Goal: Task Accomplishment & Management: Manage account settings

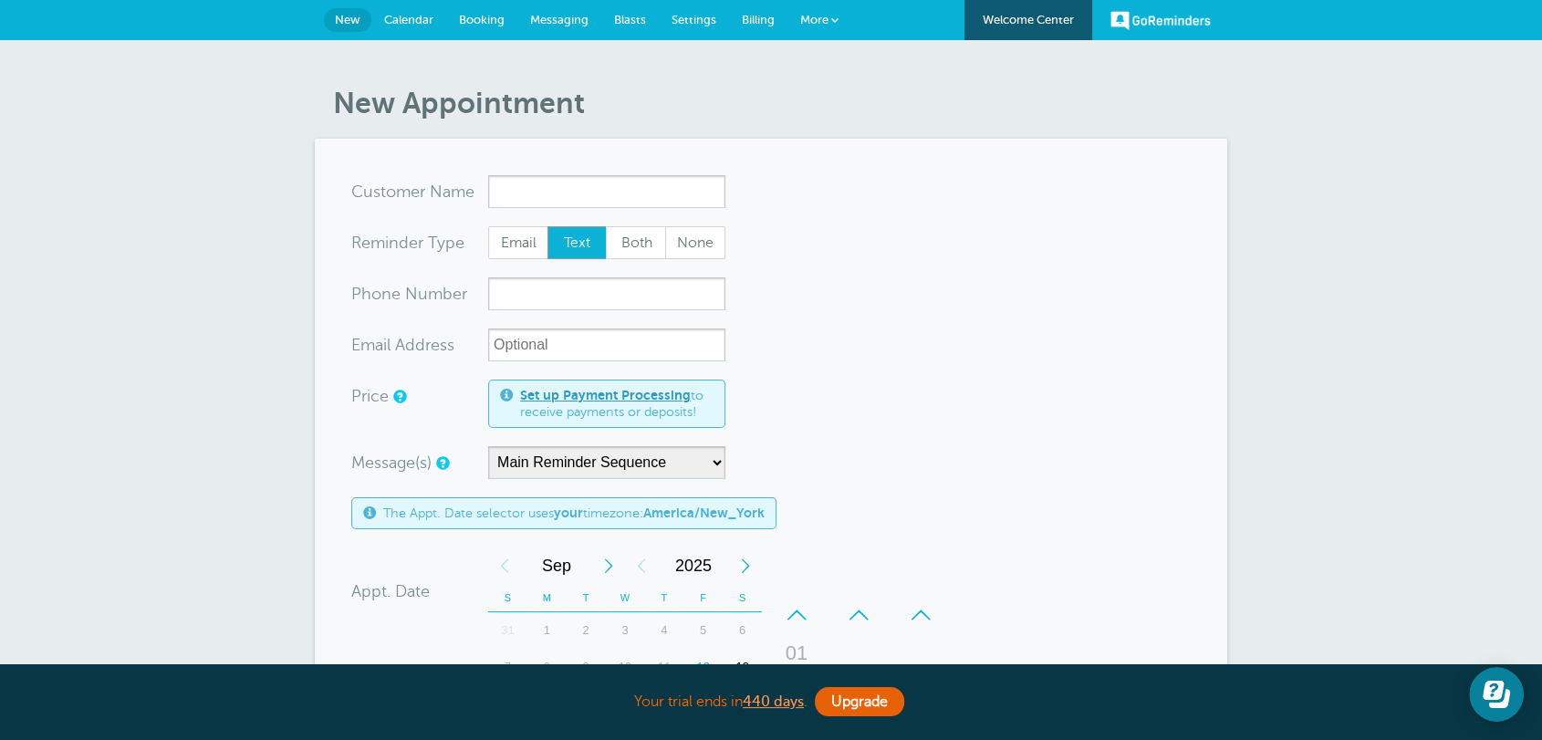
click at [758, 16] on span "Billing" at bounding box center [758, 20] width 33 height 14
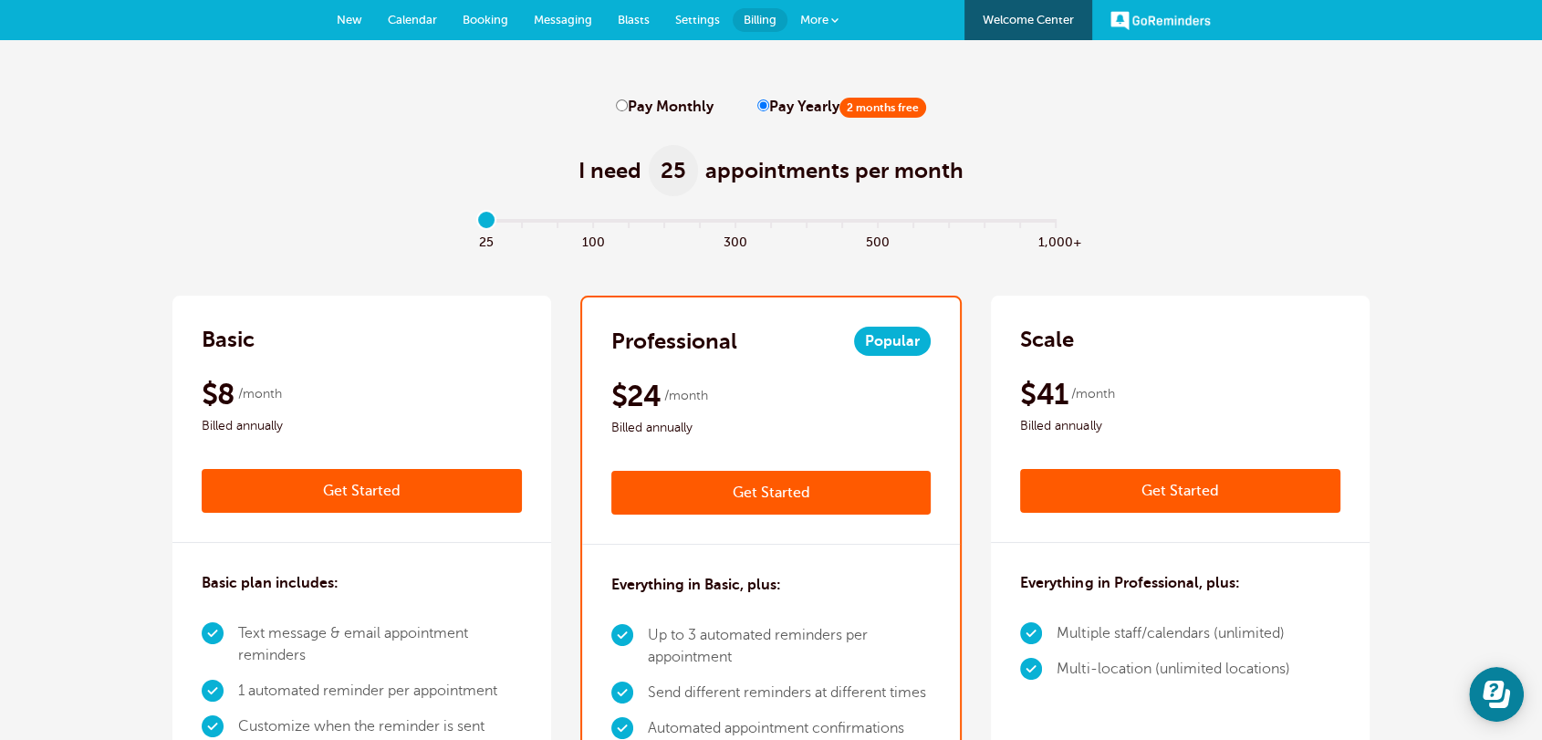
click at [622, 99] on input "Pay Monthly" at bounding box center [622, 105] width 12 height 12
radio input "true"
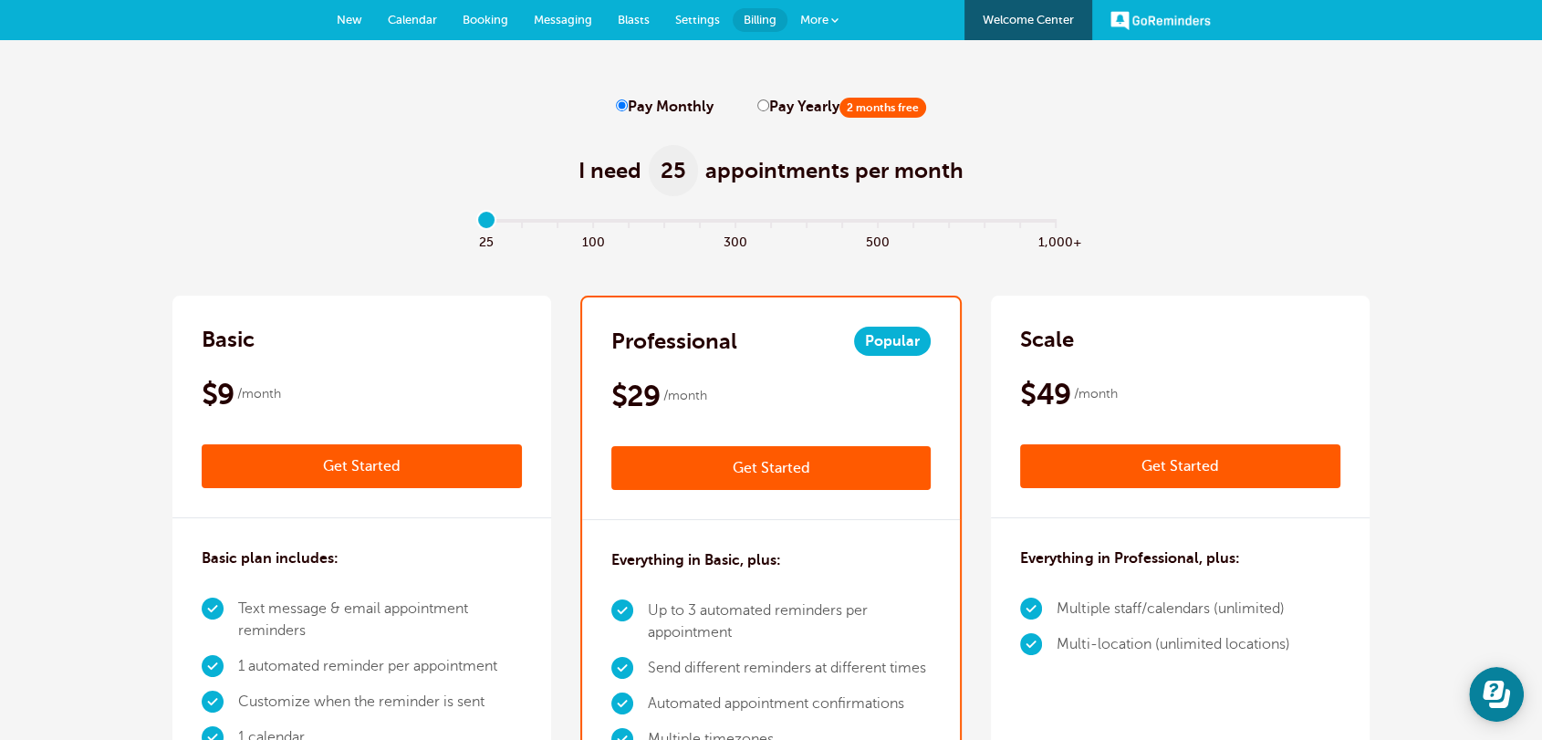
click at [345, 21] on span "New" at bounding box center [350, 20] width 26 height 14
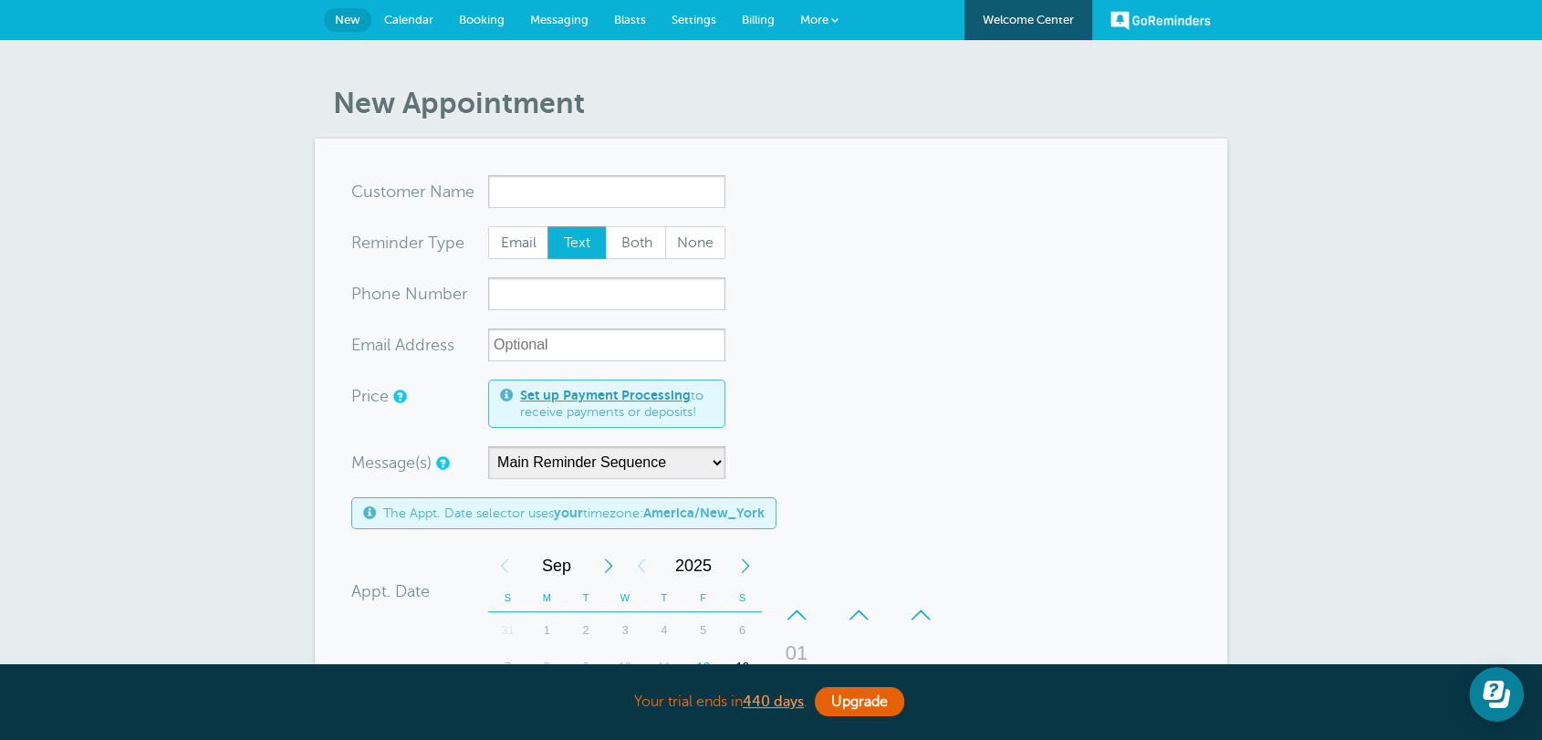
click at [839, 367] on form "You are creating a new customer. To use an existing customer select one from th…" at bounding box center [770, 651] width 839 height 952
click at [705, 26] on link "Settings" at bounding box center [694, 20] width 70 height 40
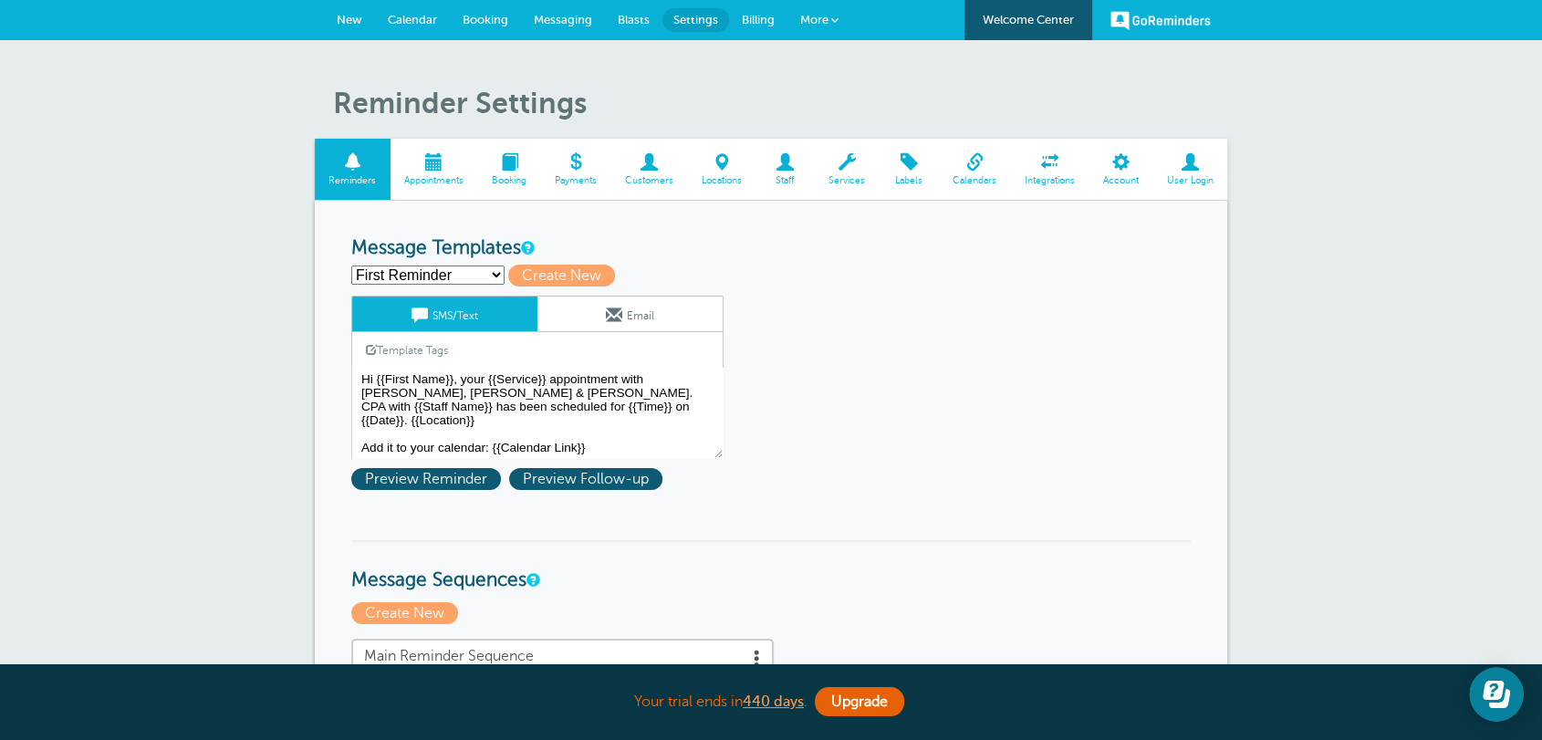
drag, startPoint x: 353, startPoint y: 248, endPoint x: 497, endPoint y: 255, distance: 144.3
click at [497, 255] on h3 "Message Templates" at bounding box center [770, 248] width 839 height 23
click at [471, 274] on select "First Reminder Follow Up: Ask For Review Second Reminder Third Reminder Create …" at bounding box center [427, 275] width 153 height 19
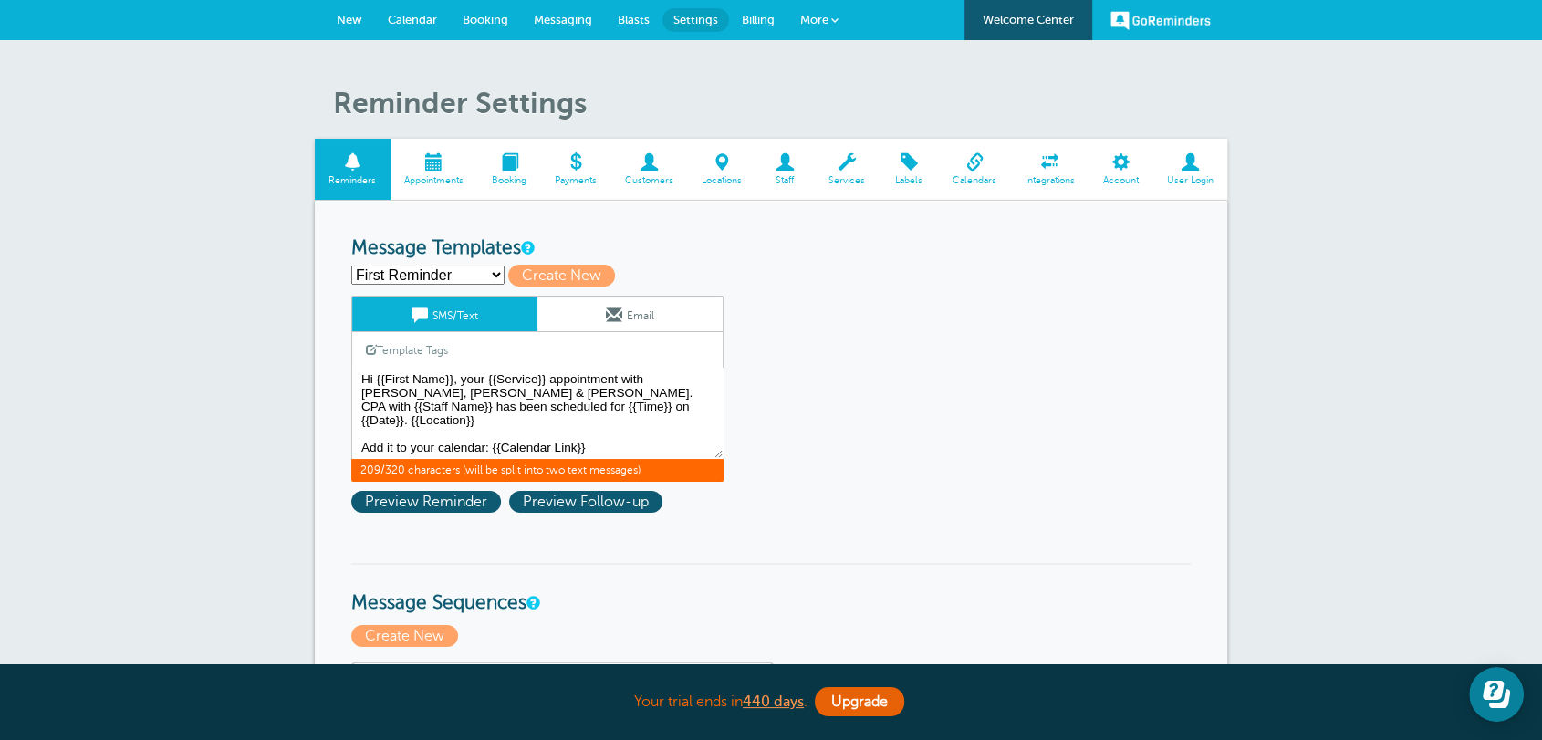
click at [565, 375] on textarea "Hi {{First Name}}, your {{Service}} appointment with Griffiths, Dreher & Evans,…" at bounding box center [537, 413] width 372 height 91
click at [650, 406] on textarea "Hi {{First Name}}, your {{Service}} appointment with Griffiths, Dreher & Evans,…" at bounding box center [537, 413] width 372 height 91
drag, startPoint x: 664, startPoint y: 406, endPoint x: 605, endPoint y: 395, distance: 60.3
click at [605, 395] on textarea "Hi {{First Name}}, your {{Service}} appointment with Griffiths, Dreher & Evans,…" at bounding box center [537, 413] width 372 height 91
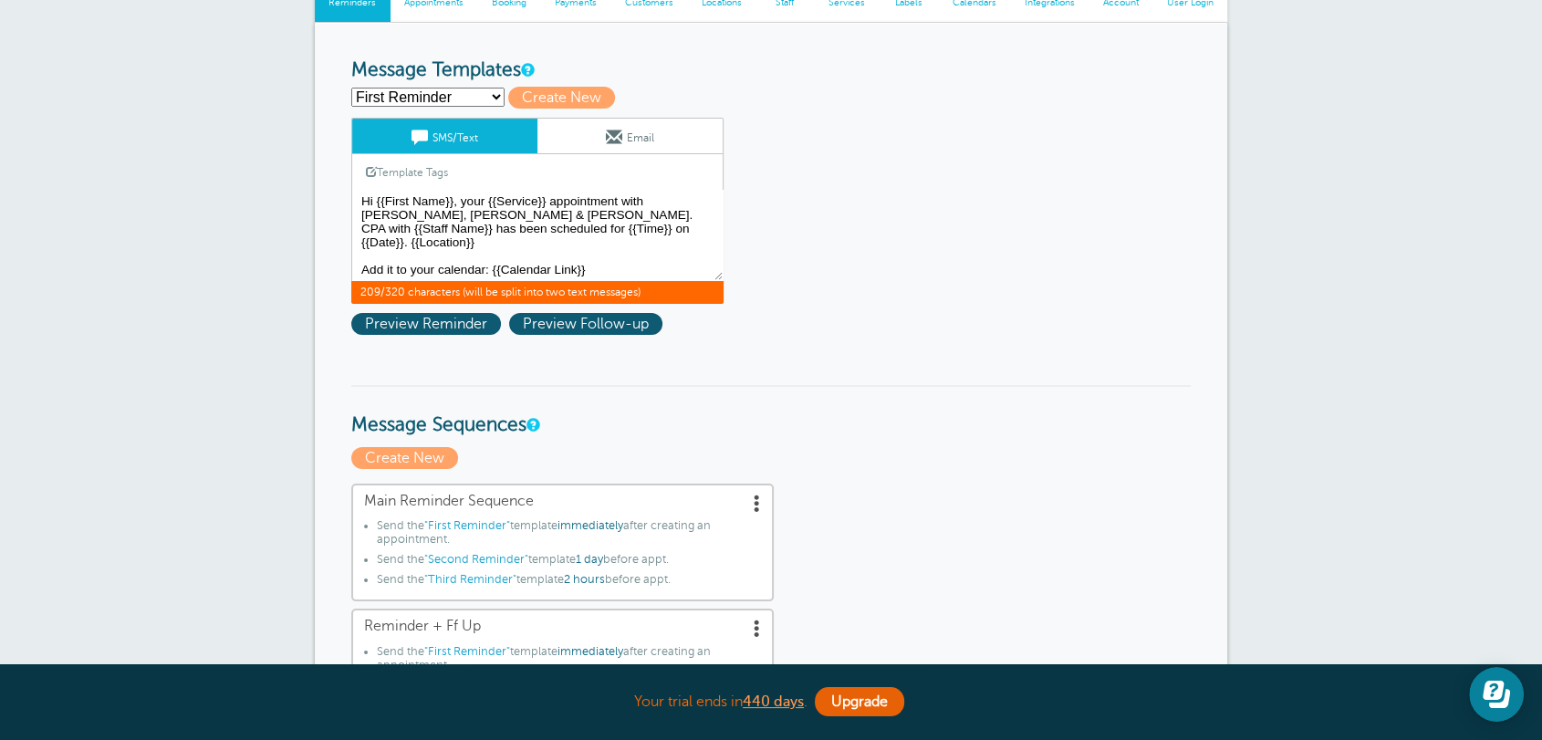
scroll to position [236, 0]
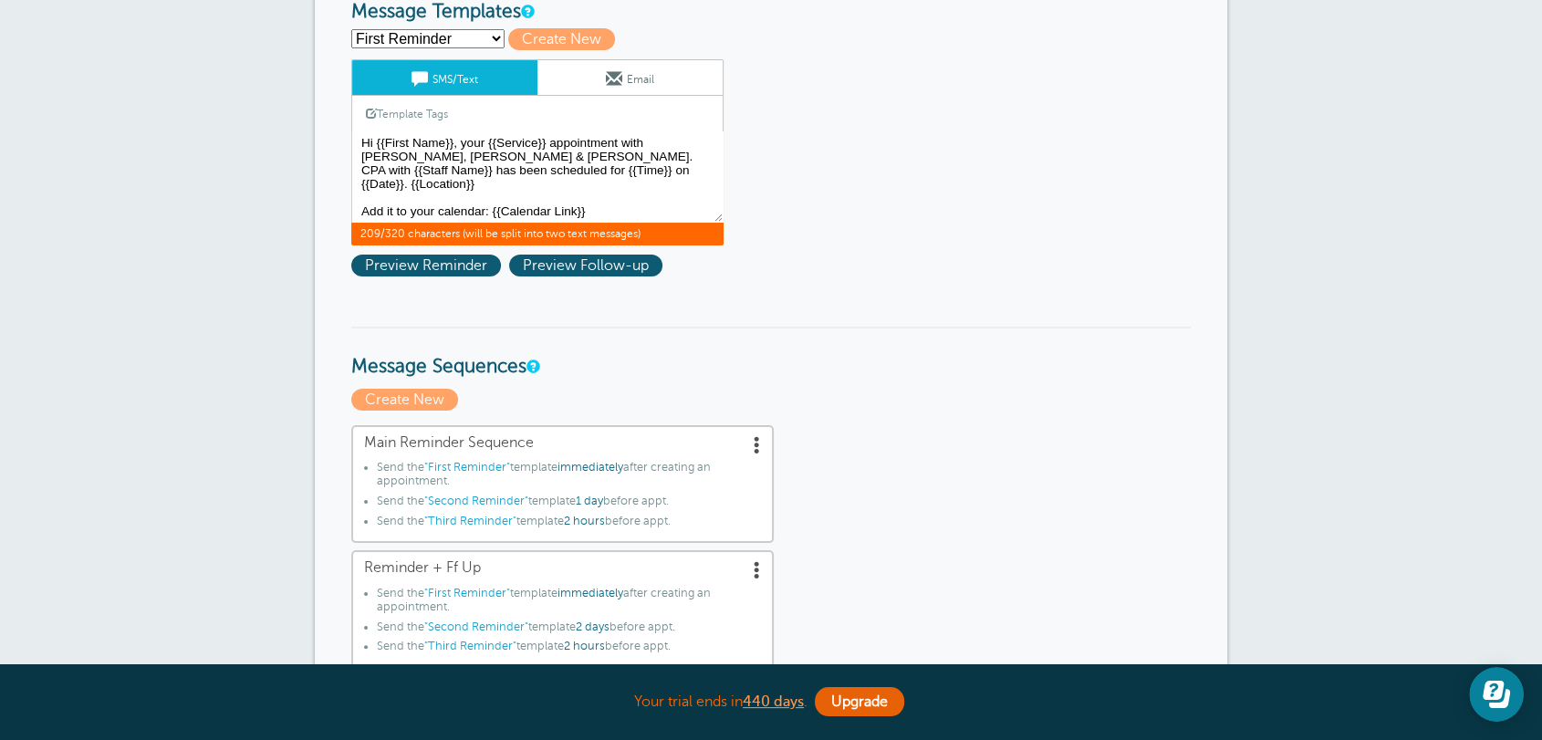
drag, startPoint x: 336, startPoint y: 363, endPoint x: 579, endPoint y: 370, distance: 243.7
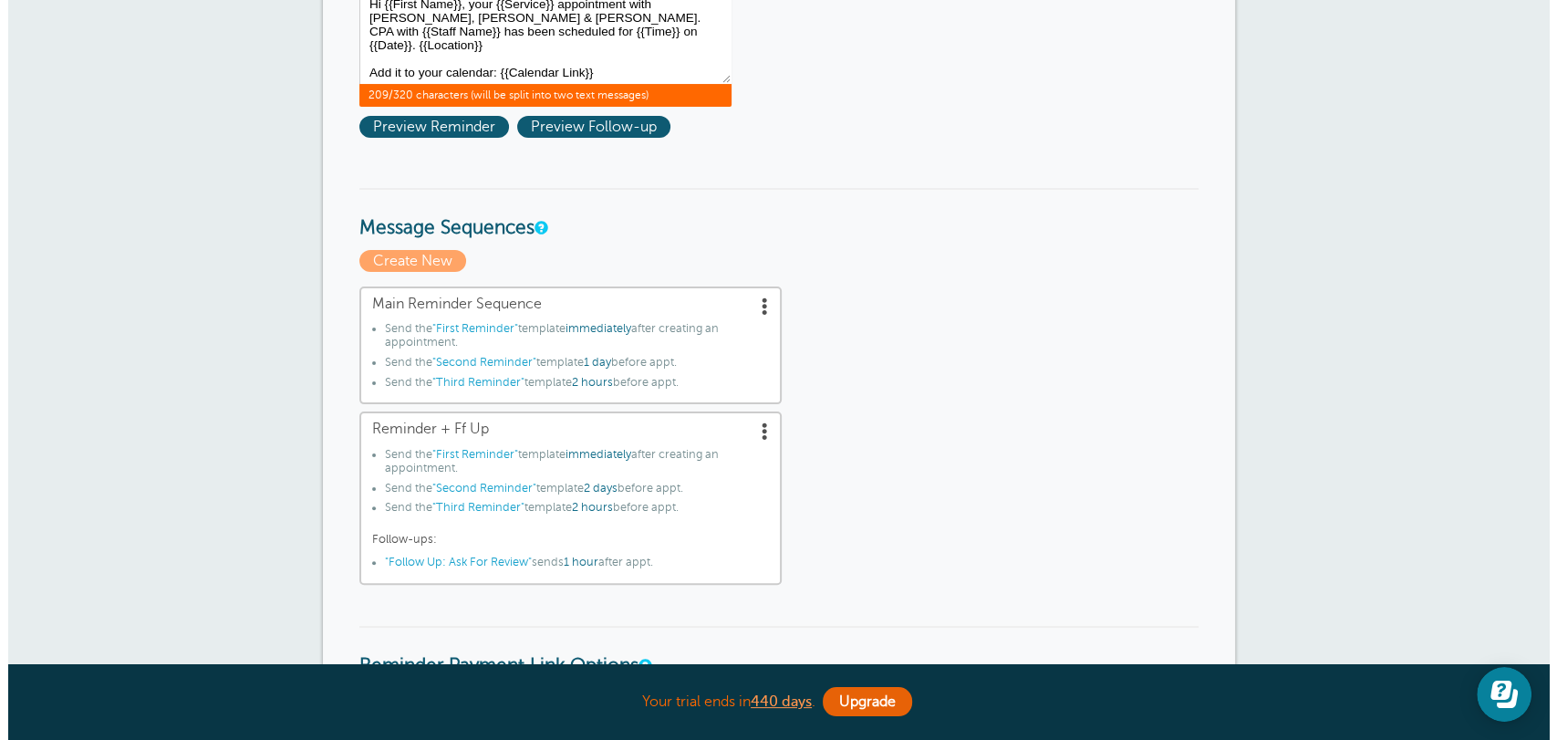
scroll to position [473, 0]
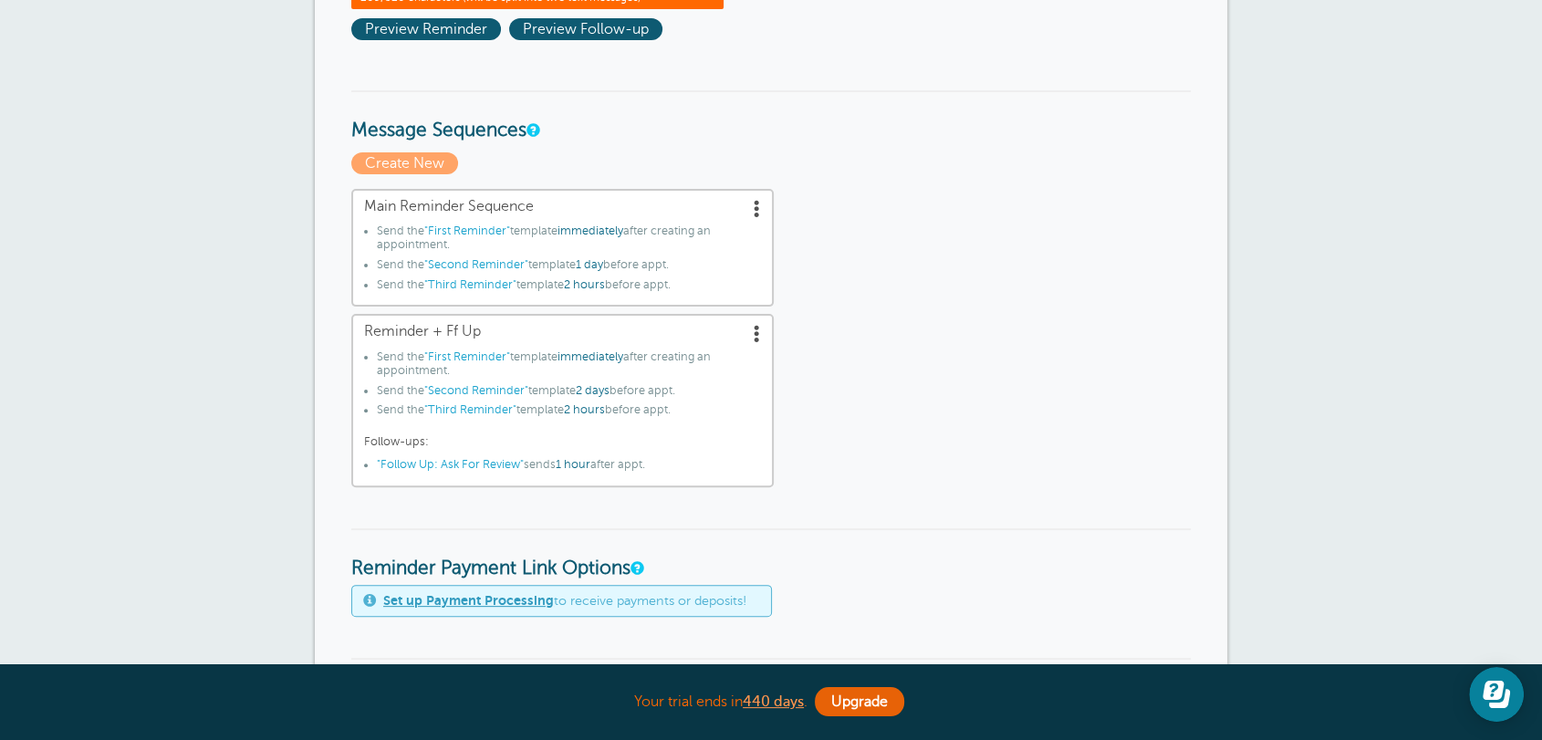
click at [609, 206] on span "Main Reminder Sequence" at bounding box center [562, 206] width 397 height 17
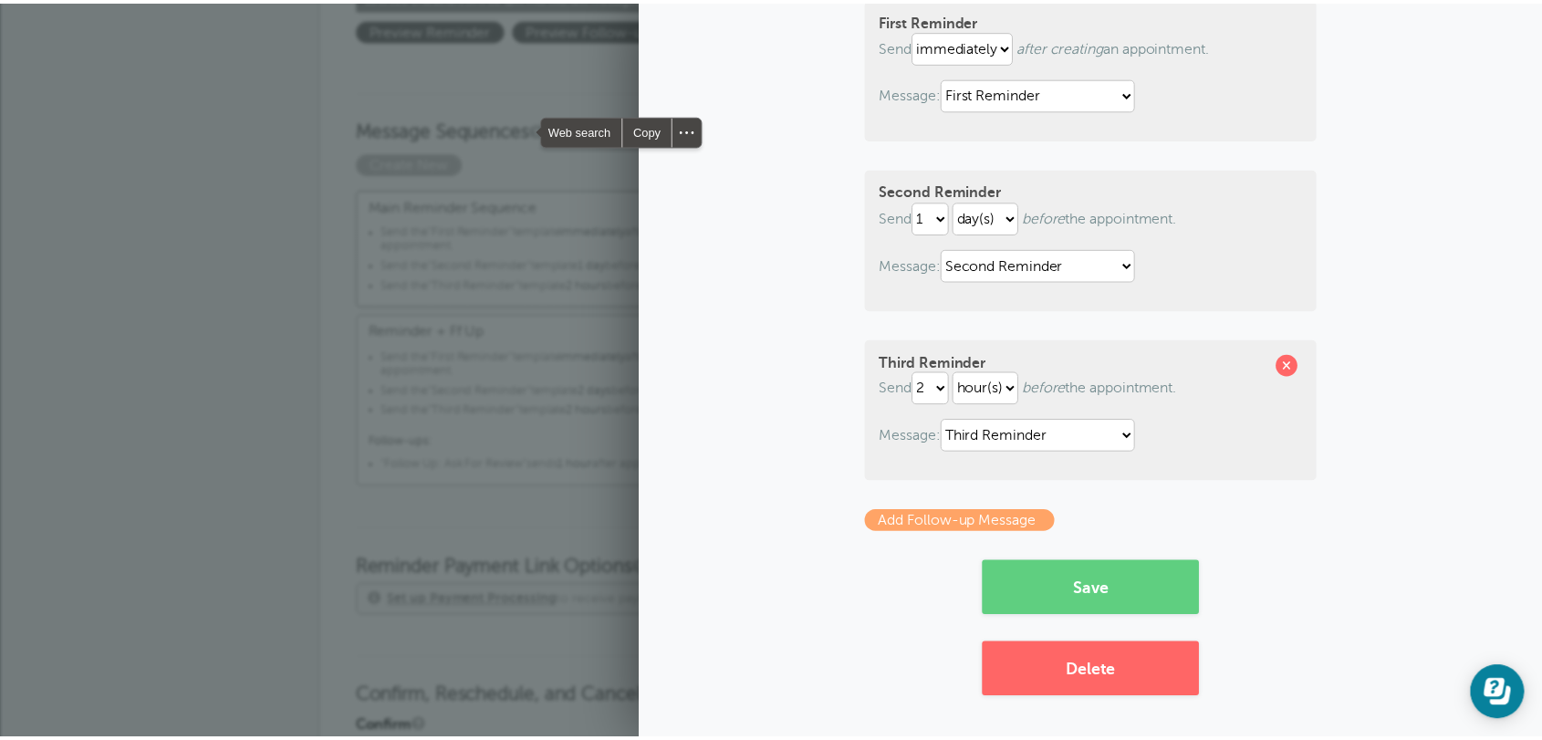
scroll to position [0, 0]
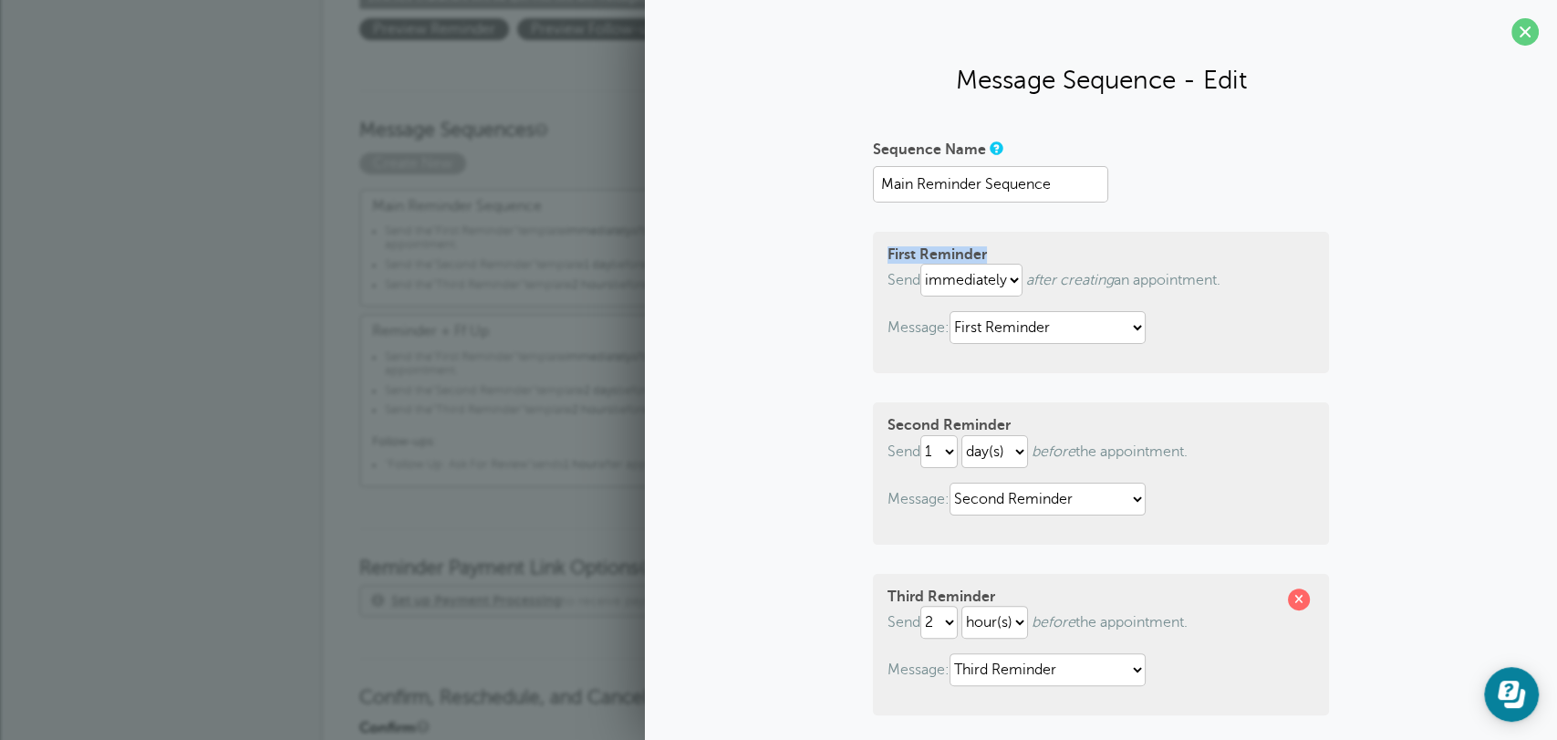
drag, startPoint x: 1017, startPoint y: 262, endPoint x: 862, endPoint y: 262, distance: 155.1
click at [862, 262] on div "Sequence Name Main Reminder Sequence First Reminder Send immediately 1 2 3 4 5 …" at bounding box center [1101, 533] width 876 height 798
click at [932, 288] on select "immediately 1 2 3 4 5 6 7 8 9 10 11 12 13 14 15 16 17 18 19 20 21 22 23 24 25 2…" at bounding box center [972, 280] width 102 height 33
click at [921, 264] on select "immediately 1 2 3 4 5 6 7 8 9 10 11 12 13 14 15 16 17 18 19 20 21 22 23 24 25 2…" at bounding box center [972, 280] width 102 height 33
click at [1076, 290] on p "Send immediately 1 2 3 4 5 6 7 8 9 10 11 12 13 14 15 16 17 18 19 20 21 22 23 24…" at bounding box center [1101, 280] width 427 height 33
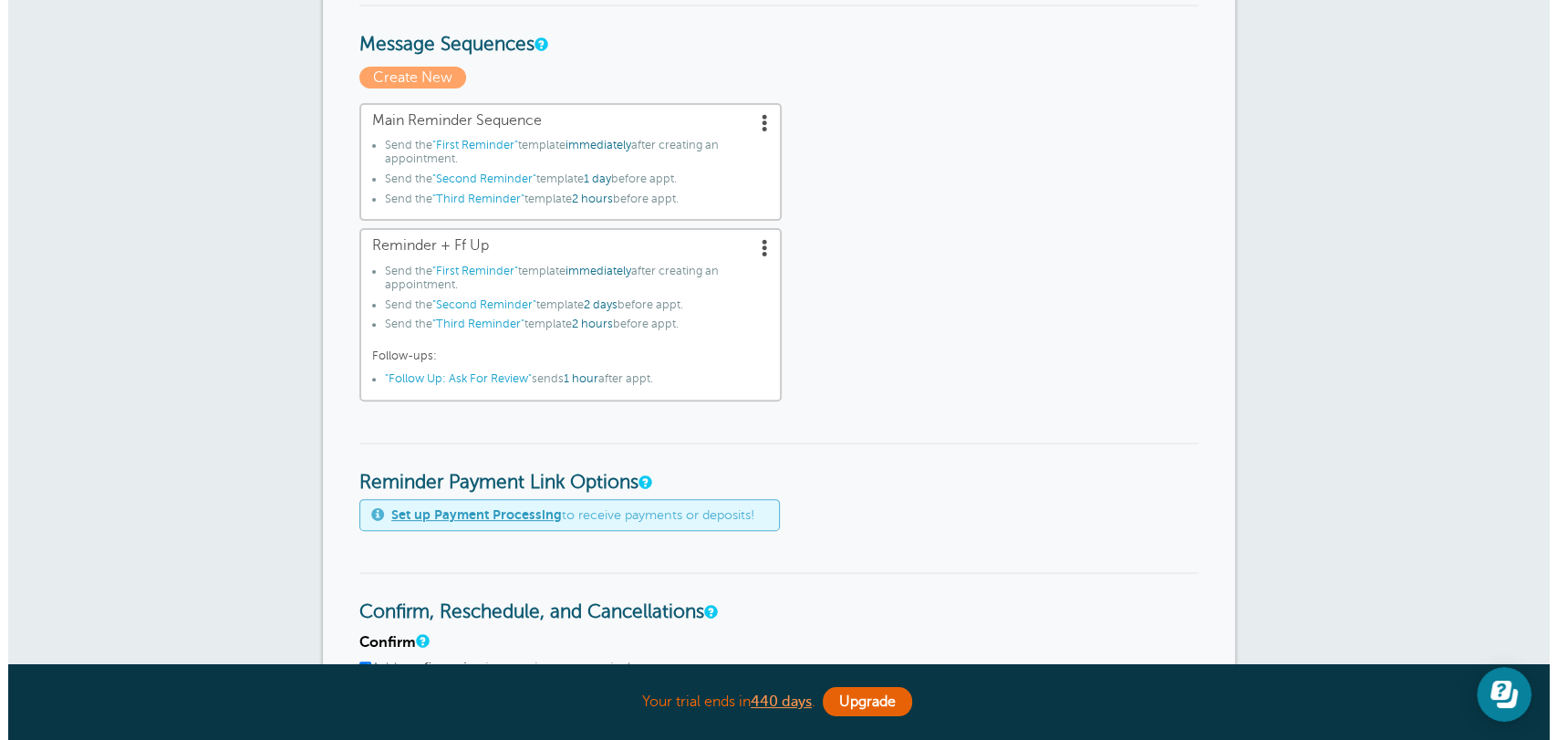
scroll to position [236, 0]
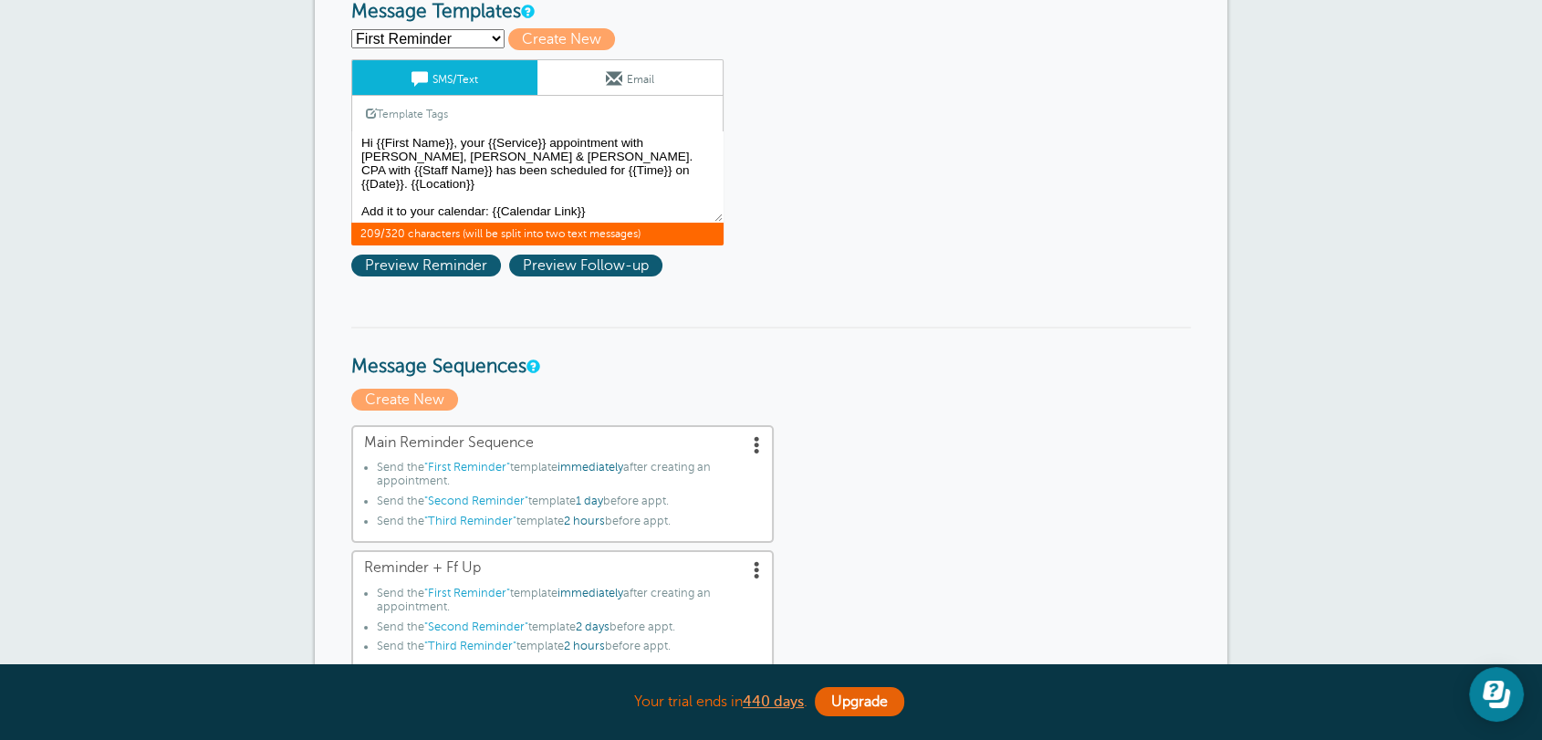
click at [708, 474] on li "Send the "First Reminder" template immediately after creating an appointment." at bounding box center [569, 478] width 384 height 34
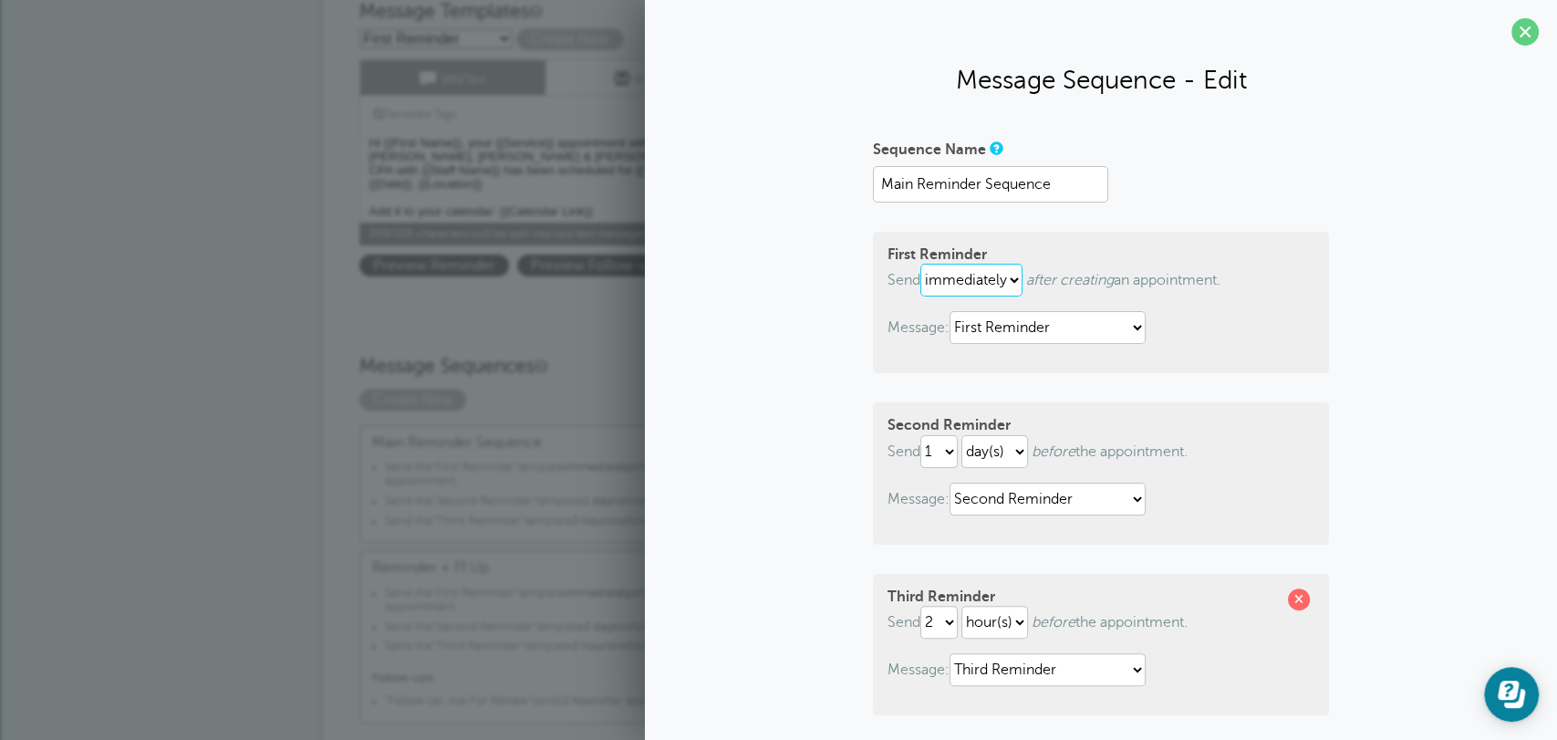
click at [984, 285] on select "immediately 1 2 3 4 5 6 7 8 9 10 11 12 13 14 15 16 17 18 19 20 21 22 23 24 25 2…" at bounding box center [972, 280] width 102 height 33
select select "10"
click at [921, 264] on select "immediately 1 2 3 4 5 6 7 8 9 10 11 12 13 14 15 16 17 18 19 20 21 22 23 24 25 2…" at bounding box center [972, 280] width 102 height 33
drag, startPoint x: 1030, startPoint y: 285, endPoint x: 1122, endPoint y: 304, distance: 94.1
click at [1130, 284] on p "Send immediately 1 2 3 4 5 6 7 8 9 10 11 12 13 14 15 16 17 18 19 20 21 22 23 24…" at bounding box center [1101, 280] width 427 height 33
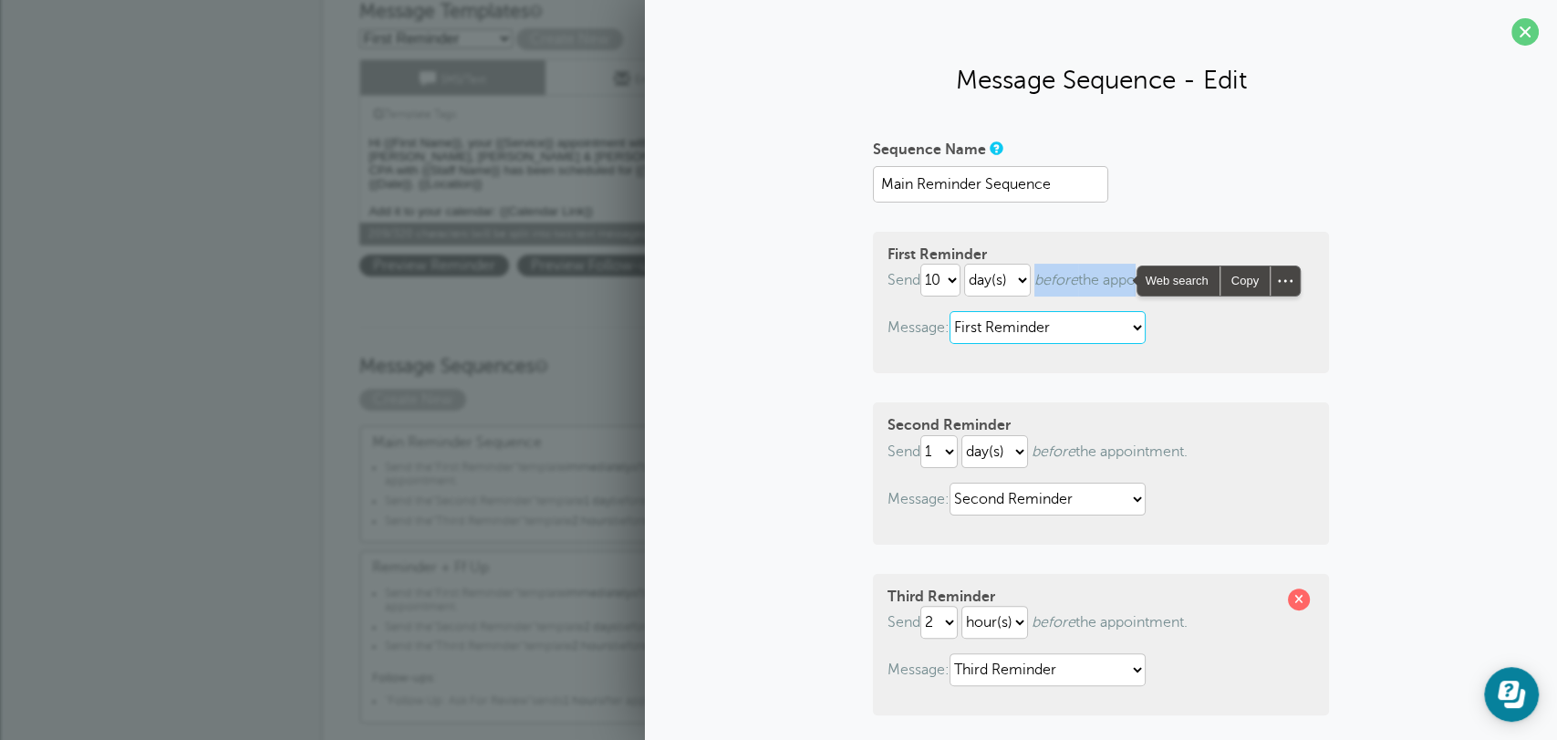
click at [1061, 341] on select "First Reminder Follow Up: Ask For Review Second Reminder Third Reminder" at bounding box center [1048, 327] width 196 height 33
click at [1239, 345] on div "First Reminder Send immediately 1 2 3 4 5 6 7 8 9 10 11 12 13 14 15 16 17 18 19…" at bounding box center [1101, 302] width 456 height 141
drag, startPoint x: 1060, startPoint y: 327, endPoint x: 1057, endPoint y: 341, distance: 14.9
click at [1060, 328] on select "First Reminder Follow Up: Ask For Review Second Reminder Third Reminder" at bounding box center [1048, 327] width 196 height 33
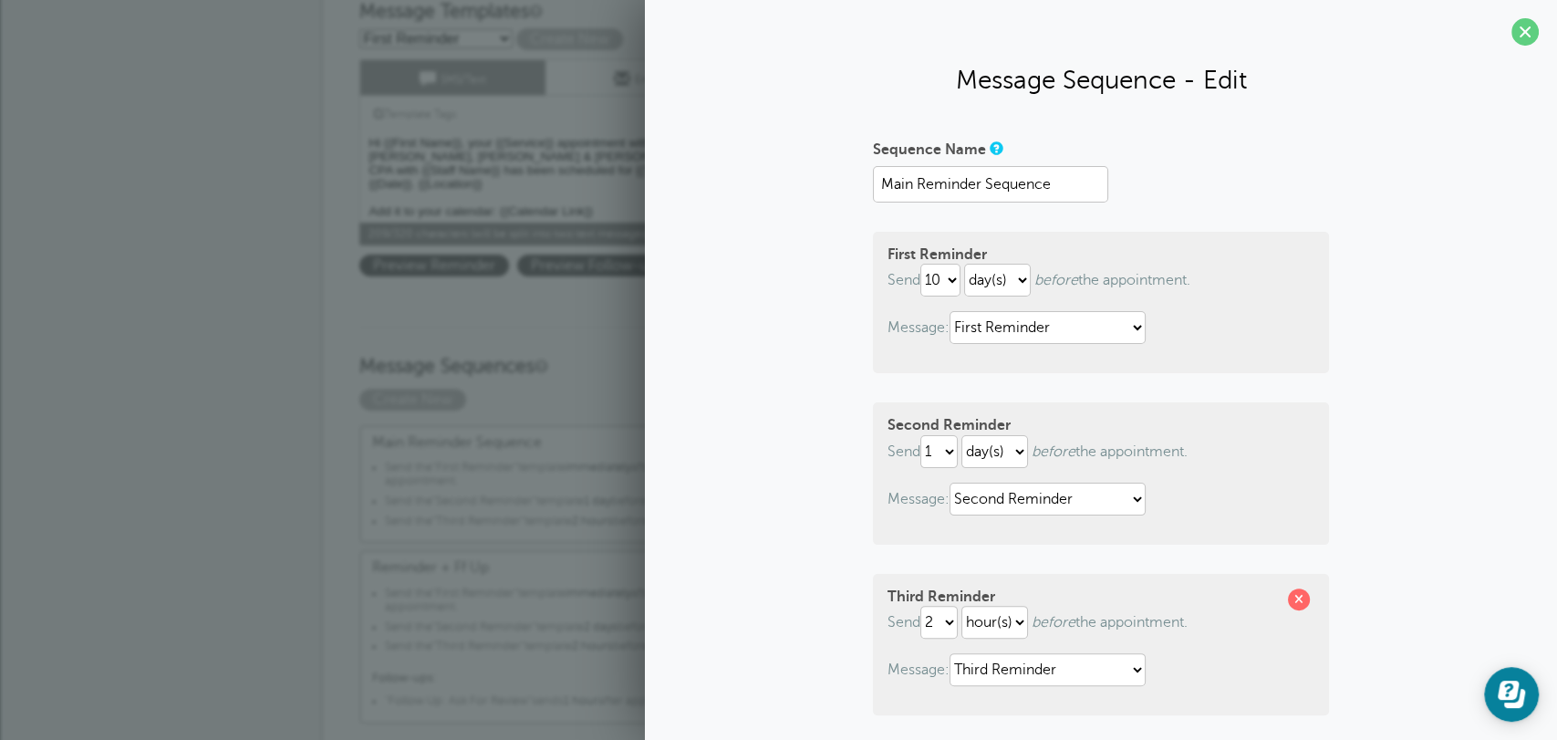
drag, startPoint x: 913, startPoint y: 326, endPoint x: 992, endPoint y: 403, distance: 110.3
click at [1000, 327] on p "Message: First Reminder Follow Up: Ask For Review Second Reminder Third Reminder" at bounding box center [1101, 327] width 427 height 33
drag, startPoint x: 907, startPoint y: 411, endPoint x: 953, endPoint y: 415, distance: 45.8
click at [953, 415] on div "Second Reminder Send 1 2 3 4 5 6 7 8 9 10 11 12 13 14 15 16 17 18 19 20 21 22 2…" at bounding box center [1101, 472] width 456 height 141
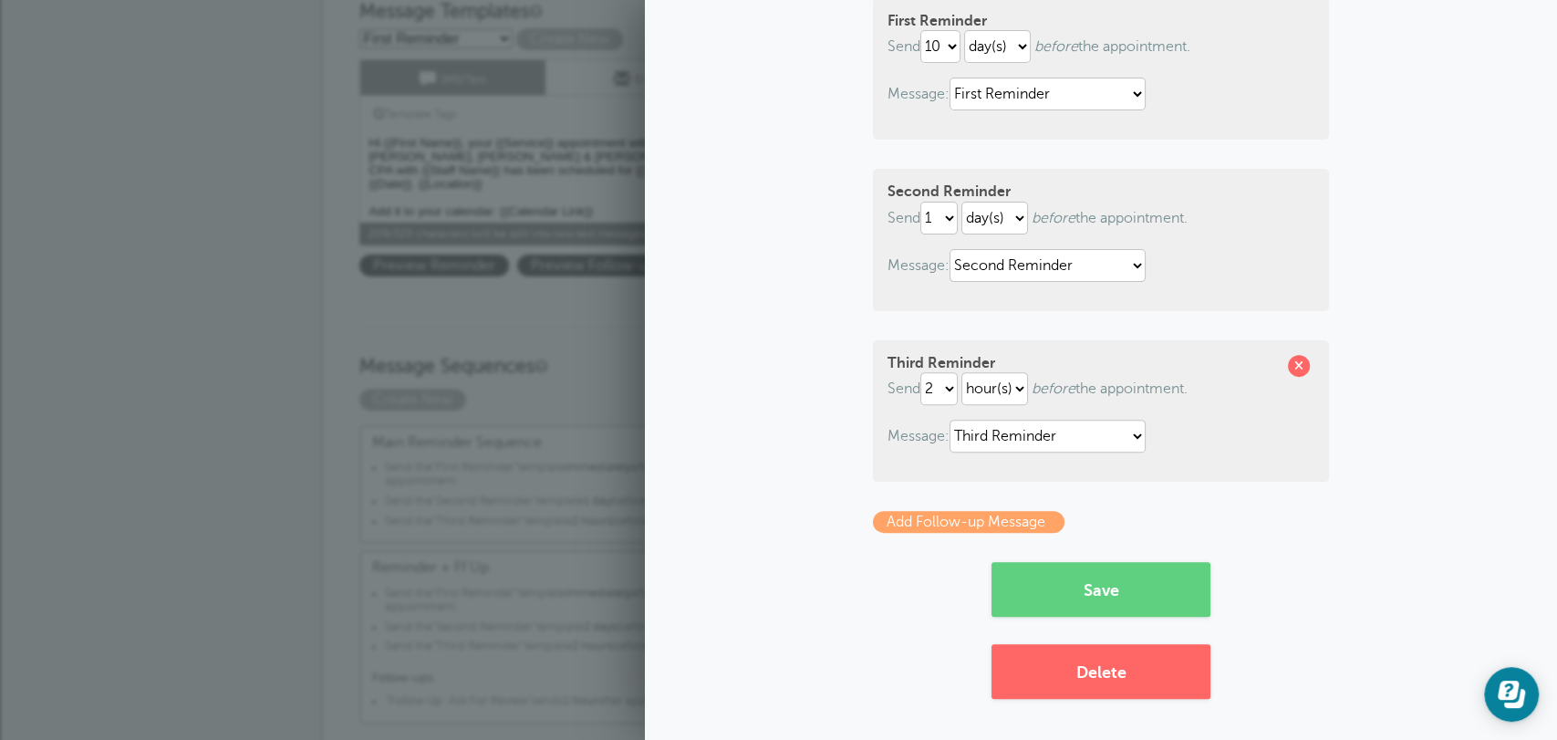
click at [919, 237] on div "Second Reminder Send 1 2 3 4 5 6 7 8 9 10 11 12 13 14 15 16 17 18 19 20 21 22 2…" at bounding box center [1101, 239] width 456 height 141
drag, startPoint x: 1019, startPoint y: 219, endPoint x: 1163, endPoint y: 219, distance: 144.2
click at [1022, 219] on select "hour(s) day(s)" at bounding box center [995, 218] width 67 height 33
drag, startPoint x: 1163, startPoint y: 219, endPoint x: 1131, endPoint y: 253, distance: 46.5
click at [1171, 220] on p "Send 1 2 3 4 5 6 7 8 9 10 11 12 13 14 15 16 17 18 19 20 21 22 23 24 25 26 27 28…" at bounding box center [1101, 218] width 427 height 33
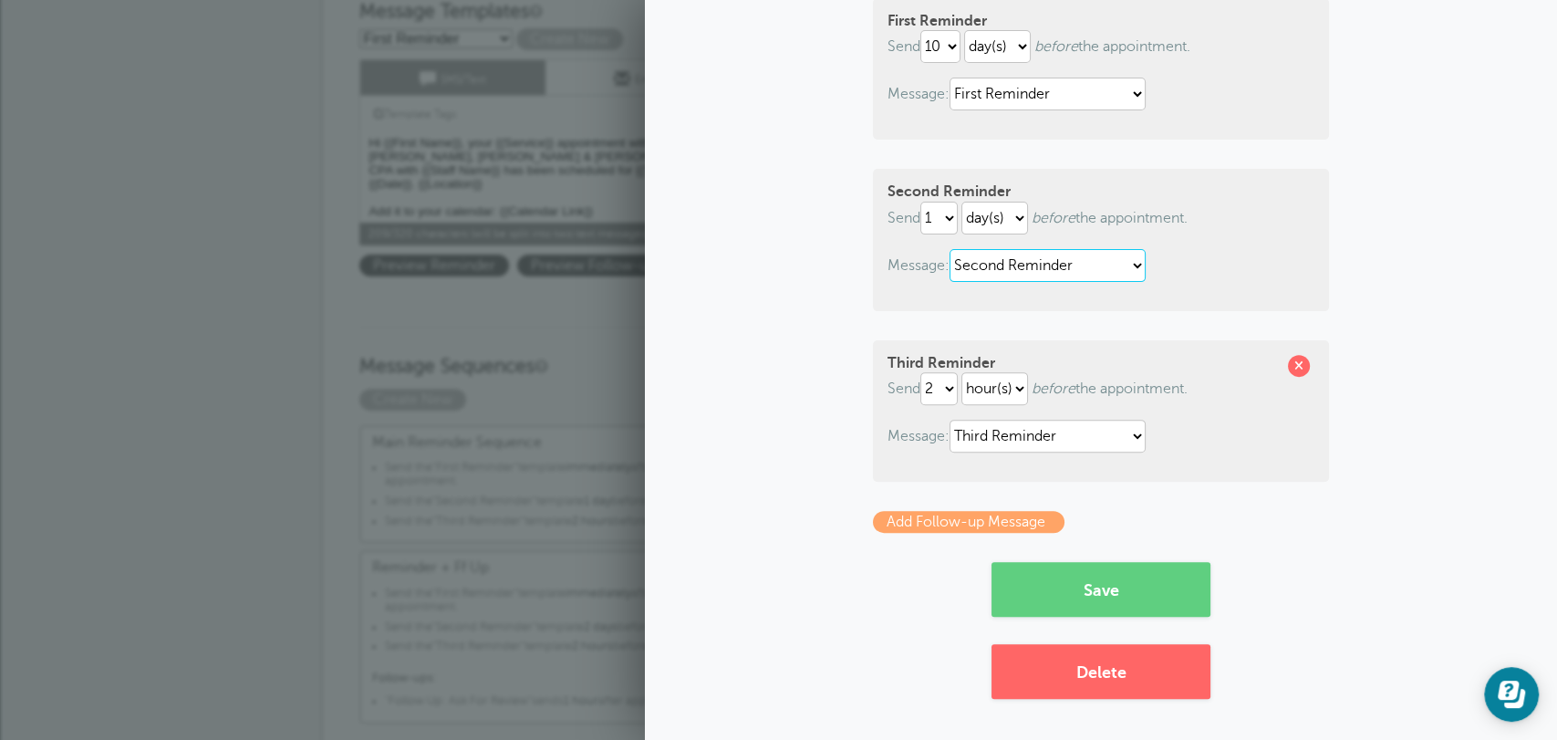
click at [1091, 272] on select "First Reminder Follow Up: Ask For Review Second Reminder Third Reminder" at bounding box center [1048, 265] width 196 height 33
click at [1453, 212] on div "Sequence Name Main Reminder Sequence First Reminder Send immediately 1 2 3 4 5 …" at bounding box center [1101, 300] width 876 height 798
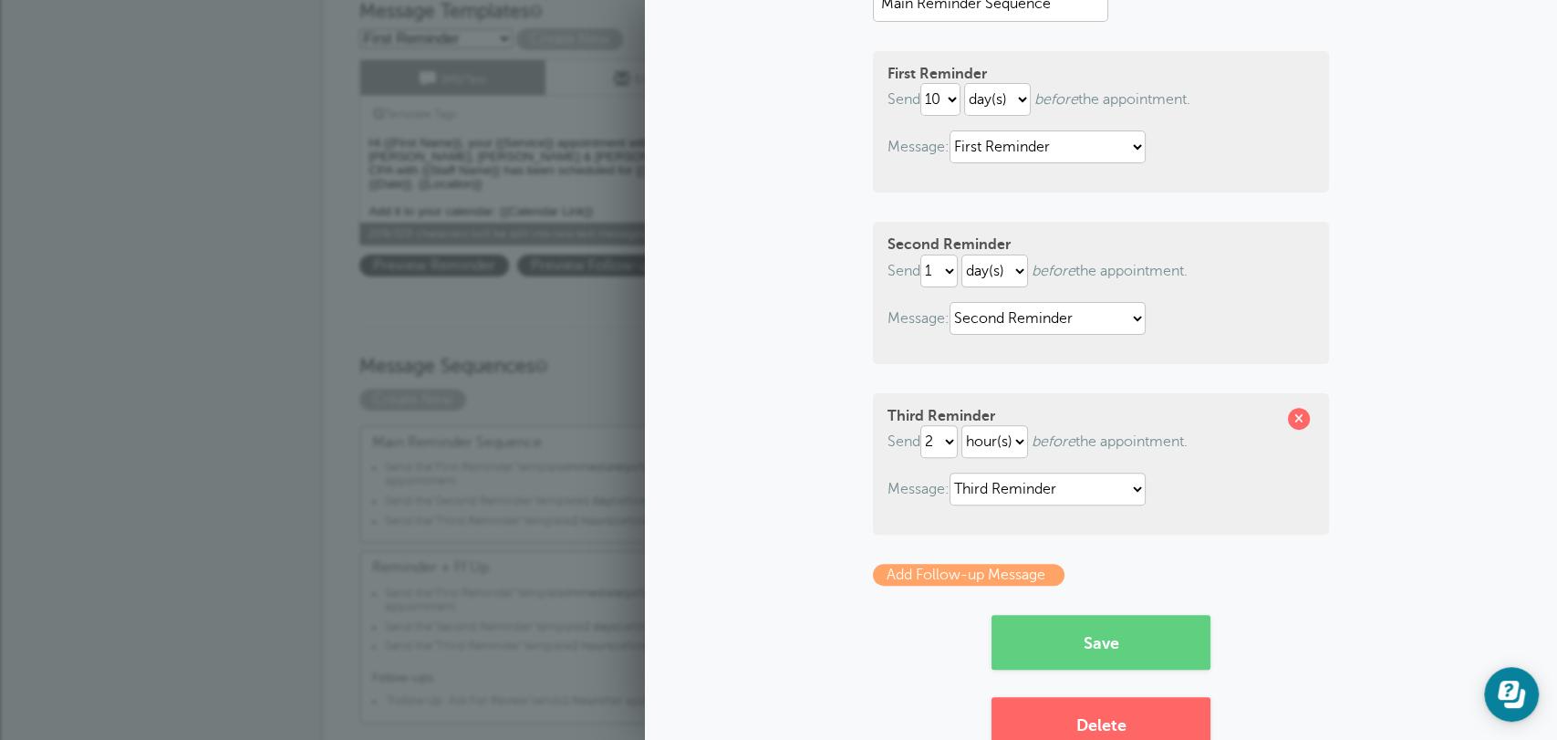
scroll to position [167, 0]
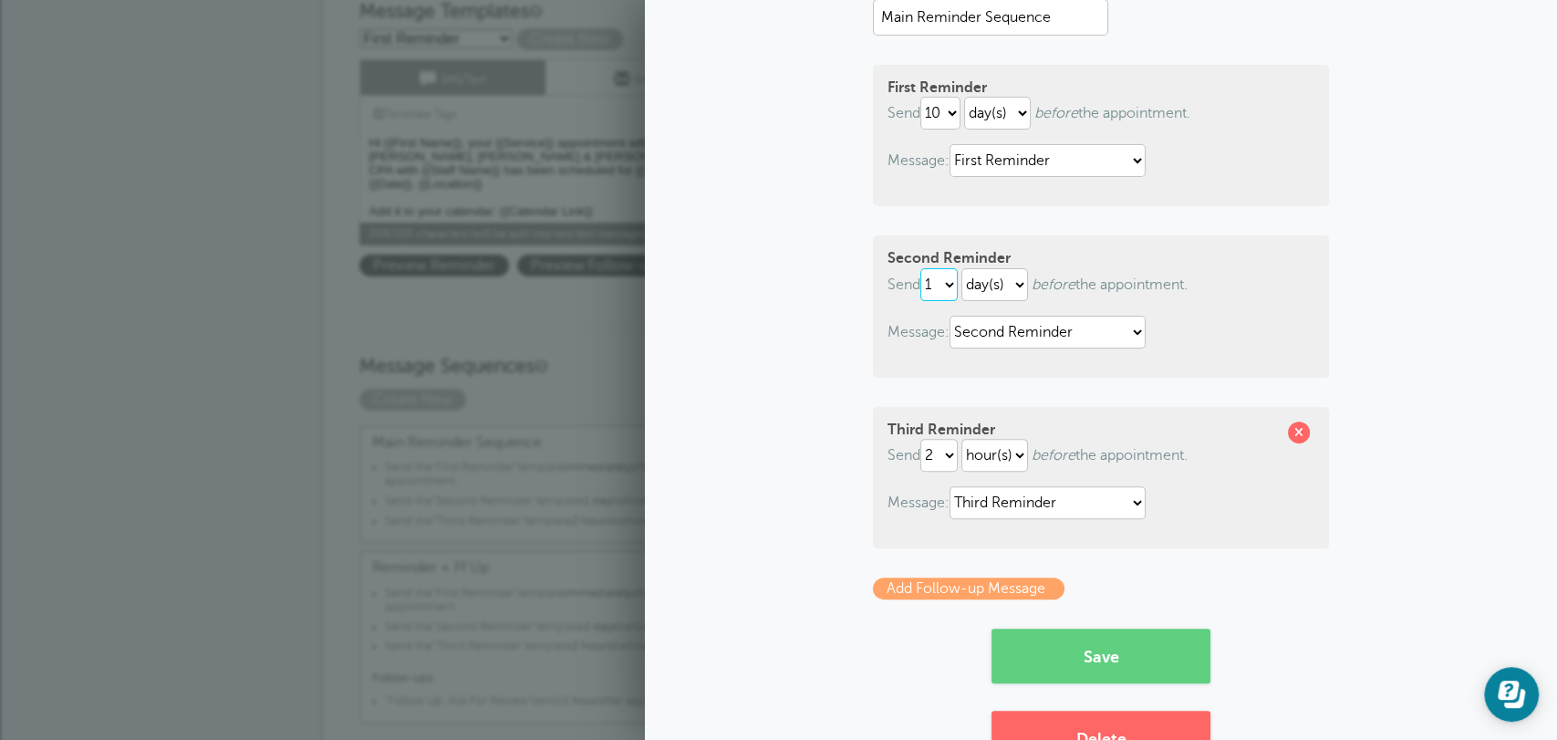
click at [952, 293] on select "1 2 3 4 5 6 7 8 9 10 11 12 13 14 15 16 17 18 19 20 21 22 23 24 25 26 27 28 29 30" at bounding box center [939, 284] width 37 height 33
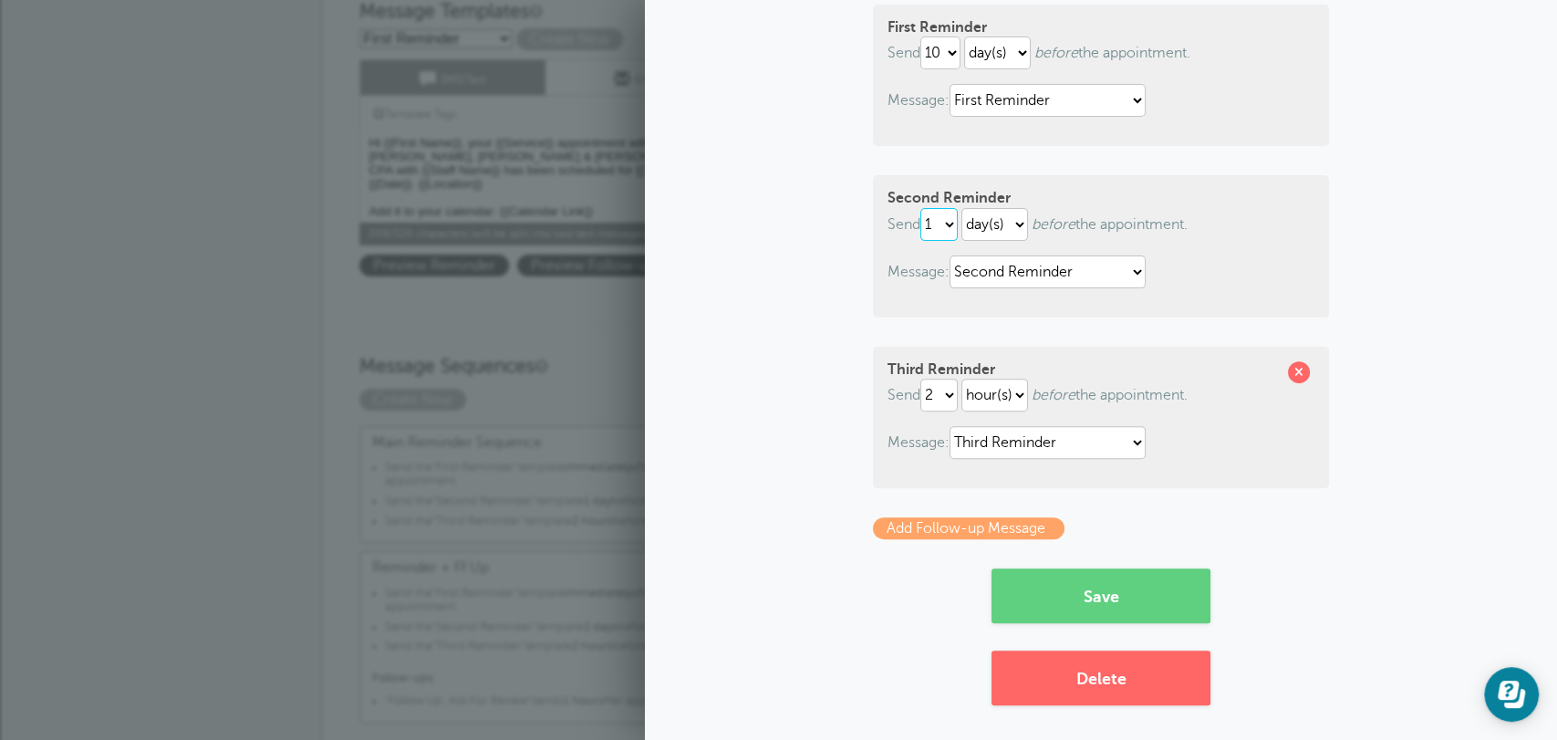
scroll to position [234, 0]
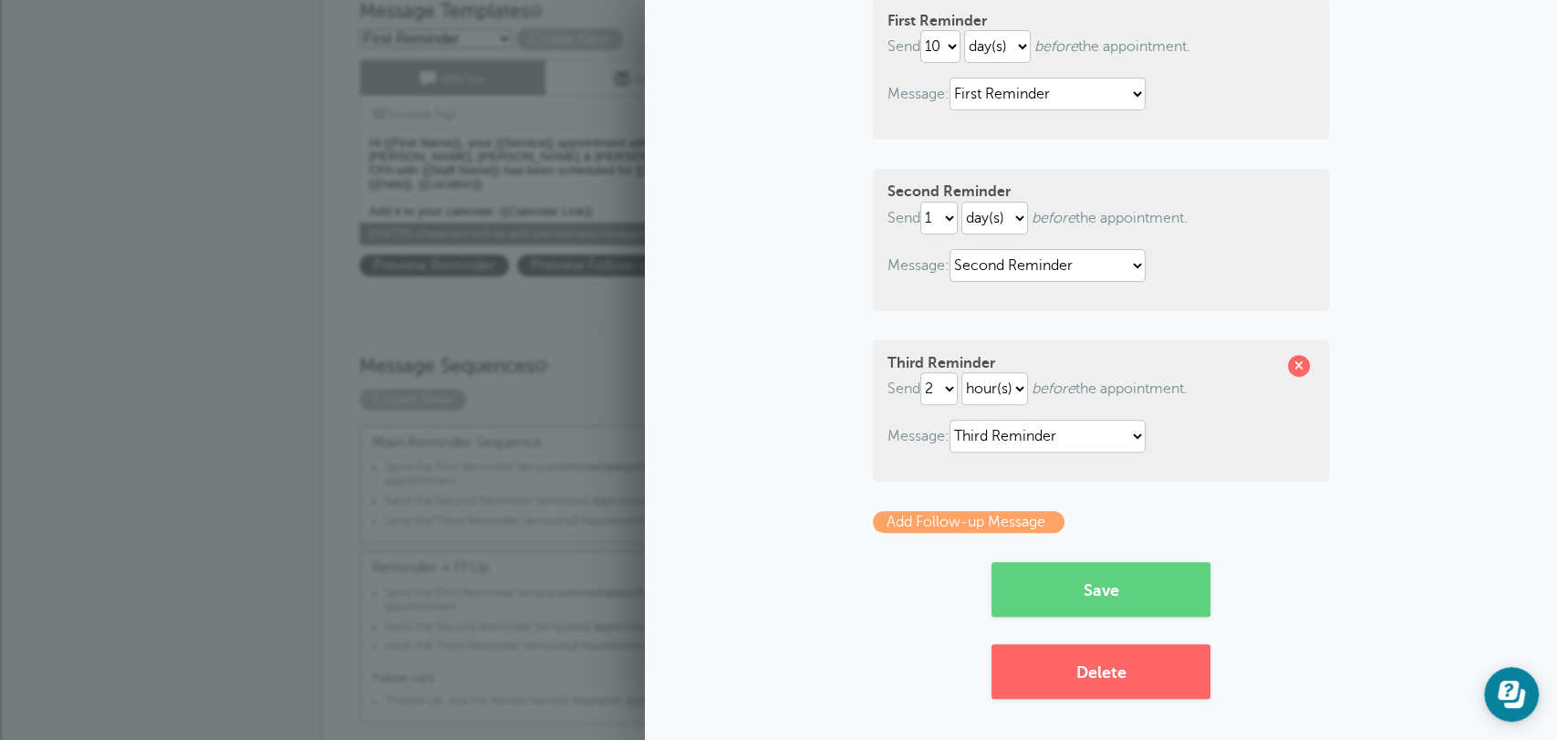
click at [956, 230] on p "Send 1 2 3 4 5 6 7 8 9 10 11 12 13 14 15 16 17 18 19 20 21 22 23 24 25 26 27 28…" at bounding box center [1101, 218] width 427 height 33
click at [950, 221] on select "1 2 3 4 5 6 7 8 9 10 11 12 13 14 15 16 17 18 19 20 21 22 23 24 25 26 27 28 29 30" at bounding box center [939, 218] width 37 height 33
click at [921, 202] on select "1 2 3 4 5 6 7 8 9 10 11 12 13 14 15 16 17 18 19 20 21 22 23 24 25 26 27 28 29 30" at bounding box center [939, 218] width 37 height 33
select select "1"
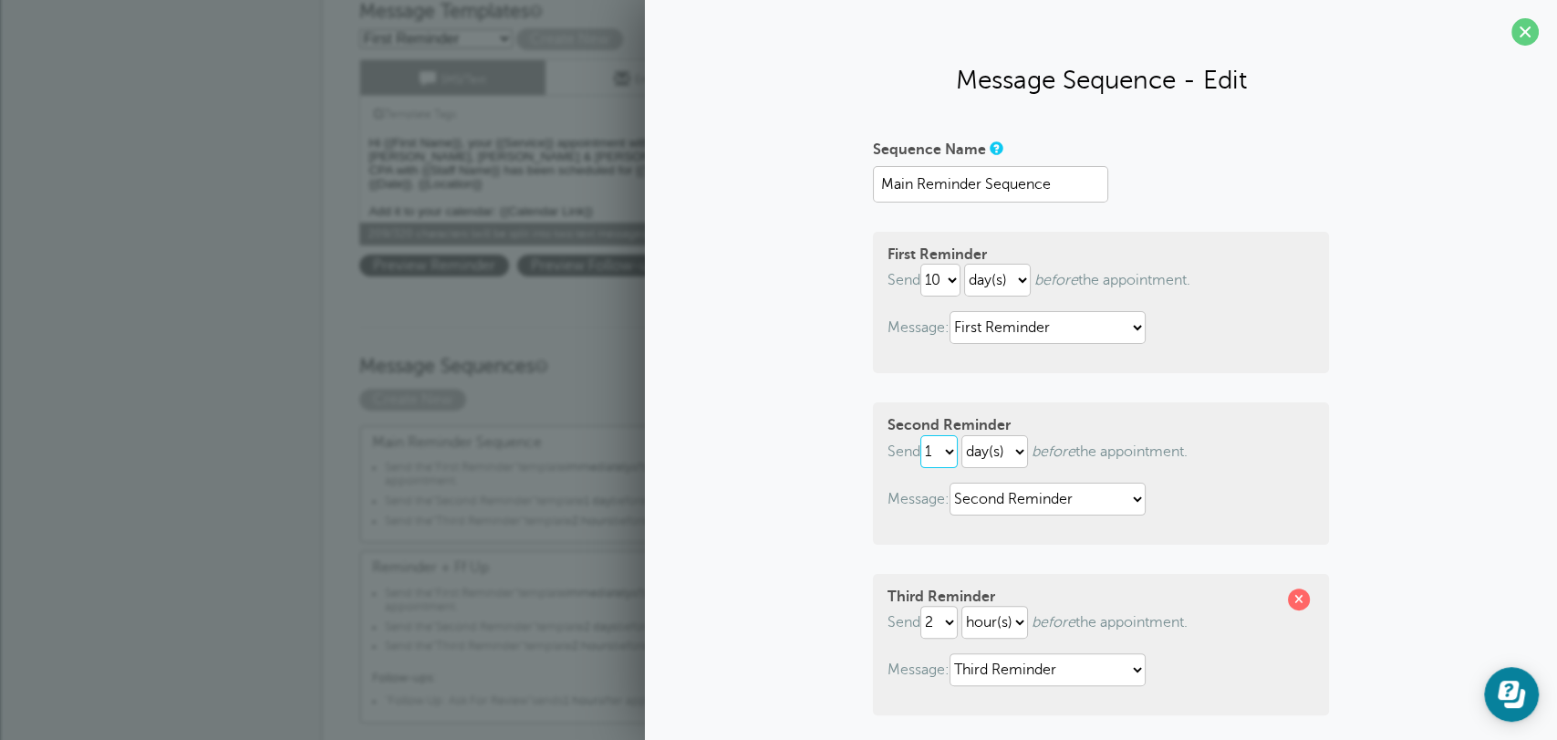
scroll to position [0, 0]
click at [941, 274] on select "immediately 1 2 3 4 5 6 7 8 9 10 11 12 13 14 15 16 17 18 19 20 21 22 23 24 25 2…" at bounding box center [941, 280] width 40 height 33
click at [921, 264] on select "immediately 1 2 3 4 5 6 7 8 9 10 11 12 13 14 15 16 17 18 19 20 21 22 23 24 25 2…" at bounding box center [941, 280] width 40 height 33
click at [1003, 279] on select "hour(s) day(s)" at bounding box center [997, 280] width 67 height 33
click at [1347, 356] on div "Sequence Name Main Reminder Sequence First Reminder Send immediately 1 2 3 4 5 …" at bounding box center [1101, 533] width 876 height 798
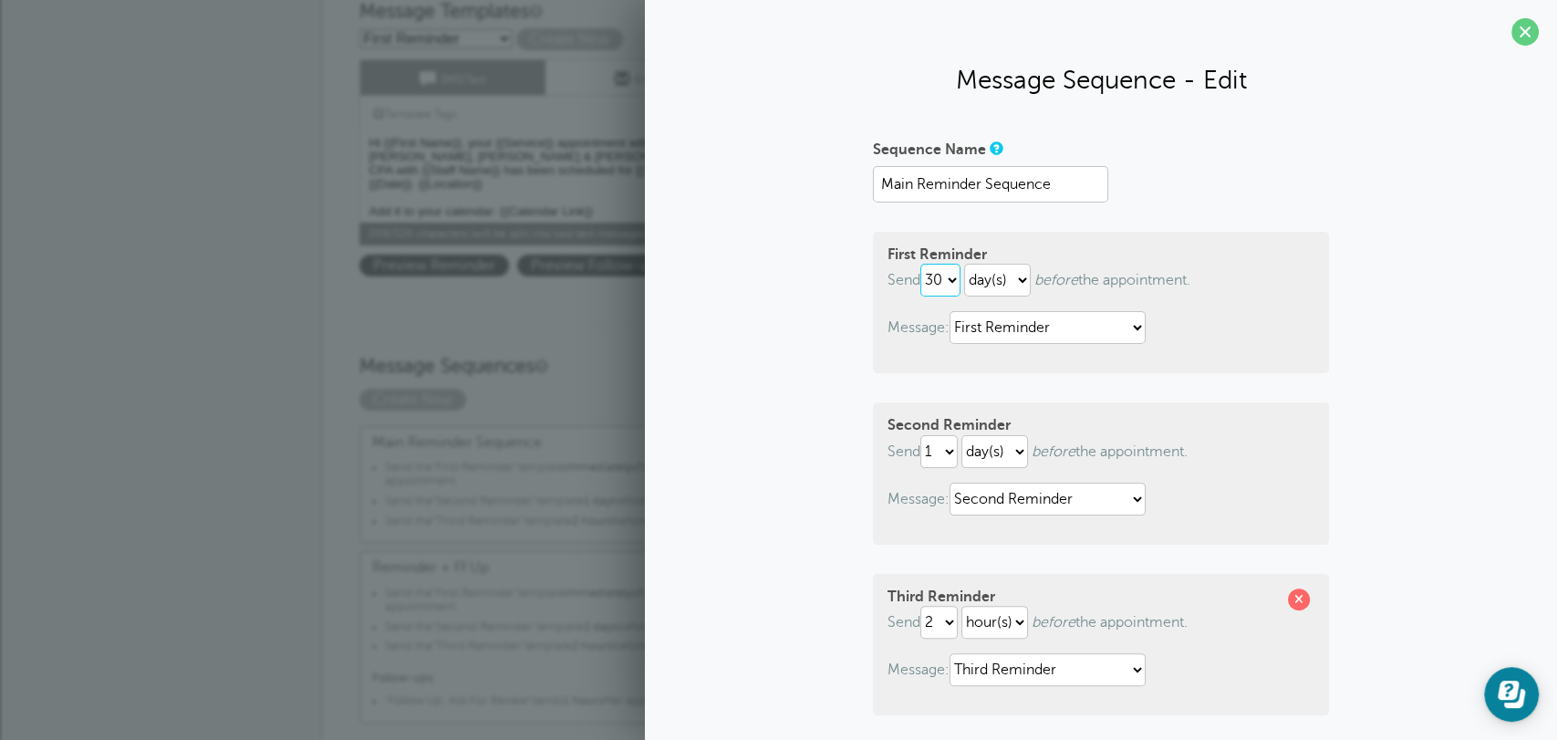
click at [950, 272] on select "immediately 1 2 3 4 5 6 7 8 9 10 11 12 13 14 15 16 17 18 19 20 21 22 23 24 25 2…" at bounding box center [941, 280] width 40 height 33
select select "0"
click at [921, 264] on select "immediately 1 2 3 4 5 6 7 8 9 10 11 12 13 14 15 16 17 18 19 20 21 22 23 24 25 2…" at bounding box center [941, 280] width 40 height 33
click at [993, 458] on select "hour(s) day(s)" at bounding box center [995, 451] width 67 height 33
click at [962, 435] on select "hour(s) day(s)" at bounding box center [995, 451] width 67 height 33
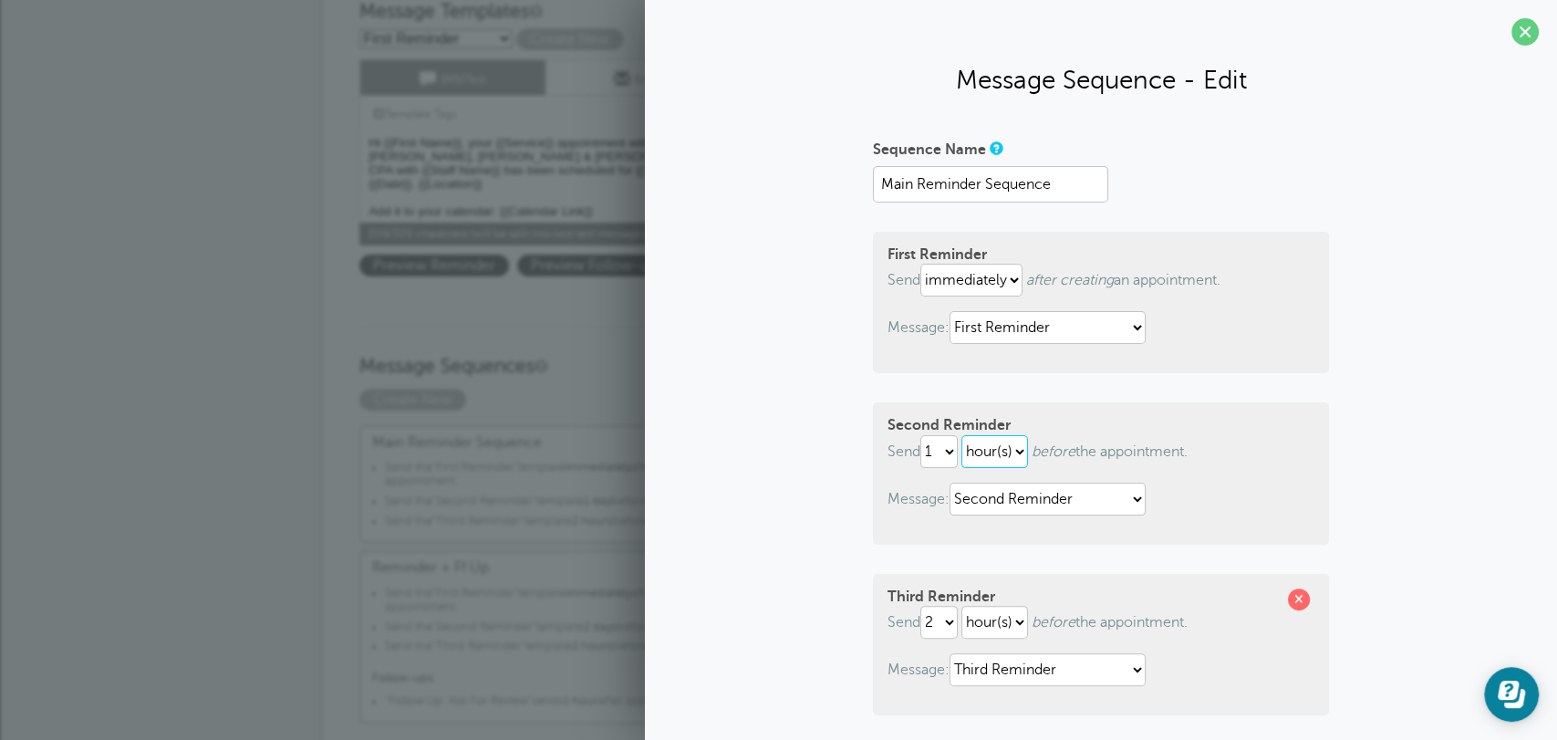
select select "DAY"
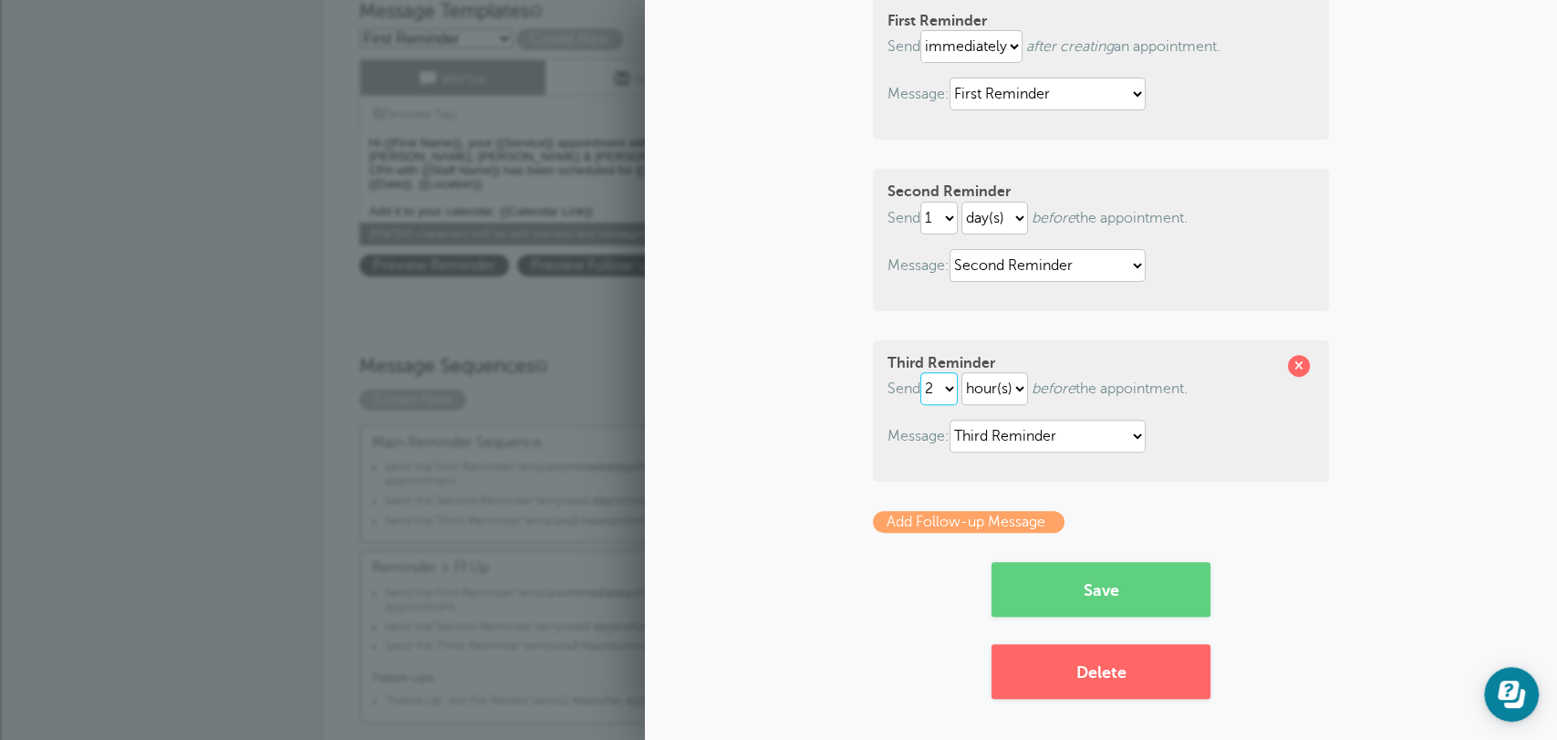
click at [943, 381] on select "1 2 3 4 5 6 7 8 9 10 11 12 13 14 15 16 17 18 19 20 21 22 23 24 25 26 27 28 29 30" at bounding box center [939, 388] width 37 height 33
click at [745, 491] on div "Sequence Name Main Reminder Sequence First Reminder Send immediately 1 2 3 4 5 …" at bounding box center [1101, 300] width 876 height 798
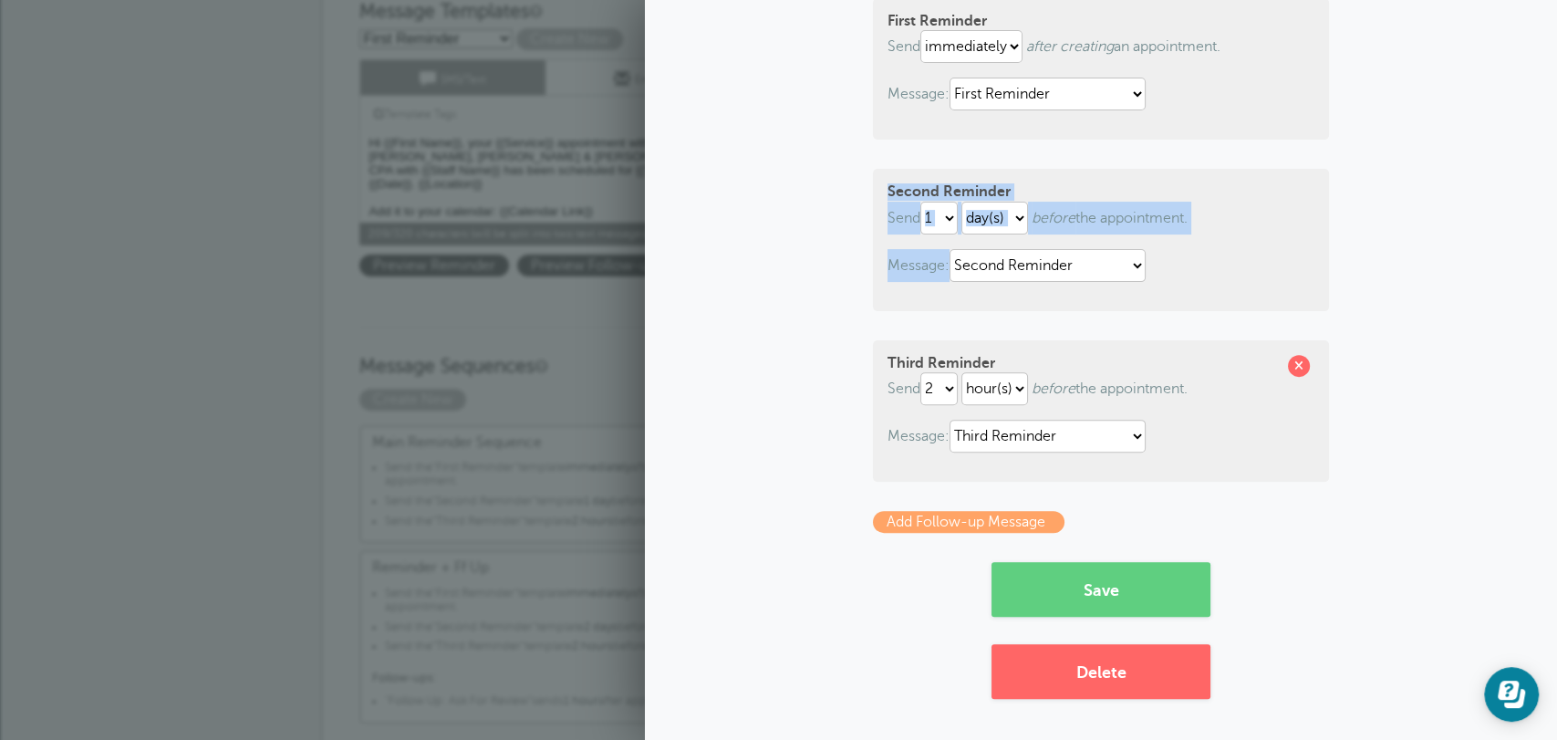
drag, startPoint x: 1019, startPoint y: 186, endPoint x: 1299, endPoint y: 272, distance: 292.9
click at [1299, 272] on div "Sequence Name Main Reminder Sequence First Reminder Send immediately 1 2 3 4 5 …" at bounding box center [1101, 300] width 876 height 798
click at [1167, 266] on p "Message: First Reminder Follow Up: Ask For Review Second Reminder Third Reminder" at bounding box center [1101, 265] width 427 height 33
drag, startPoint x: 1211, startPoint y: 220, endPoint x: 993, endPoint y: 224, distance: 218.1
click at [995, 223] on p "Send 1 2 3 4 5 6 7 8 9 10 11 12 13 14 15 16 17 18 19 20 21 22 23 24 25 26 27 28…" at bounding box center [1101, 218] width 427 height 33
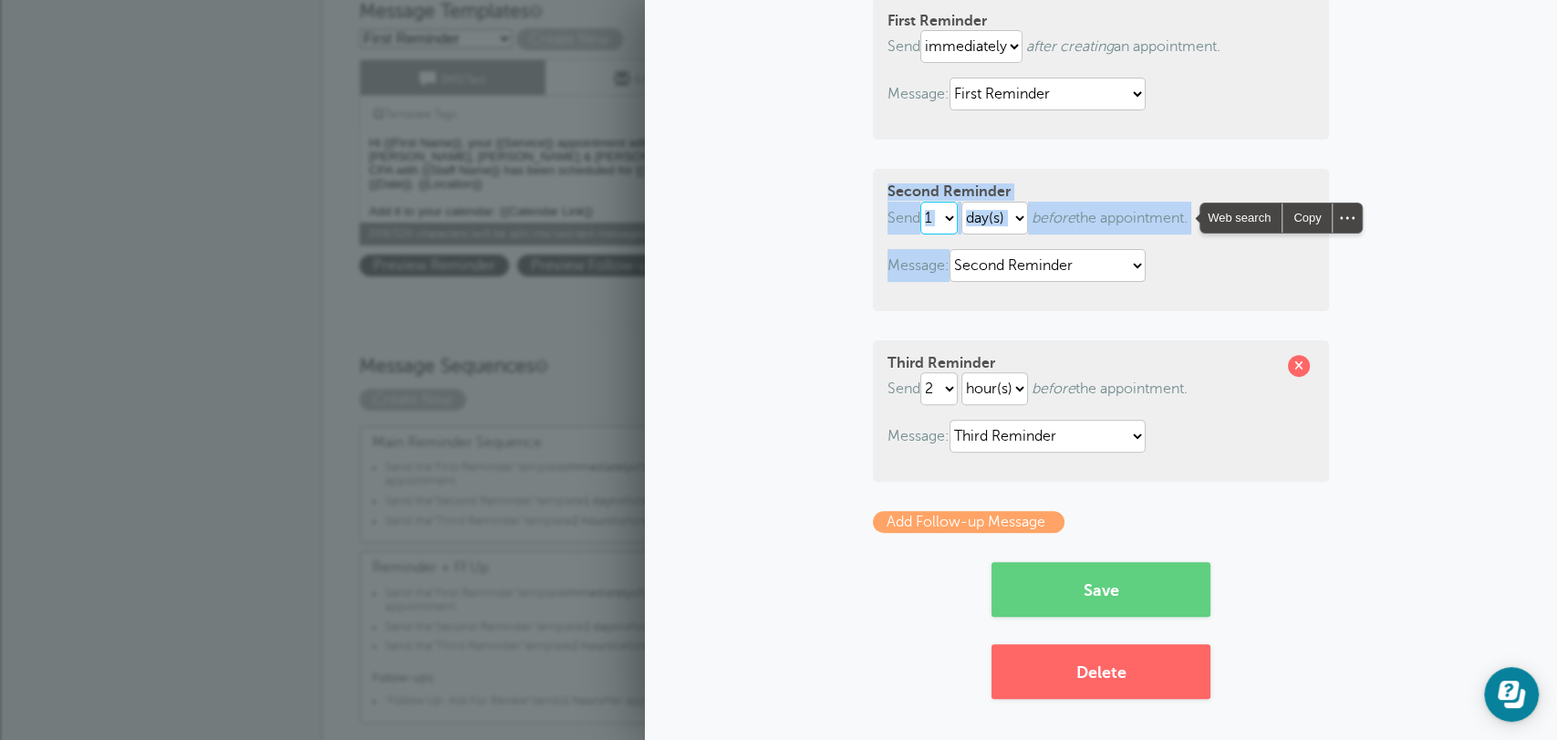
click at [941, 228] on select "1 2 3 4 5 6 7 8 9 10 11 12 13 14 15 16 17 18 19 20 21 22 23 24 25 26 27 28 29 30" at bounding box center [939, 218] width 37 height 33
select select "2"
click at [921, 202] on select "1 2 3 4 5 6 7 8 9 10 11 12 13 14 15 16 17 18 19 20 21 22 23 24 25 26 27 28 29 30" at bounding box center [939, 218] width 37 height 33
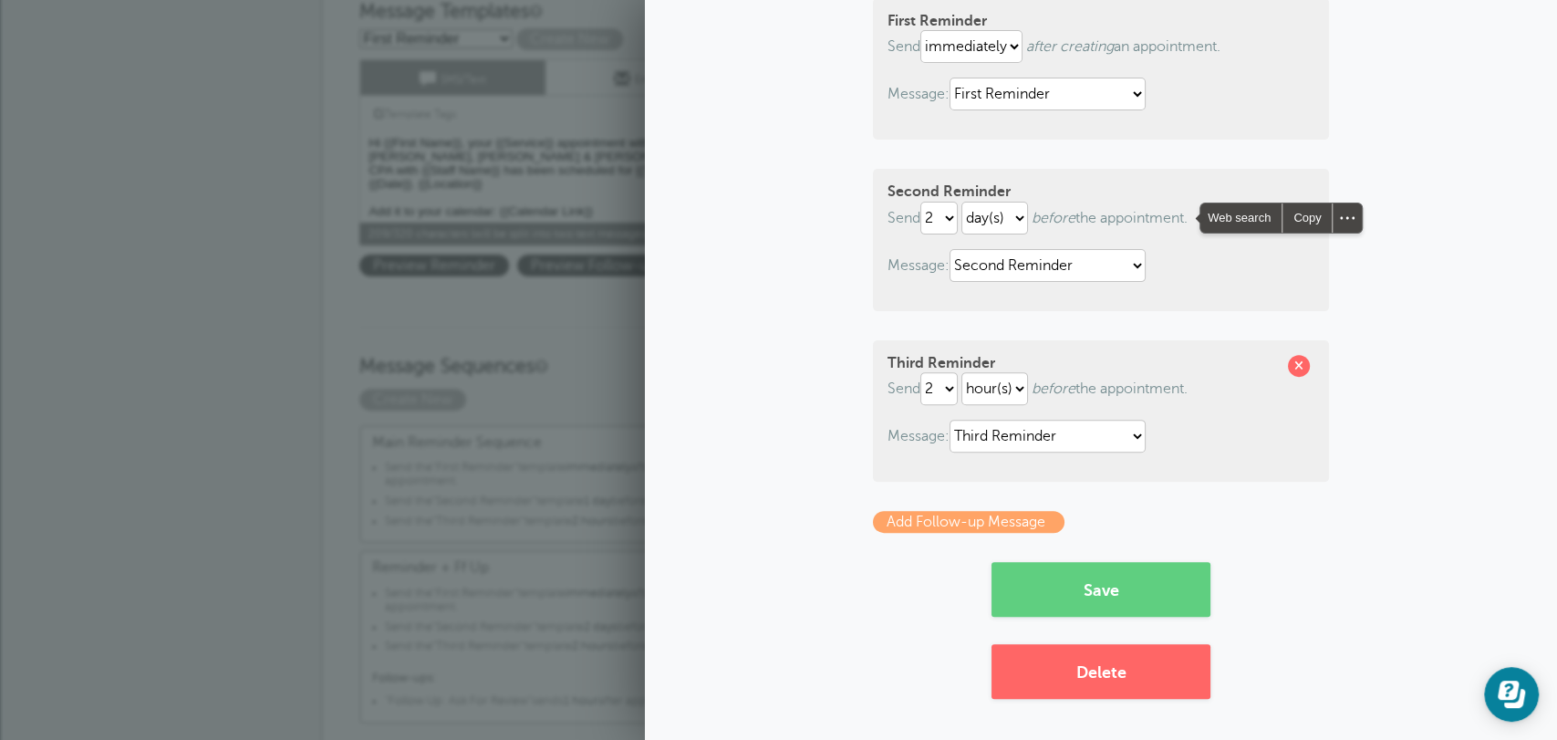
click at [783, 289] on div "Sequence Name Main Reminder Sequence First Reminder Send immediately 1 2 3 4 5 …" at bounding box center [1101, 300] width 876 height 798
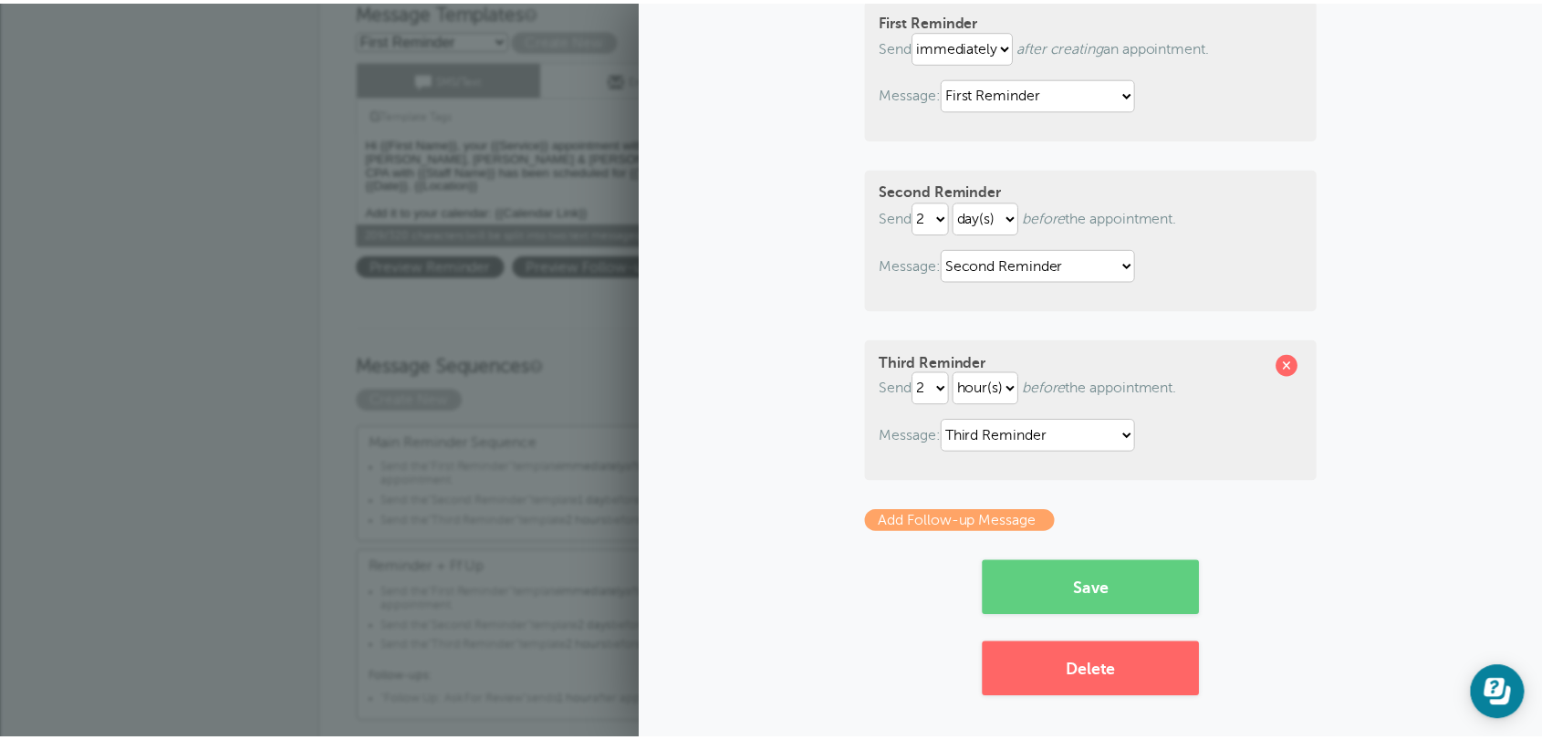
scroll to position [0, 0]
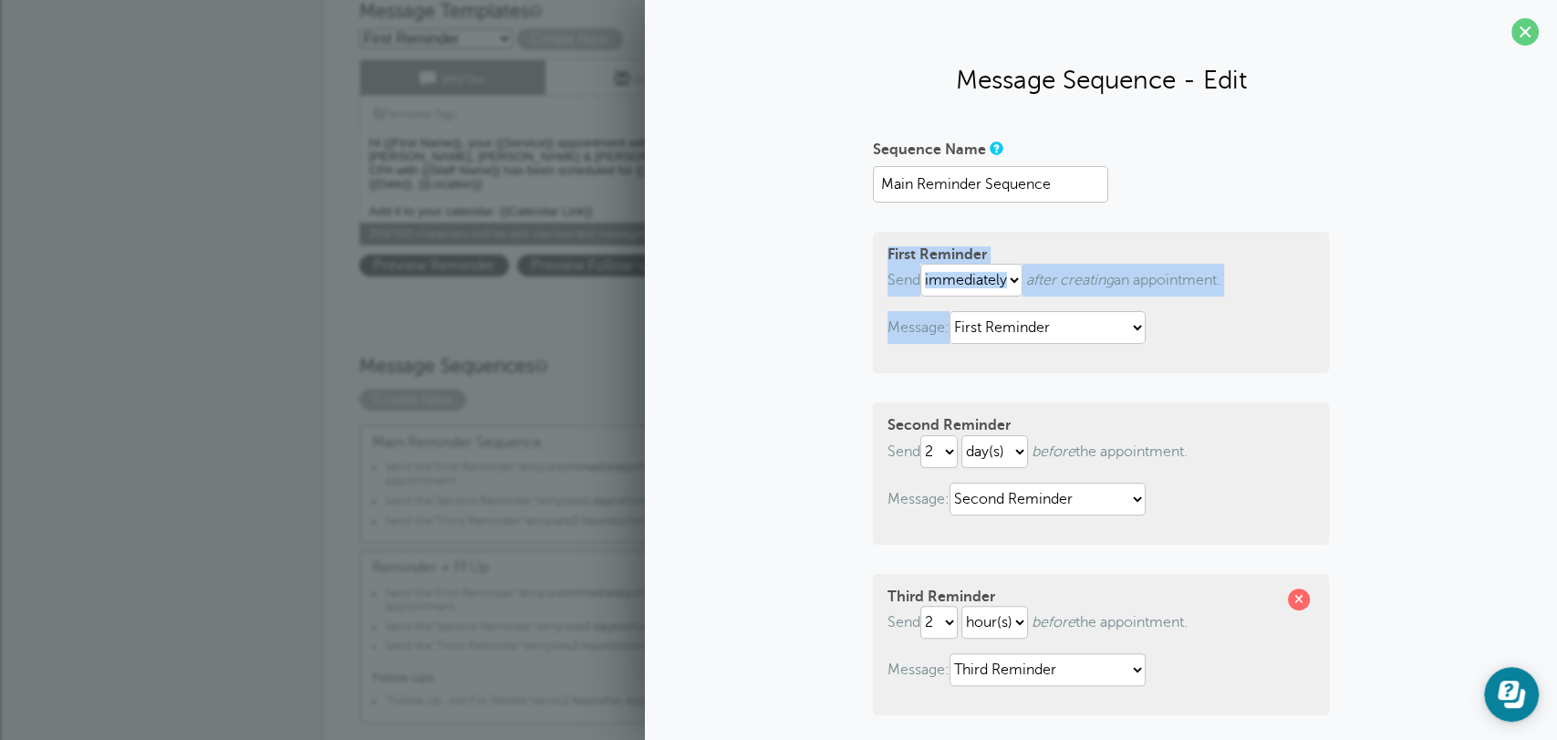
drag, startPoint x: 872, startPoint y: 261, endPoint x: 1287, endPoint y: 332, distance: 421.2
click at [1287, 332] on div "First Reminder Send immediately 1 2 3 4 5 6 7 8 9 10 11 12 13 14 15 16 17 18 19…" at bounding box center [1101, 302] width 456 height 141
click at [1152, 364] on div "First Reminder Send immediately 1 2 3 4 5 6 7 8 9 10 11 12 13 14 15 16 17 18 19…" at bounding box center [1101, 302] width 456 height 141
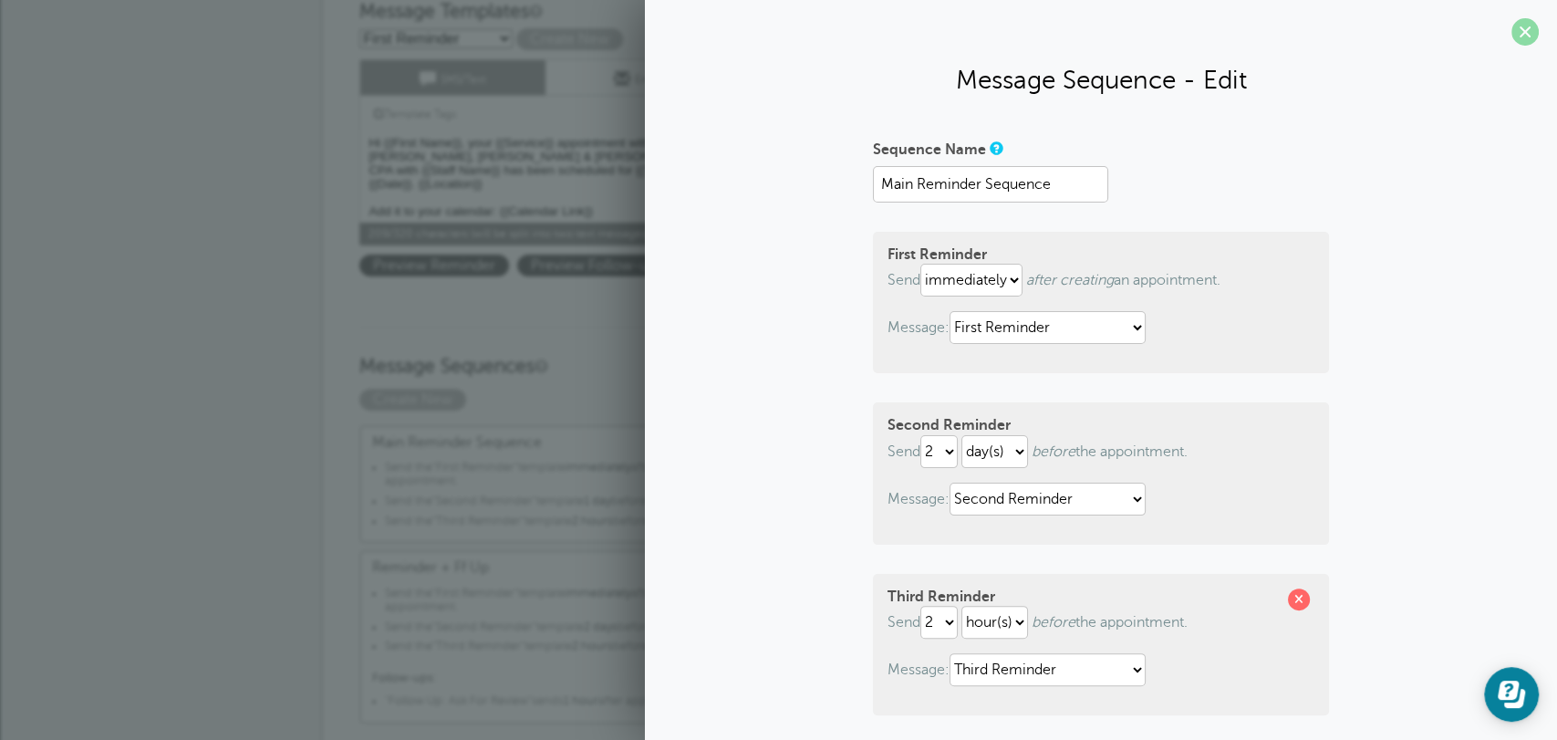
click at [1514, 38] on span at bounding box center [1525, 31] width 27 height 27
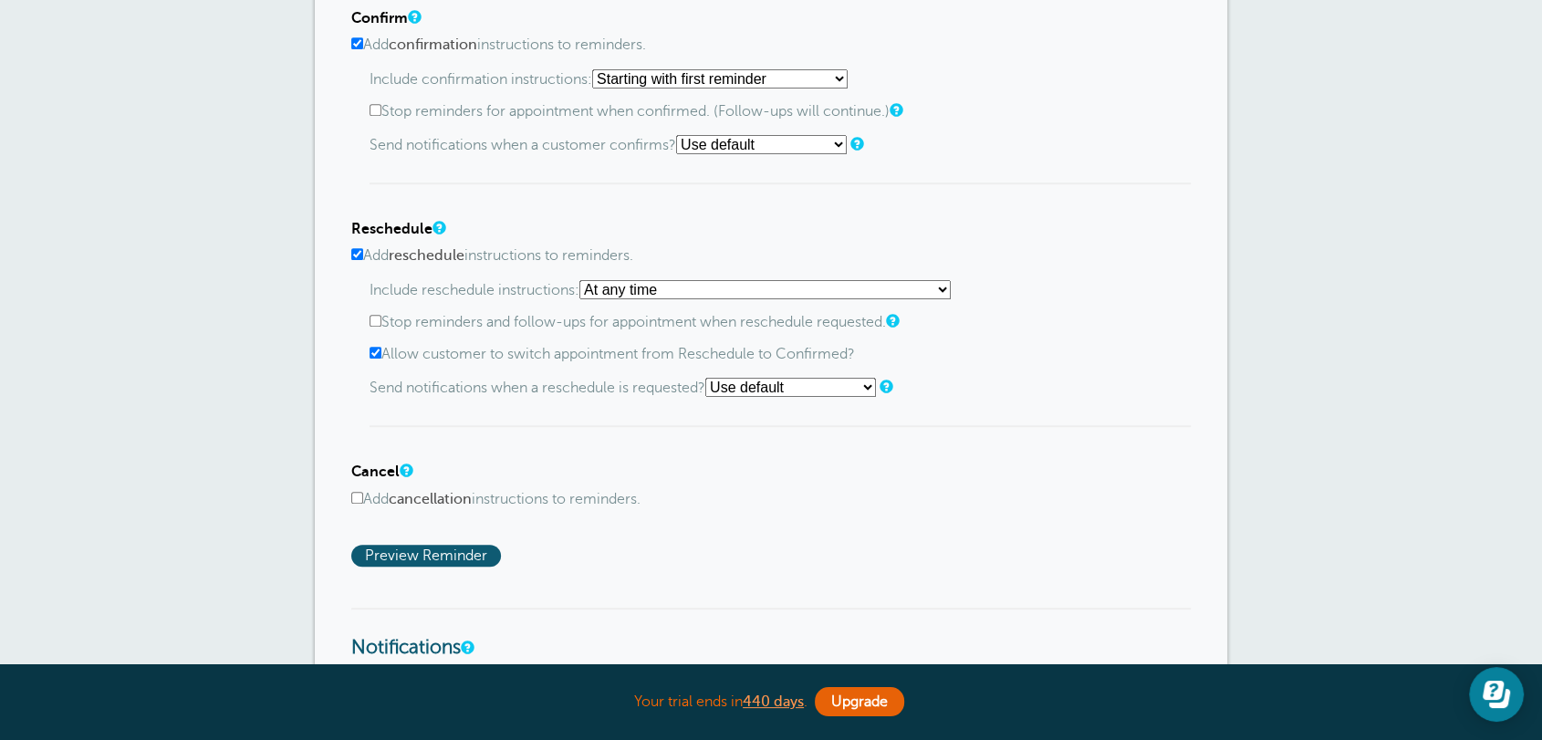
scroll to position [946, 0]
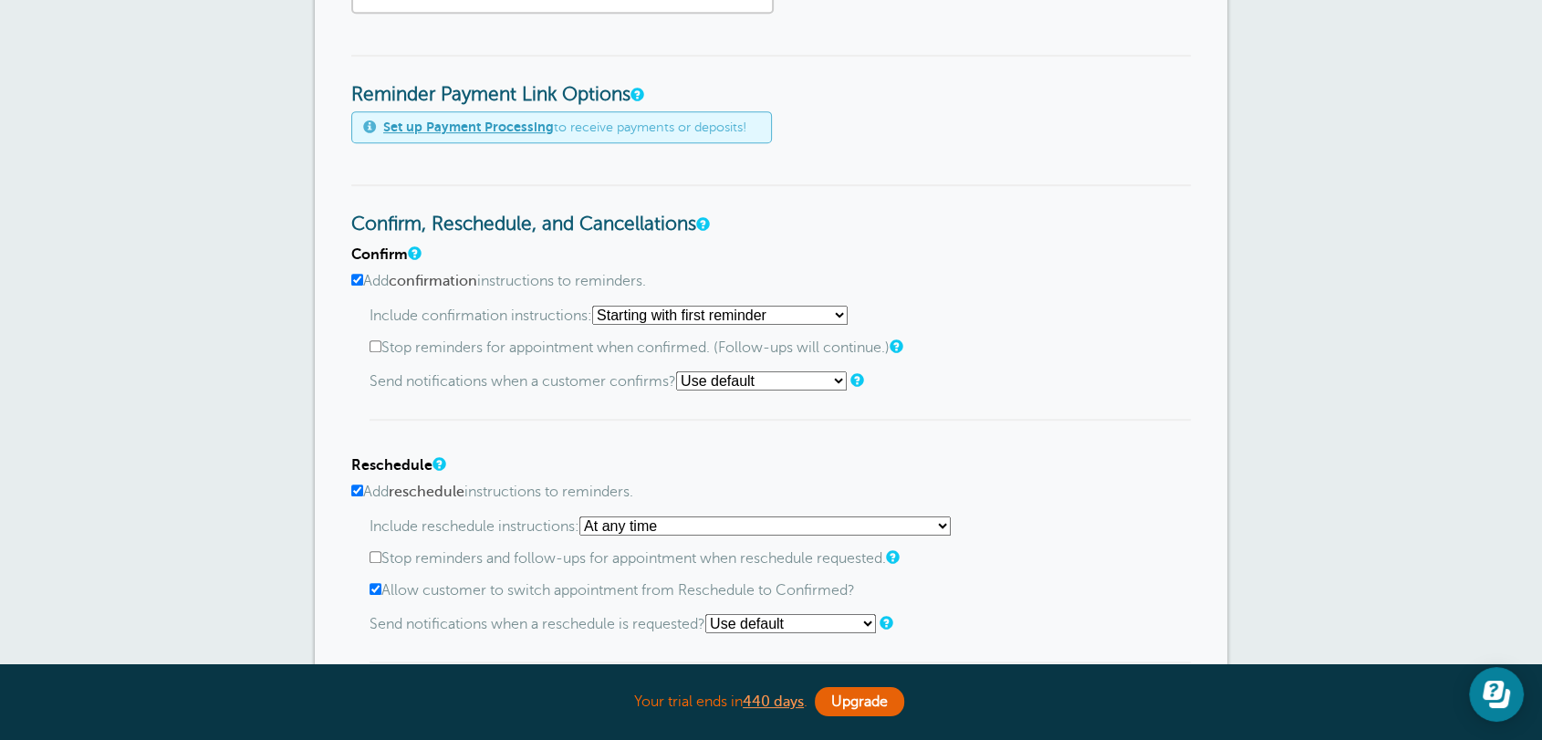
click at [353, 485] on input "Add reschedule instructions to reminders." at bounding box center [357, 490] width 12 height 12
checkbox input "false"
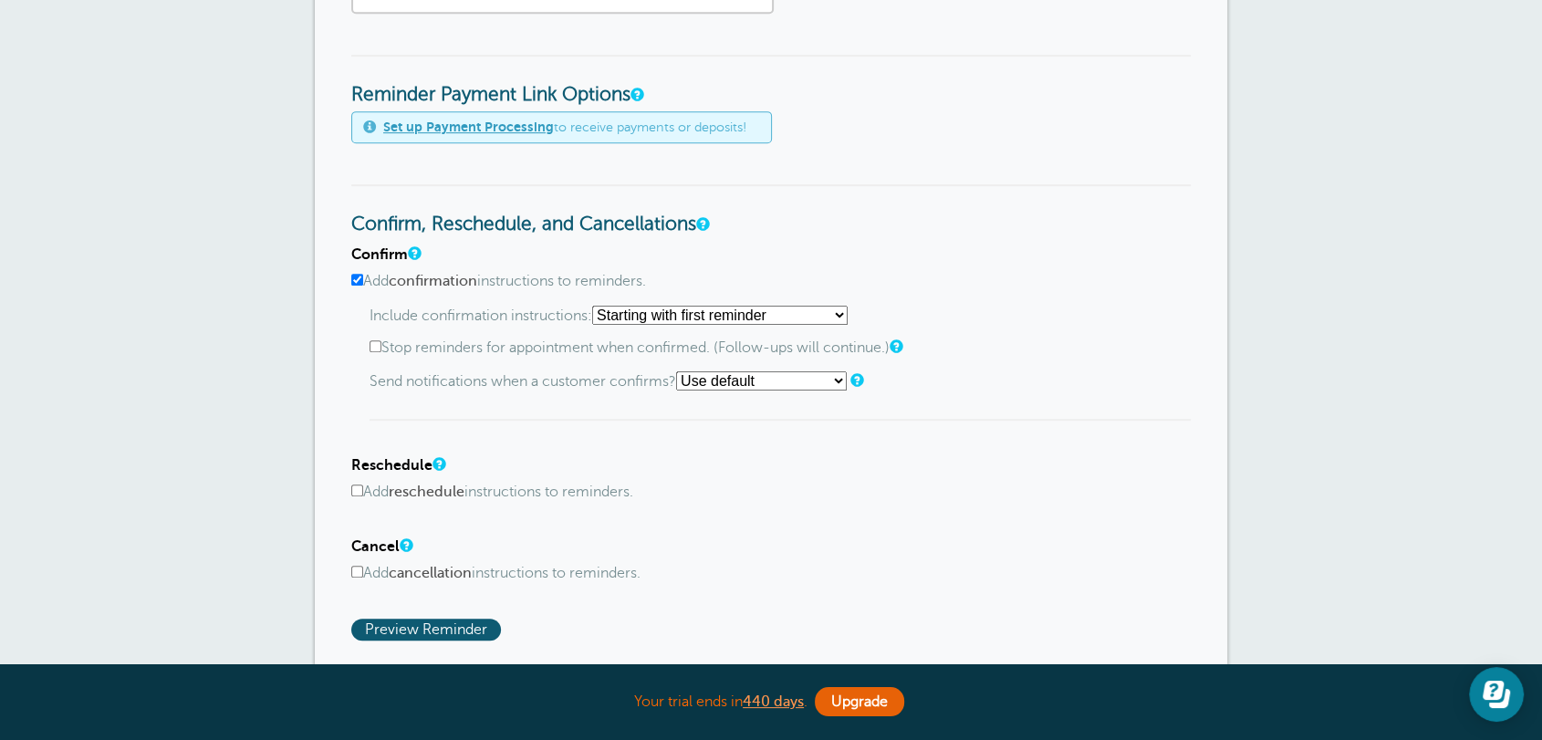
click at [356, 283] on input "Add confirmation instructions to reminders." at bounding box center [357, 280] width 12 height 12
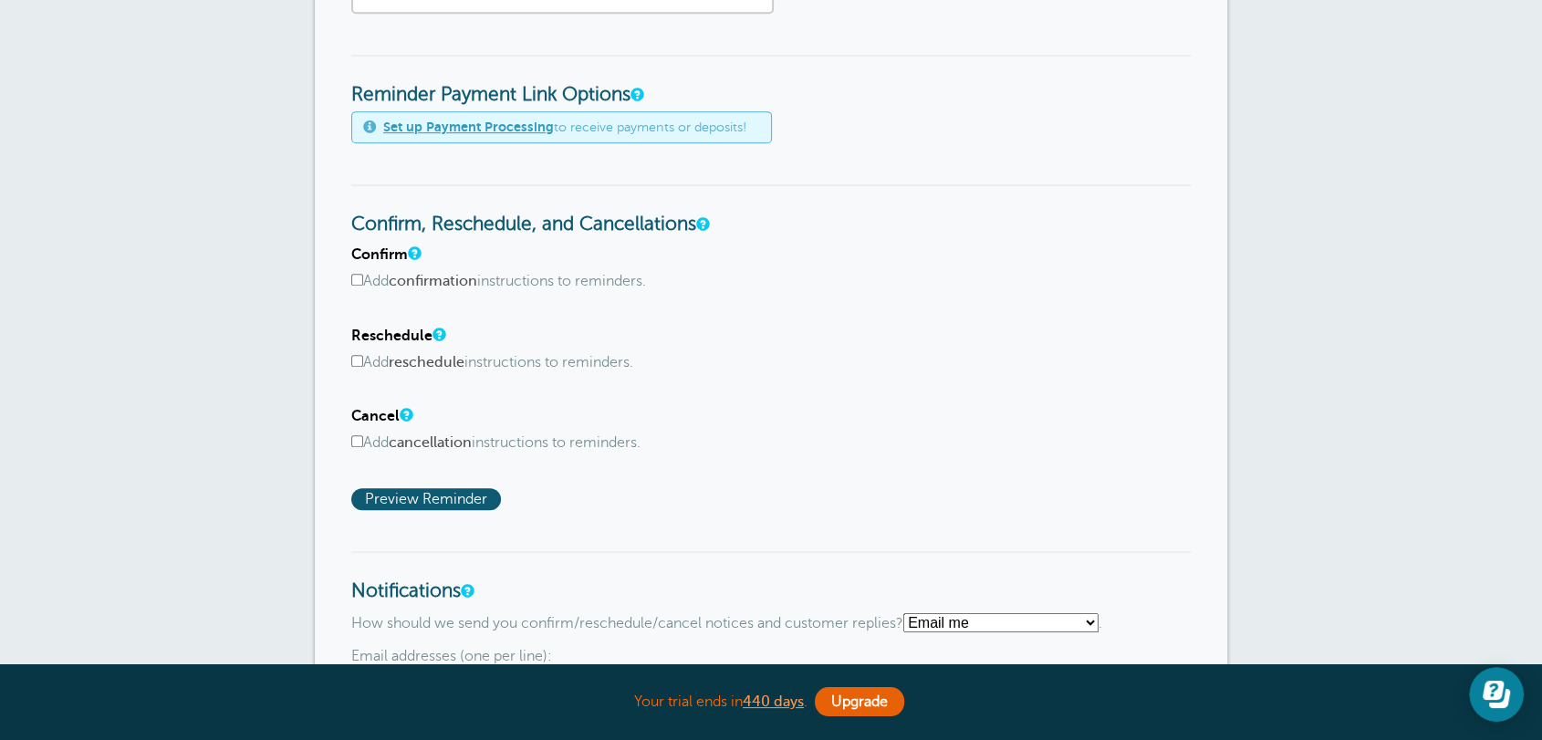
click at [358, 280] on input "Add confirmation instructions to reminders." at bounding box center [357, 280] width 12 height 12
checkbox input "true"
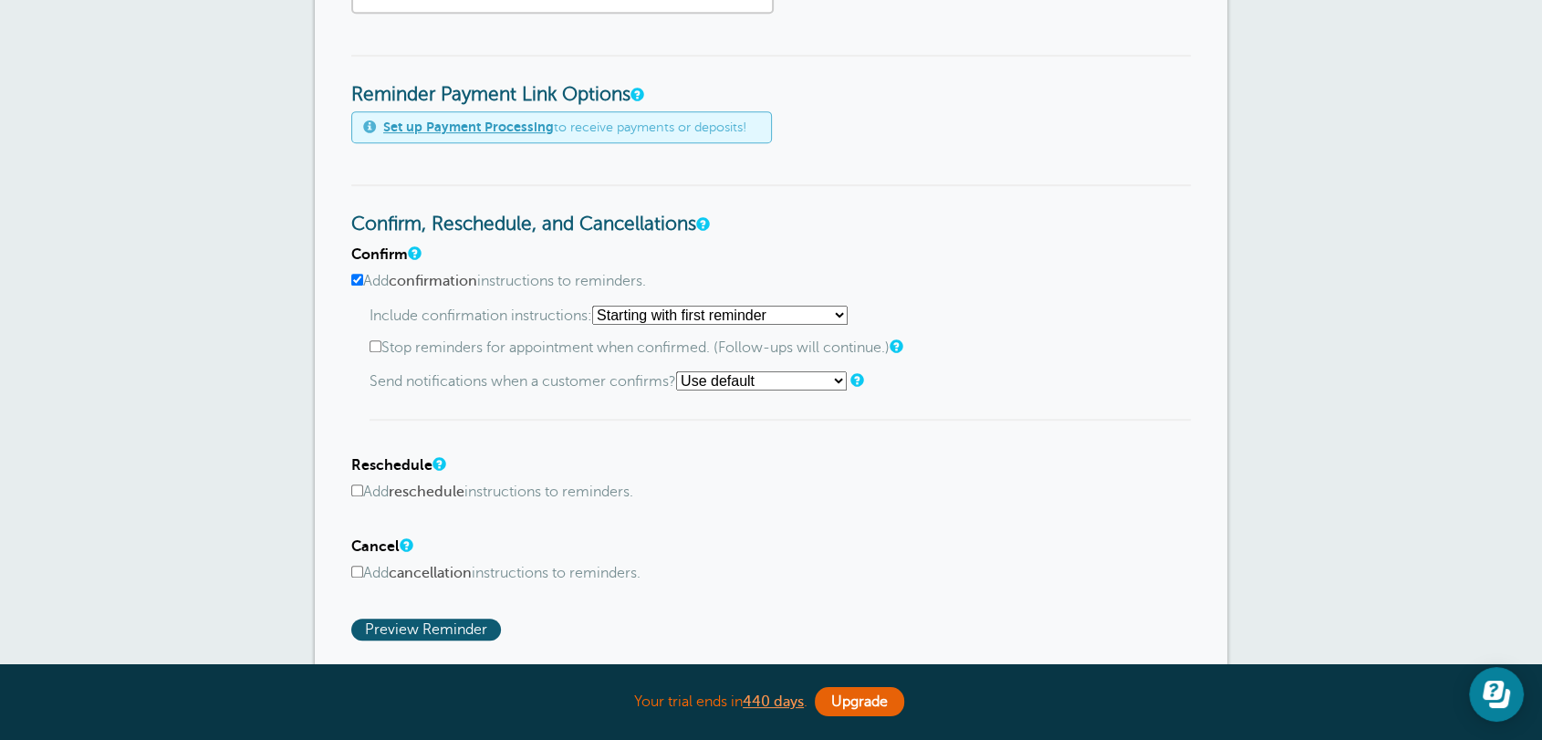
drag, startPoint x: 379, startPoint y: 318, endPoint x: 577, endPoint y: 310, distance: 198.1
click at [577, 310] on p "Include confirmation instructions: Starting with first reminder If reminder is …" at bounding box center [780, 315] width 821 height 19
click at [818, 318] on select "Starting with first reminder If reminder is within 1 day of appointment If remi…" at bounding box center [719, 315] width 255 height 19
click at [598, 306] on select "Starting with first reminder If reminder is within 1 day of appointment If remi…" at bounding box center [719, 315] width 255 height 19
click at [872, 233] on h3 "Confirm, Reschedule, and Cancellations" at bounding box center [770, 210] width 839 height 52
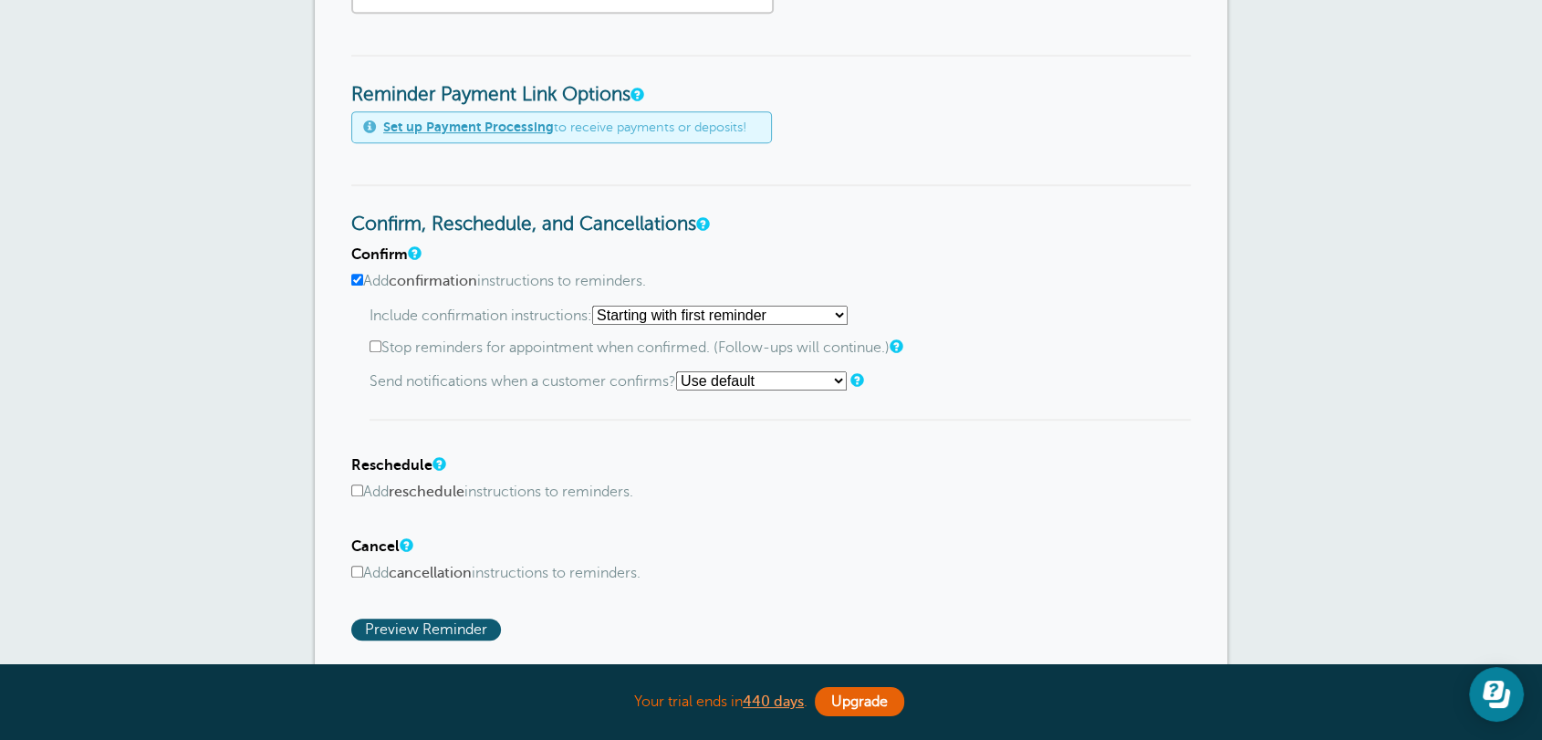
click at [797, 312] on select "Starting with first reminder If reminder is within 1 day of appointment If remi…" at bounding box center [719, 315] width 255 height 19
click at [598, 306] on select "Starting with first reminder If reminder is within 1 day of appointment If remi…" at bounding box center [719, 315] width 255 height 19
click at [765, 316] on select "Starting with first reminder If reminder is within 1 day of appointment If remi…" at bounding box center [719, 315] width 255 height 19
select select "0"
click at [598, 306] on select "Starting with first reminder If reminder is within 1 day of appointment If remi…" at bounding box center [719, 315] width 255 height 19
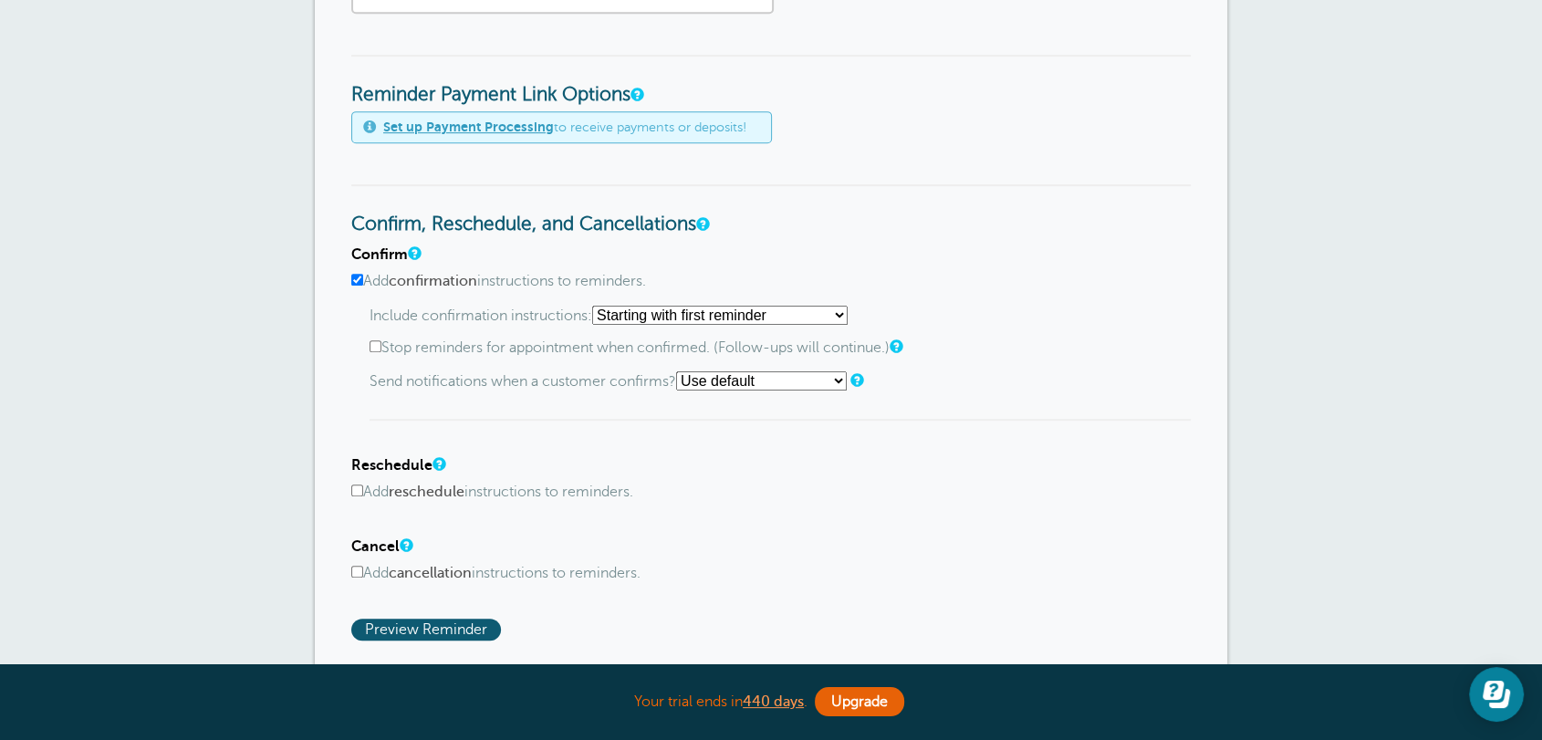
click at [358, 489] on input "Add reschedule instructions to reminders." at bounding box center [357, 490] width 12 height 12
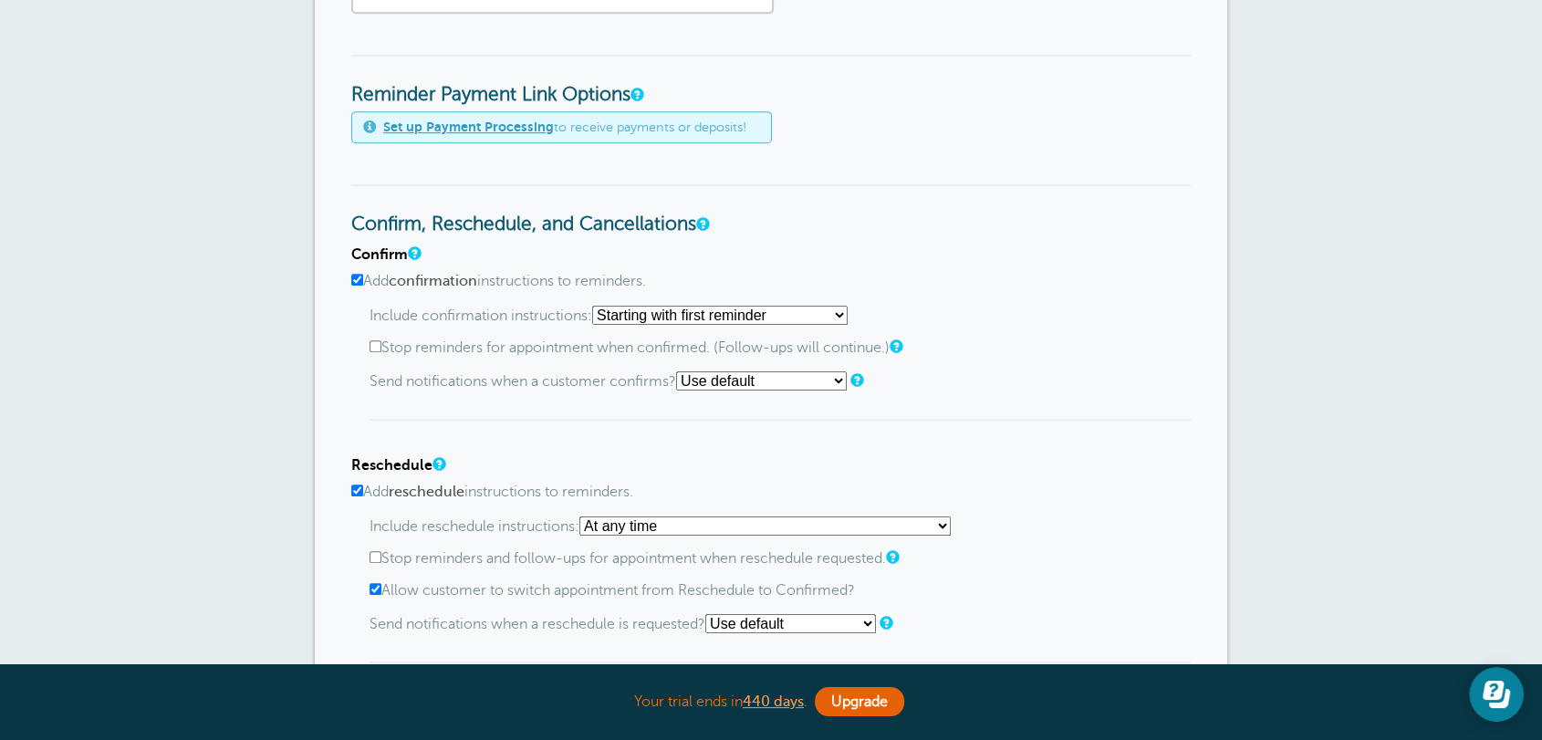
click at [358, 486] on input "Add reschedule instructions to reminders." at bounding box center [357, 490] width 12 height 12
checkbox input "false"
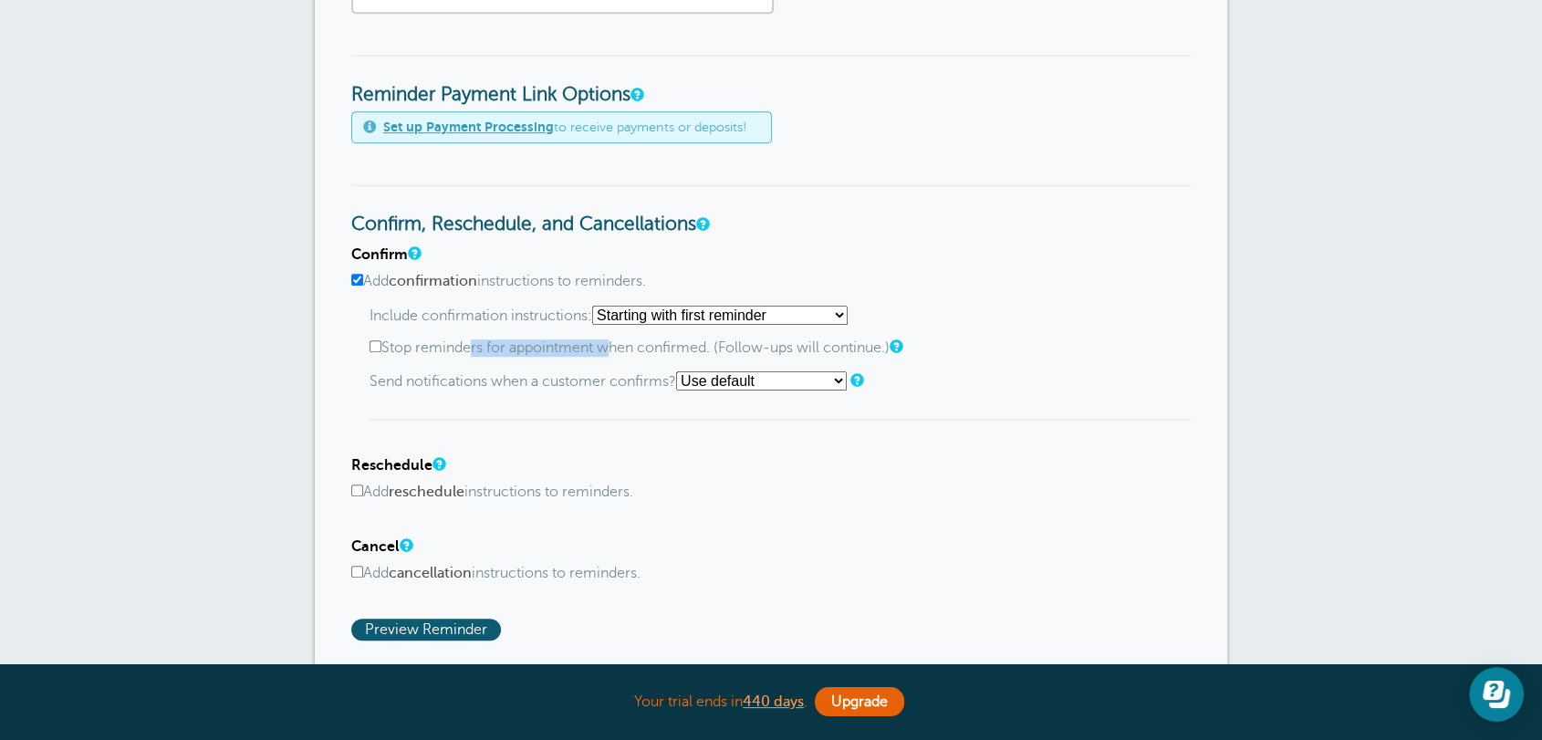
drag, startPoint x: 389, startPoint y: 346, endPoint x: 526, endPoint y: 348, distance: 137.8
click at [526, 348] on label "Stop reminders for appointment when confirmed. (Follow-ups will continue.)" at bounding box center [780, 347] width 821 height 17
click at [442, 371] on p "Send notifications when a customer confirms? Use default Text me Email me Don't…" at bounding box center [780, 380] width 821 height 19
drag, startPoint x: 464, startPoint y: 338, endPoint x: 717, endPoint y: 330, distance: 252.8
click at [717, 330] on div "Include confirmation instructions: Starting with first reminder If reminder is …" at bounding box center [780, 364] width 821 height 116
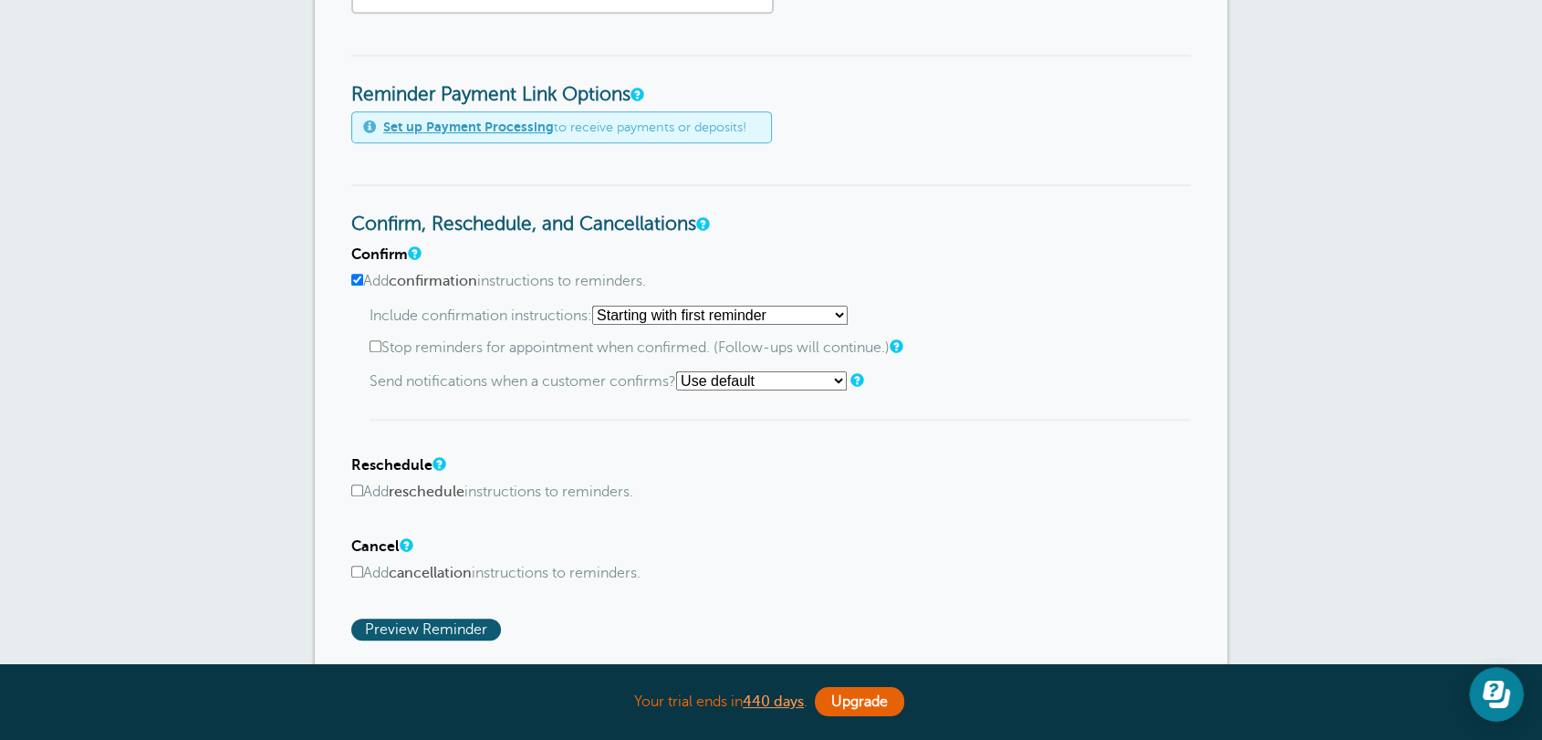
click at [513, 371] on p "Send notifications when a customer confirms? Use default Text me Email me Don't…" at bounding box center [780, 380] width 821 height 19
drag, startPoint x: 385, startPoint y: 330, endPoint x: 353, endPoint y: 356, distance: 40.9
click at [353, 356] on div "Confirm Add confirmation instructions to reminders. Include confirmation instru…" at bounding box center [770, 333] width 839 height 174
click at [426, 381] on p "Send notifications when a customer confirms? Use default Text me Email me Don't…" at bounding box center [780, 380] width 821 height 19
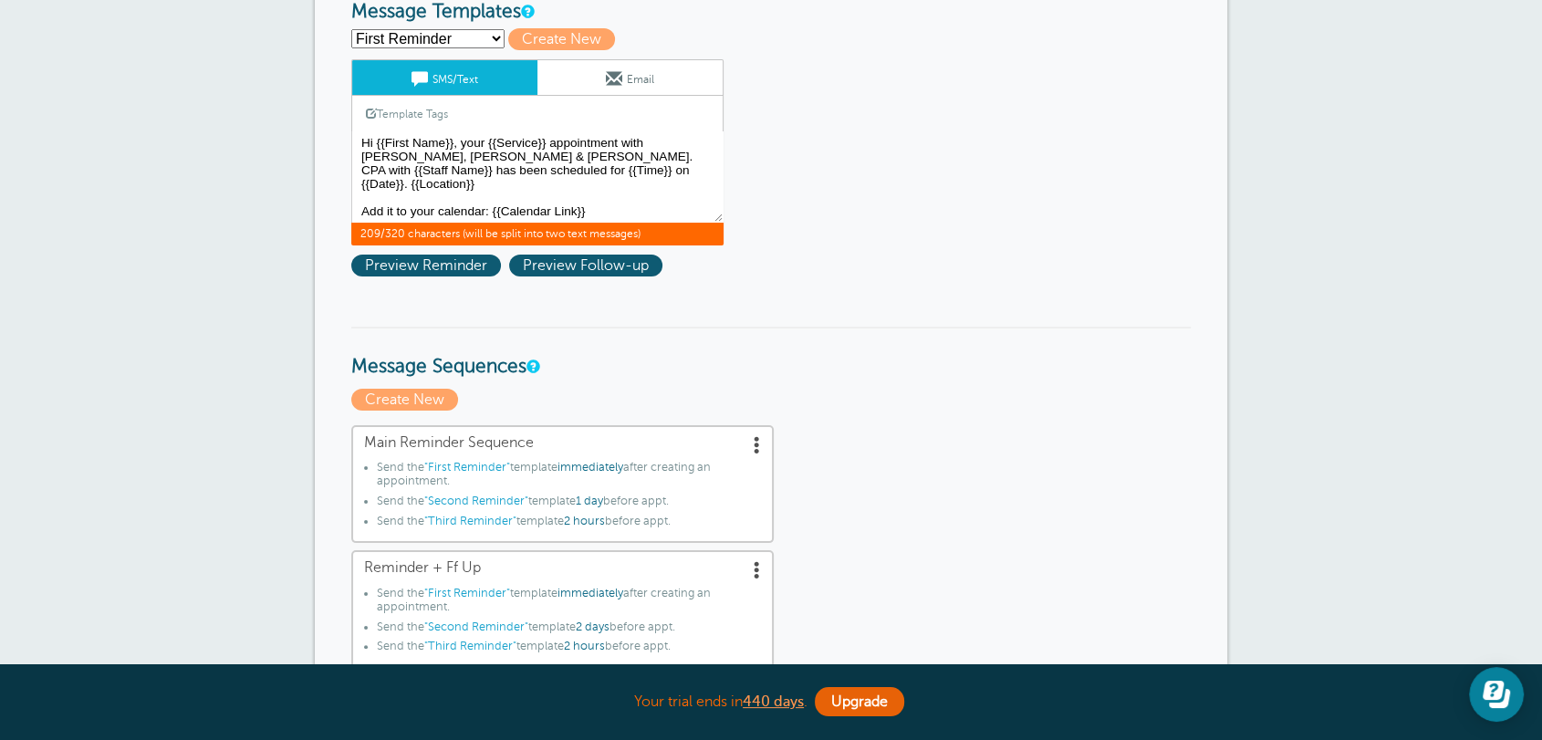
scroll to position [0, 0]
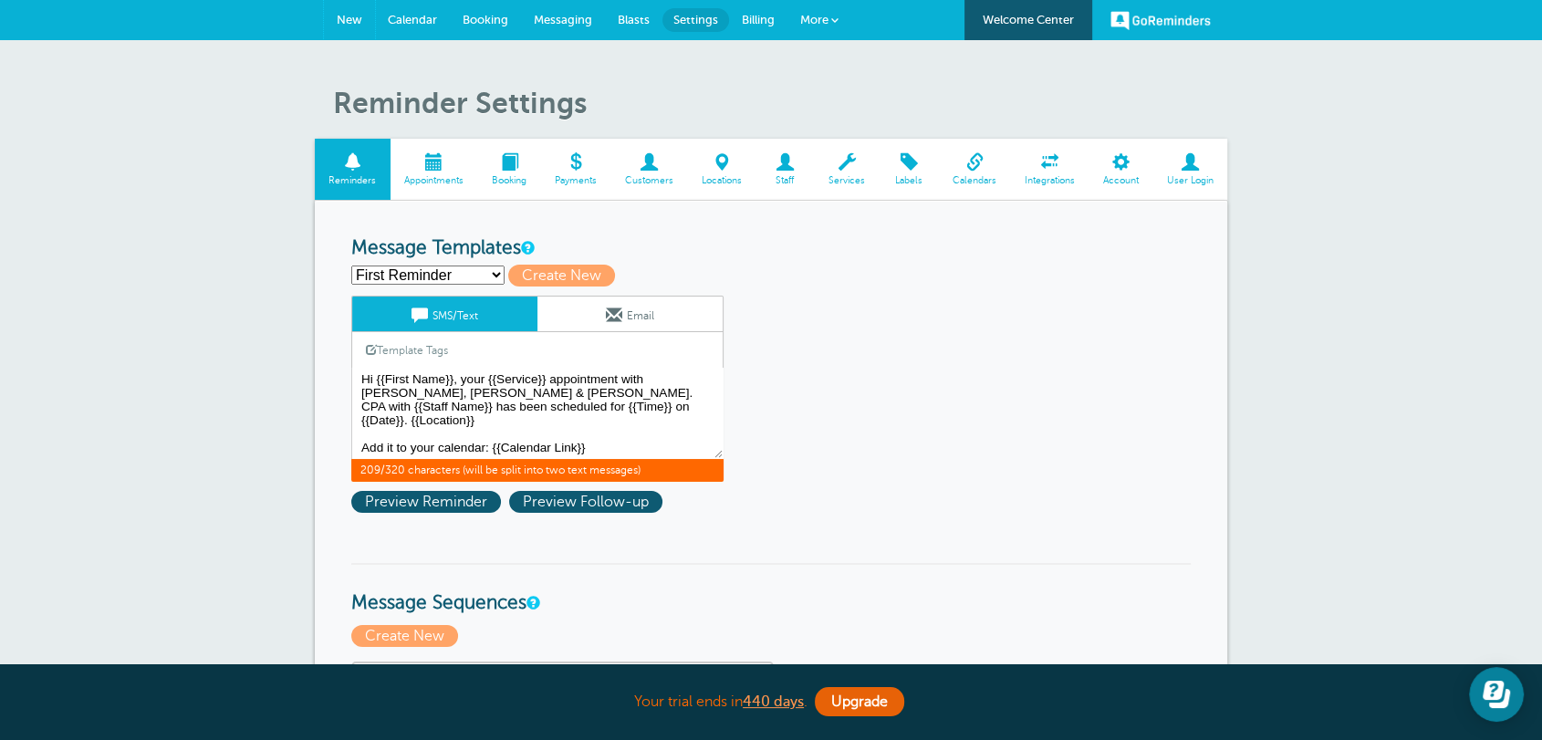
click at [339, 11] on link "New" at bounding box center [349, 20] width 51 height 40
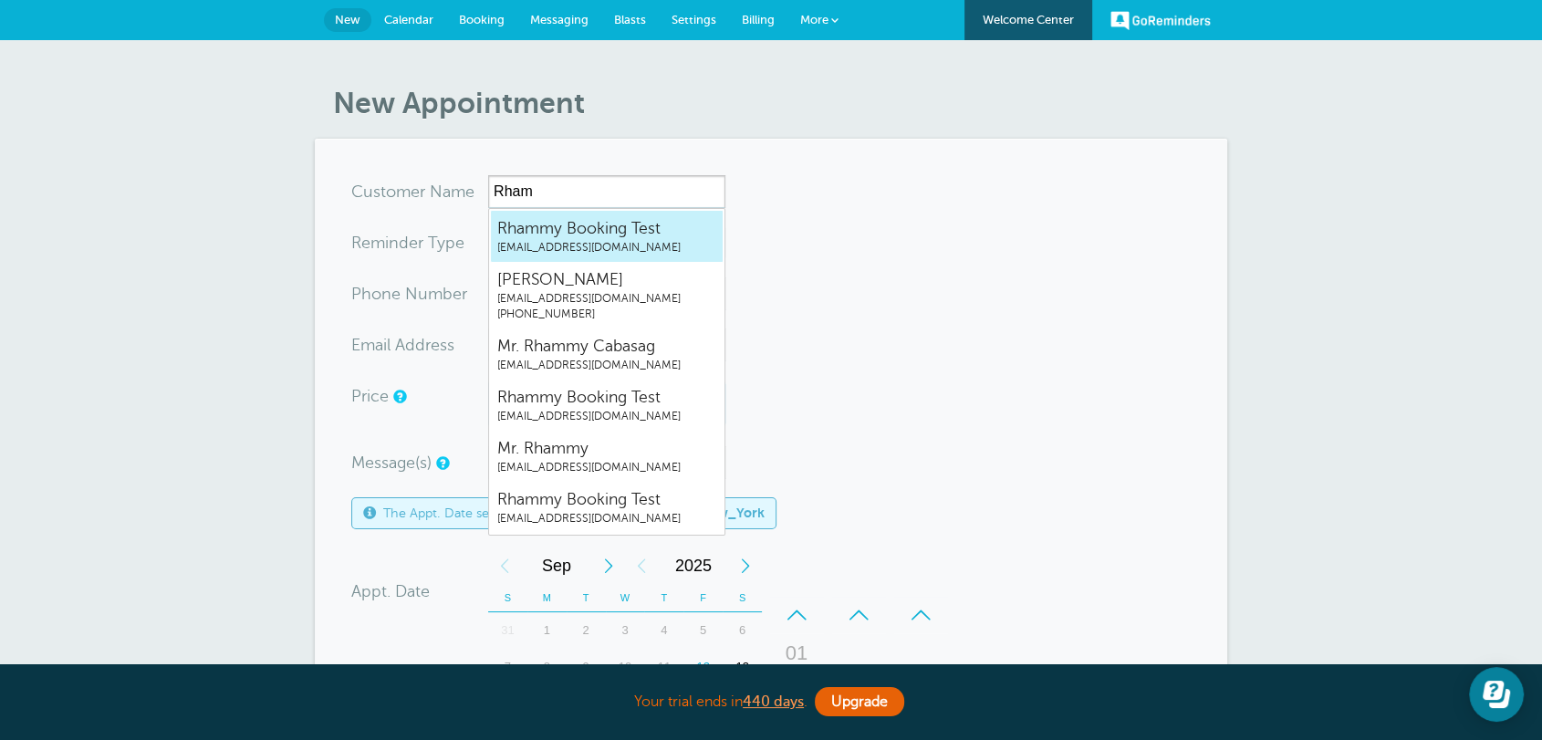
click at [516, 250] on span "rhammy.grtrial@gmail.com" at bounding box center [606, 248] width 219 height 16
type input "RhammyBookingTestrhammy.grtrial@gmail.com"
type input "Rhammy Booking Test"
radio input "true"
type input "rhammy.grtrial@gmail.com"
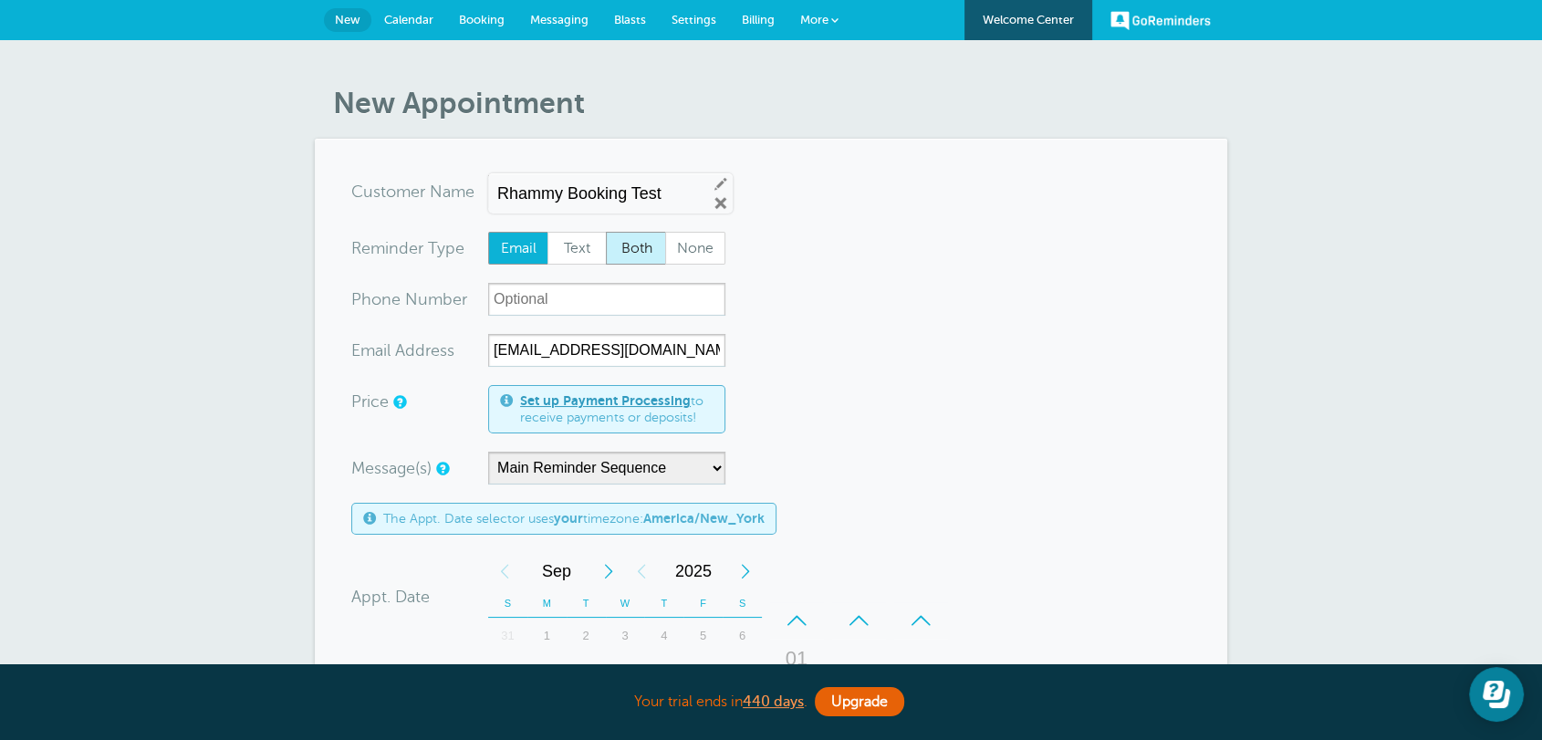
click at [629, 243] on span "Both" at bounding box center [636, 248] width 58 height 31
click at [606, 232] on input "Both" at bounding box center [605, 231] width 1 height 1
radio input "true"
click at [834, 21] on span at bounding box center [834, 19] width 7 height 7
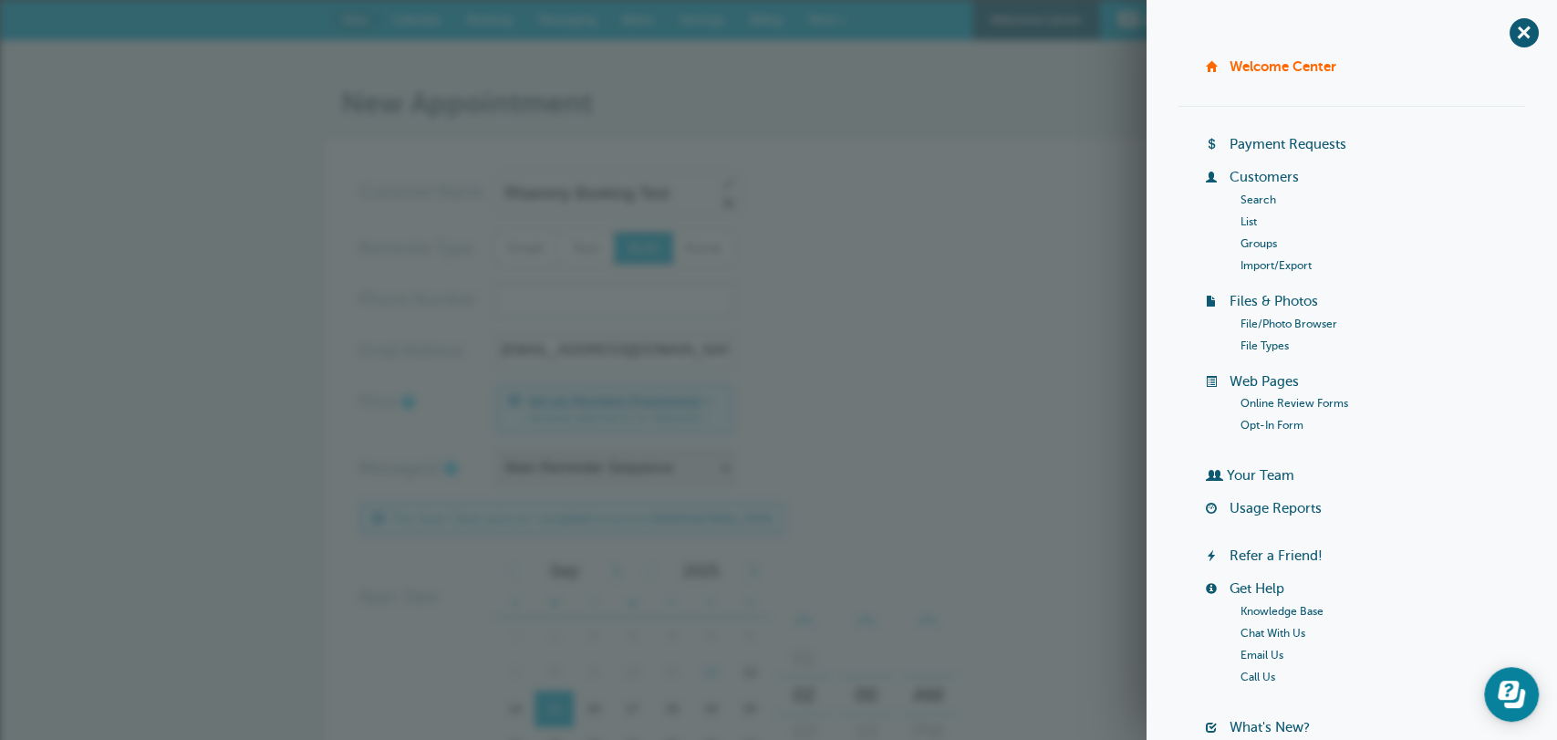
click at [1274, 269] on link "Import/Export" at bounding box center [1276, 265] width 71 height 13
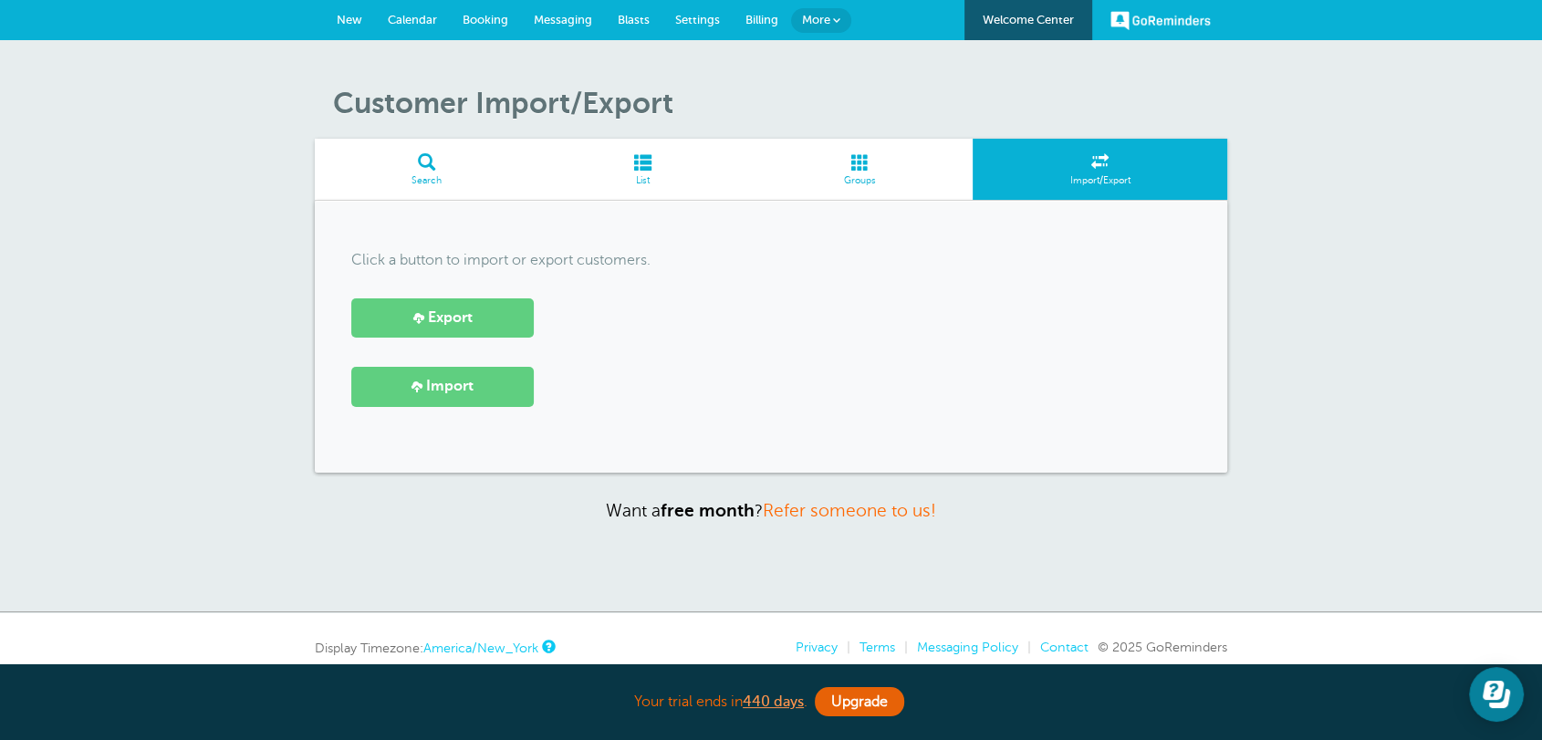
drag, startPoint x: 725, startPoint y: 102, endPoint x: 387, endPoint y: 91, distance: 338.7
click at [276, 101] on div "Customer Import/Export Search List Groups Import/Export Click a button to impor…" at bounding box center [771, 326] width 1542 height 572
click at [367, 18] on link "New" at bounding box center [349, 20] width 51 height 40
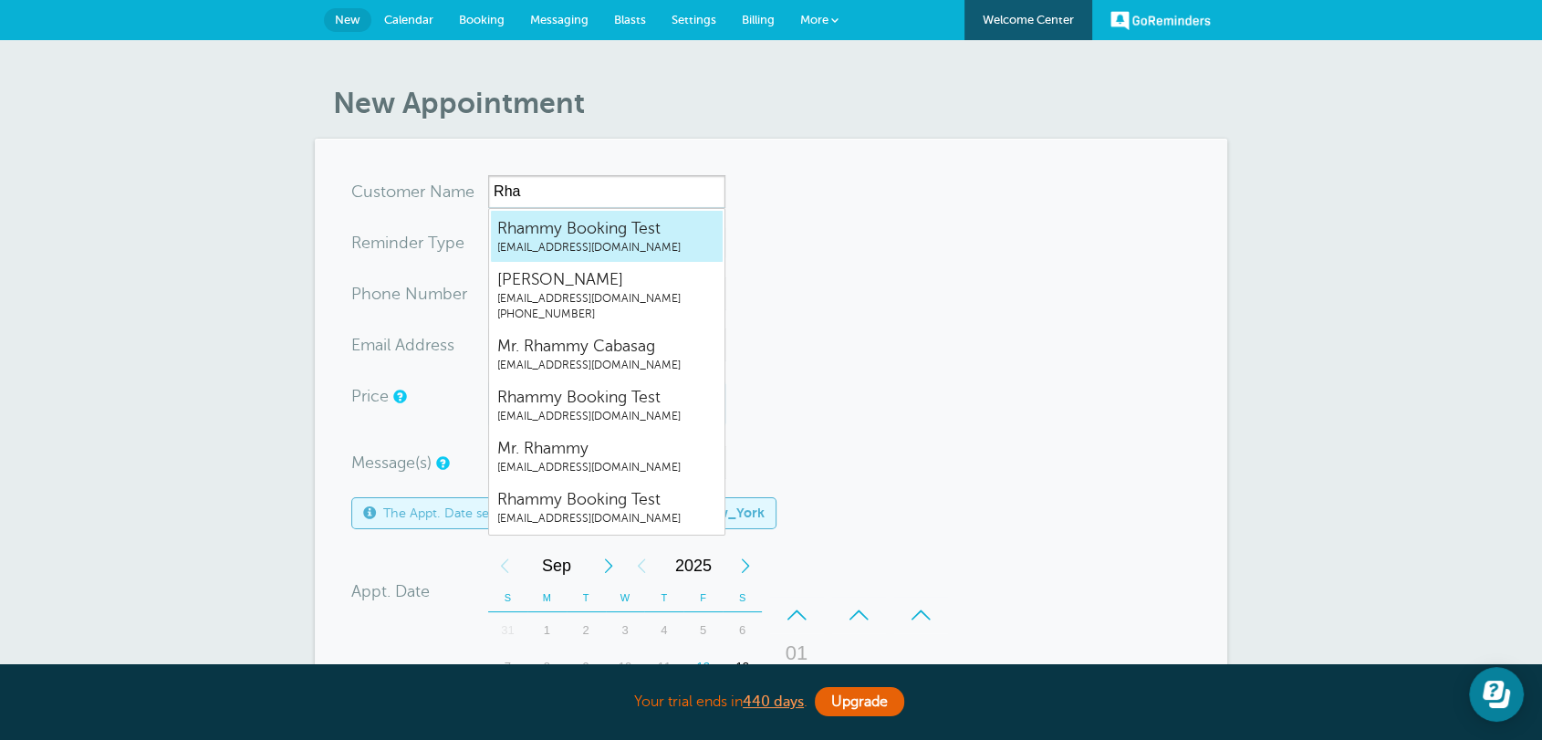
click at [564, 240] on span "rhammy.grtrial@gmail.com" at bounding box center [606, 248] width 219 height 16
type input "RhammyBookingTestrhammy.grtrial@gmail.com"
type input "Rhammy Booking Test"
radio input "true"
type input "rhammy.grtrial@gmail.com"
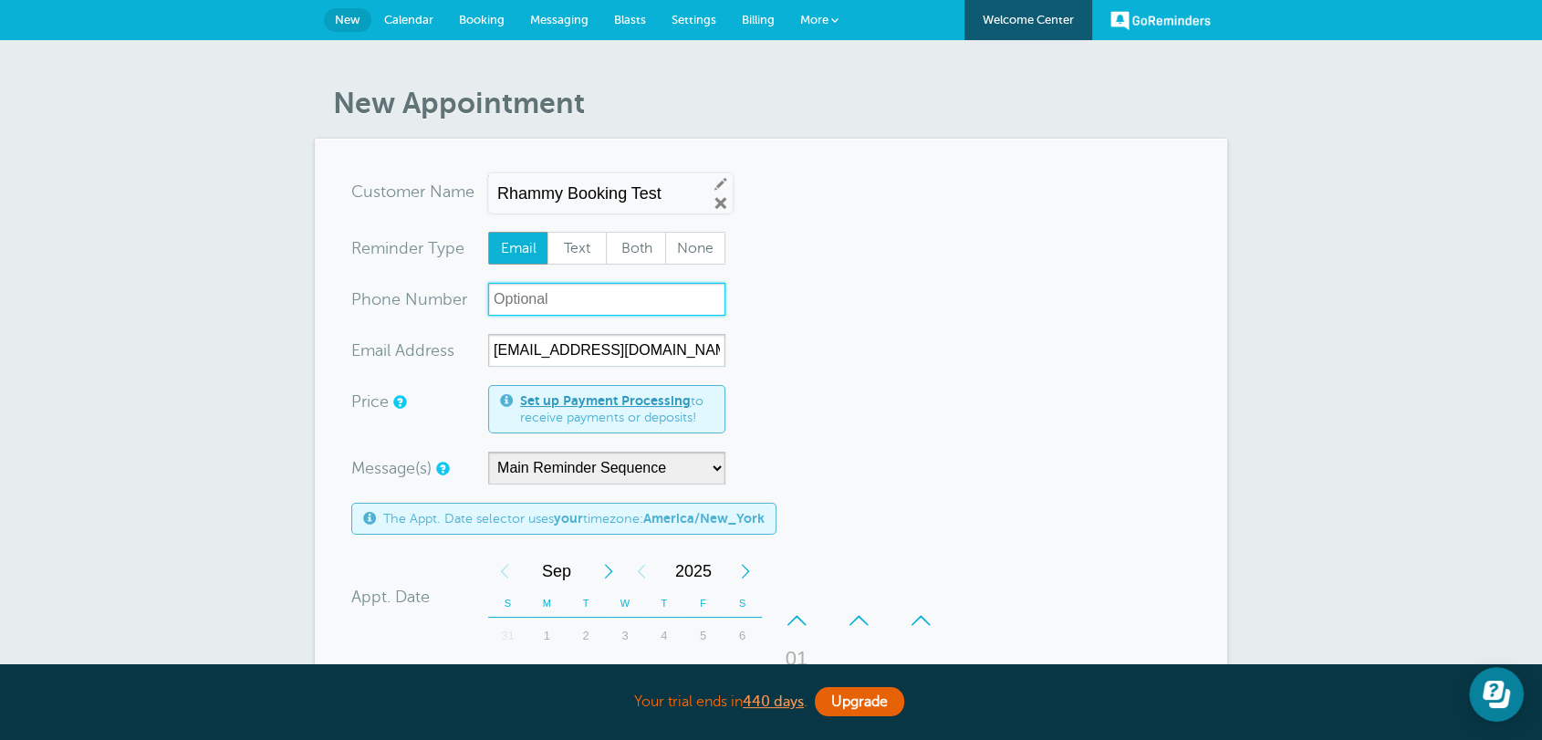
click at [512, 300] on input "xxx-no-autofill" at bounding box center [606, 299] width 237 height 33
click at [810, 16] on span "More" at bounding box center [814, 20] width 28 height 14
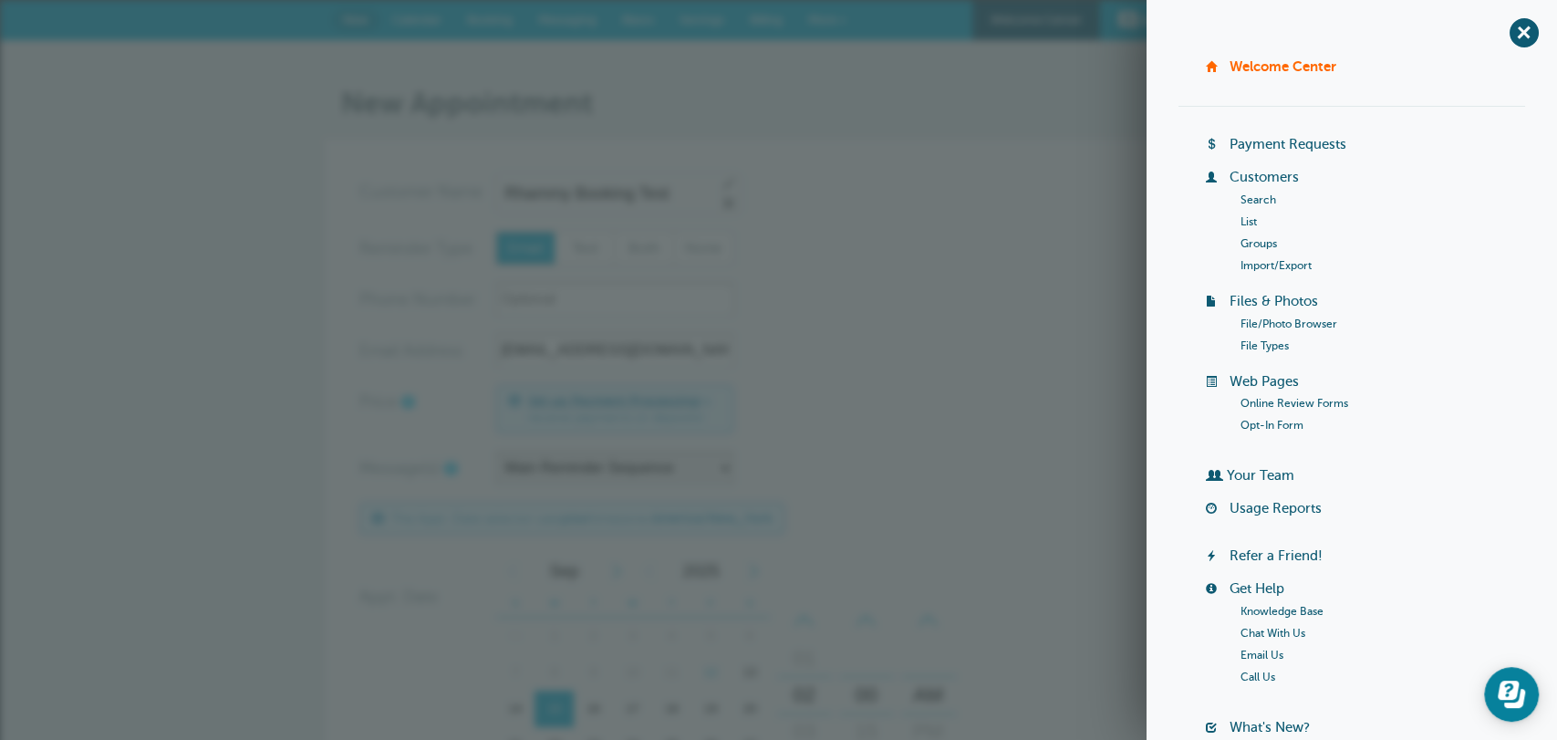
drag, startPoint x: 811, startPoint y: 130, endPoint x: 840, endPoint y: 15, distance: 119.5
click at [811, 129] on article "New Appointment You are creating a new customer. To use an existing customer se…" at bounding box center [779, 628] width 912 height 1084
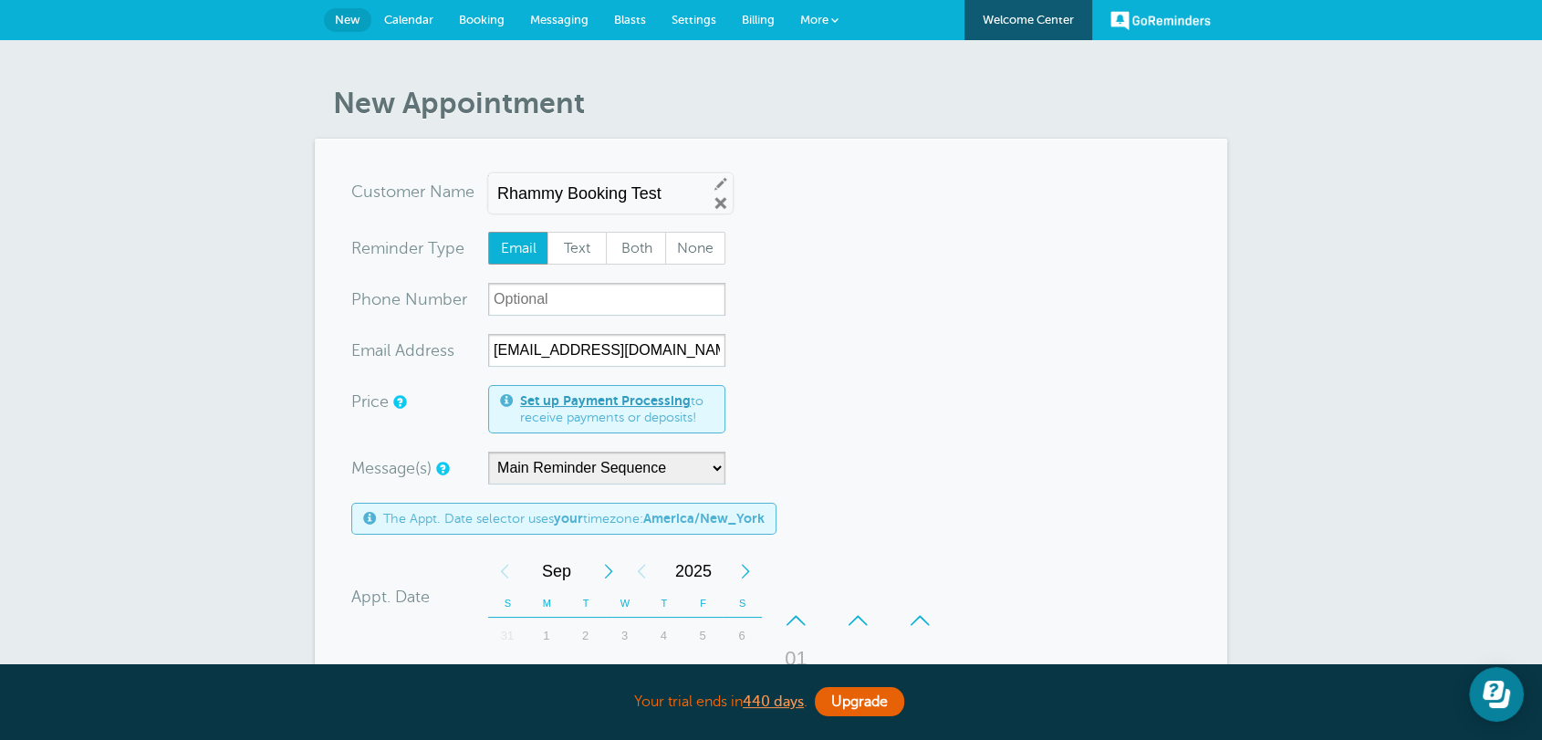
click at [834, 21] on span at bounding box center [834, 19] width 7 height 7
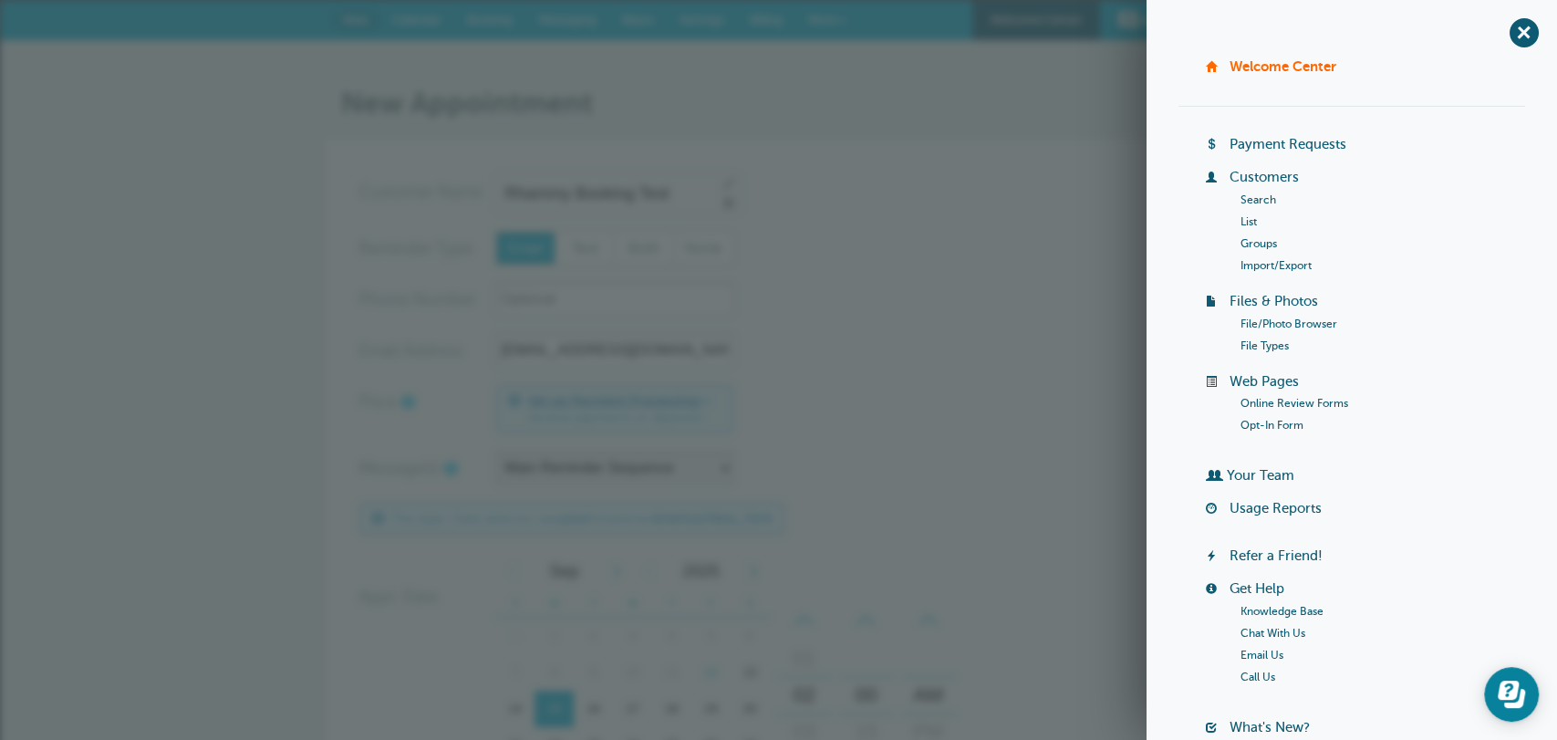
click at [1263, 259] on link "Import/Export" at bounding box center [1276, 265] width 71 height 13
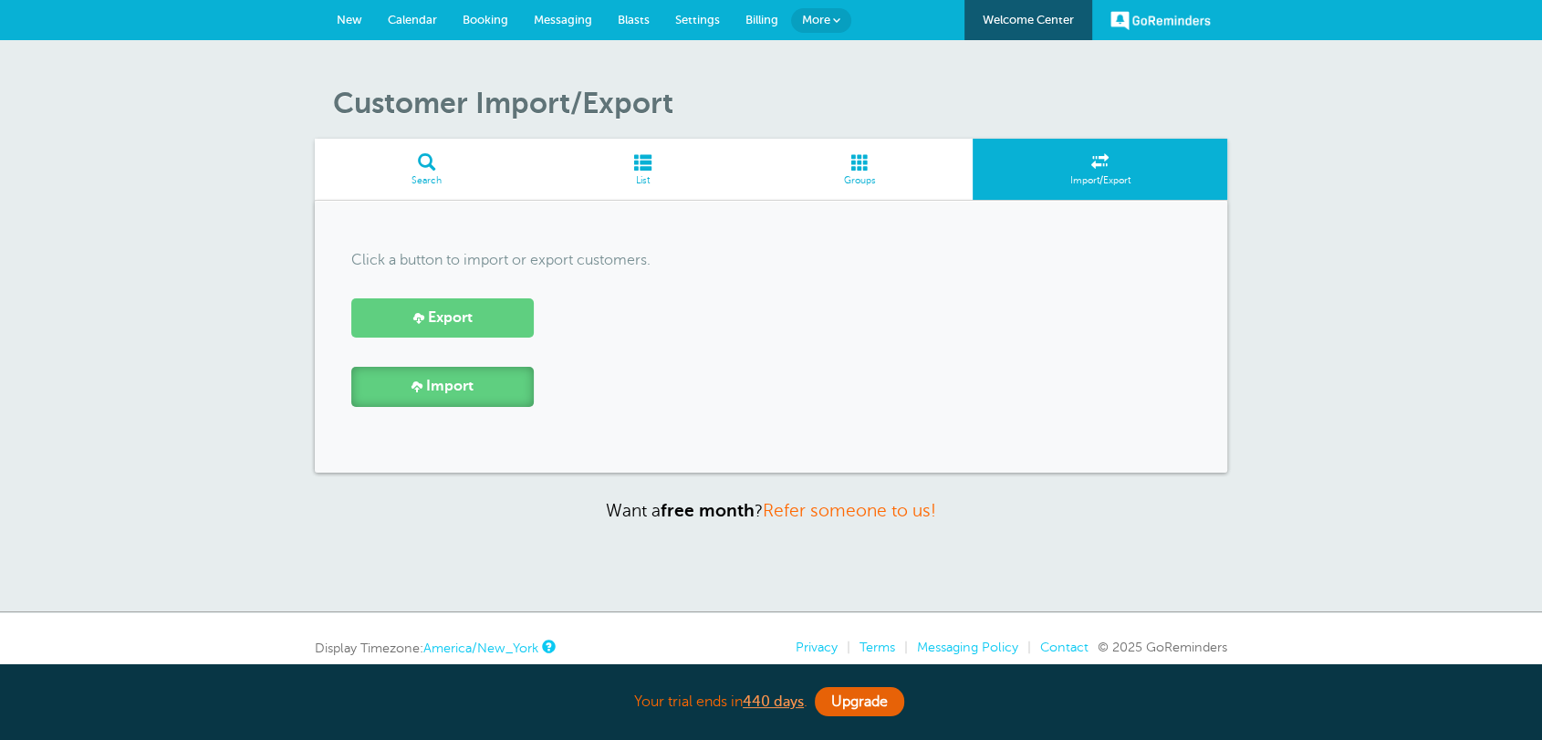
click at [483, 395] on link "Import" at bounding box center [442, 386] width 182 height 39
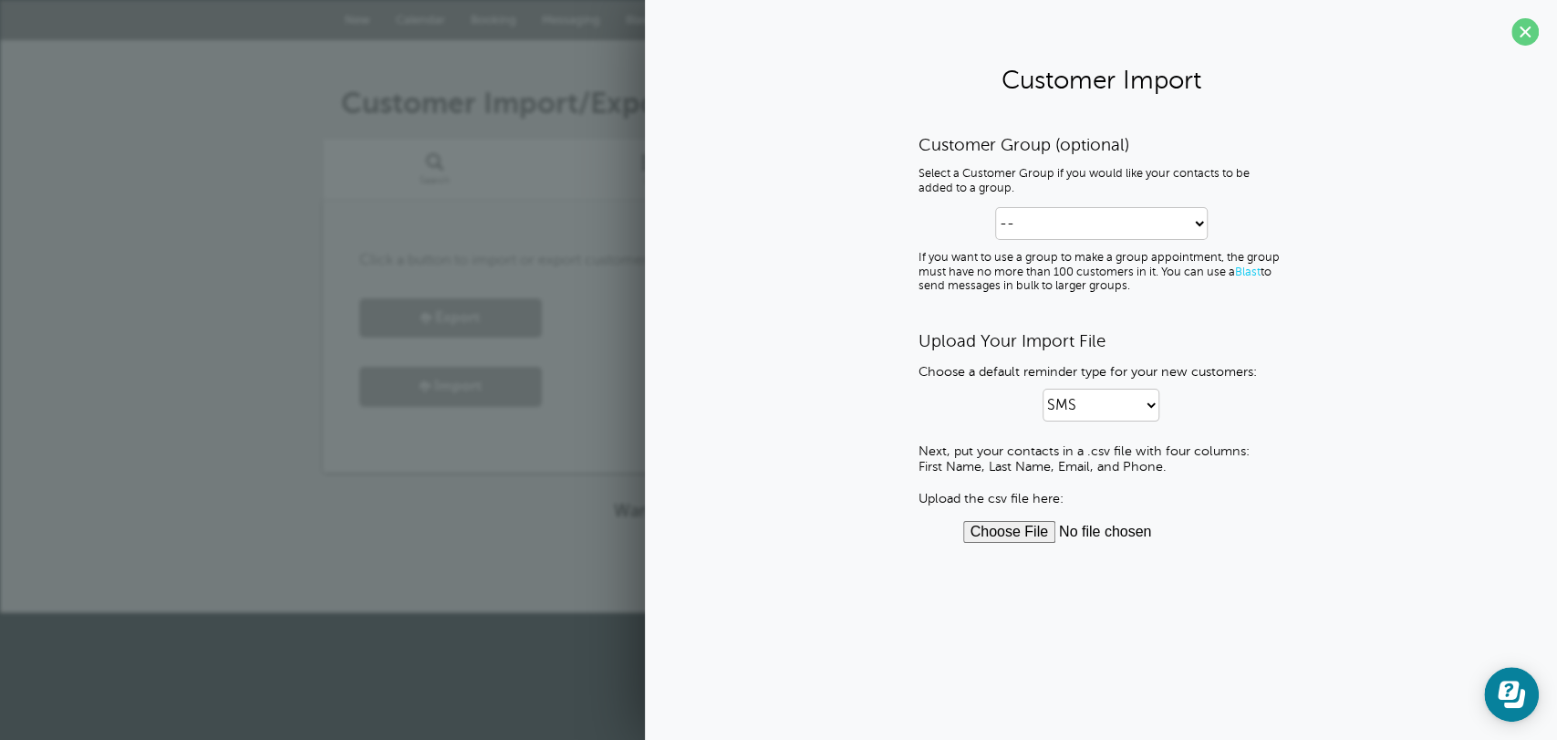
drag, startPoint x: 1181, startPoint y: 469, endPoint x: 869, endPoint y: 464, distance: 312.1
click at [869, 464] on div "Customer Group (optional) Select a Customer Group if you would like your contac…" at bounding box center [1101, 338] width 876 height 409
click at [360, 520] on div "Customer Import/Export Search List Groups Import/Export Click a button to impor…" at bounding box center [778, 326] width 1557 height 572
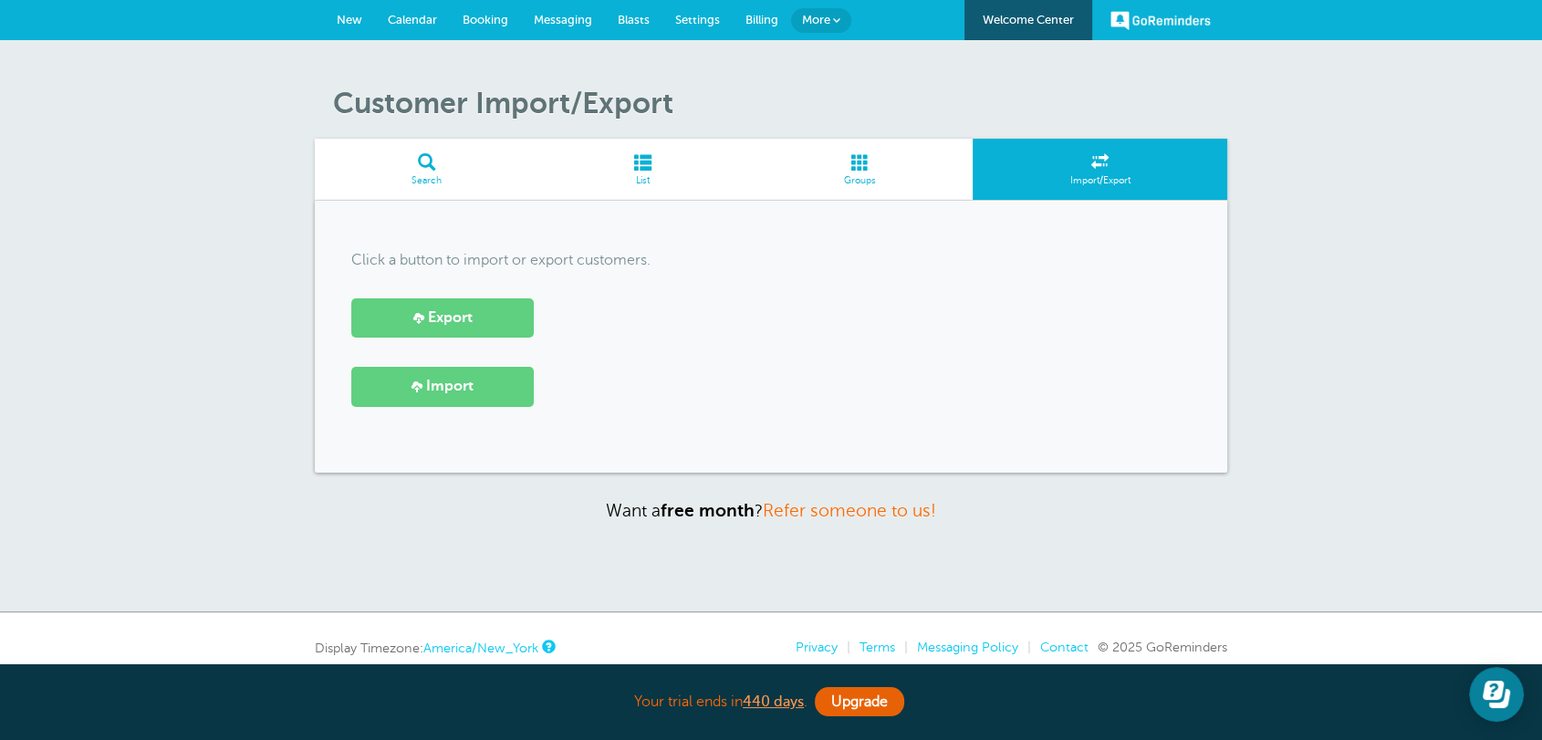
click at [349, 11] on link "New" at bounding box center [349, 20] width 51 height 40
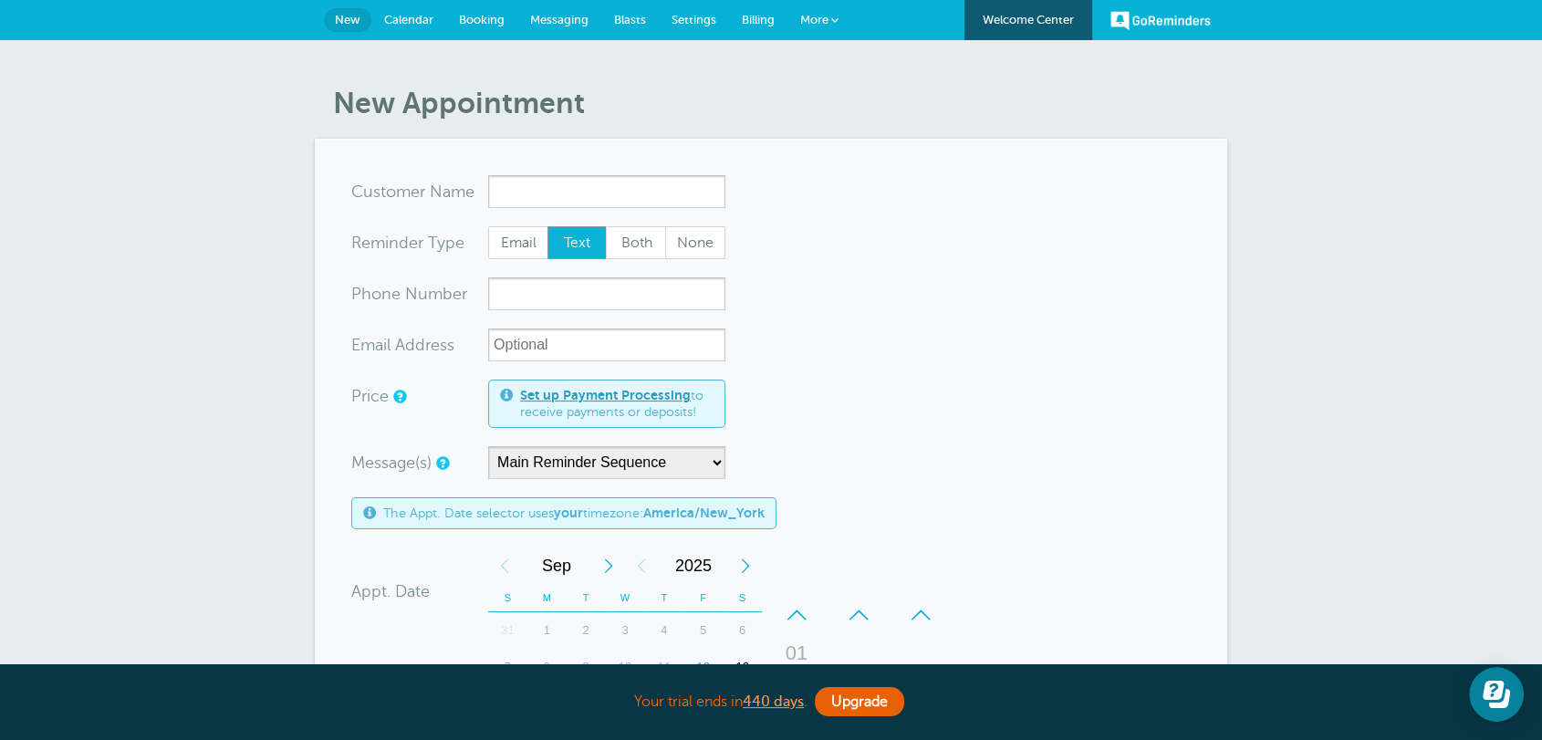
click at [571, 193] on input "x-no-autofill" at bounding box center [606, 191] width 237 height 33
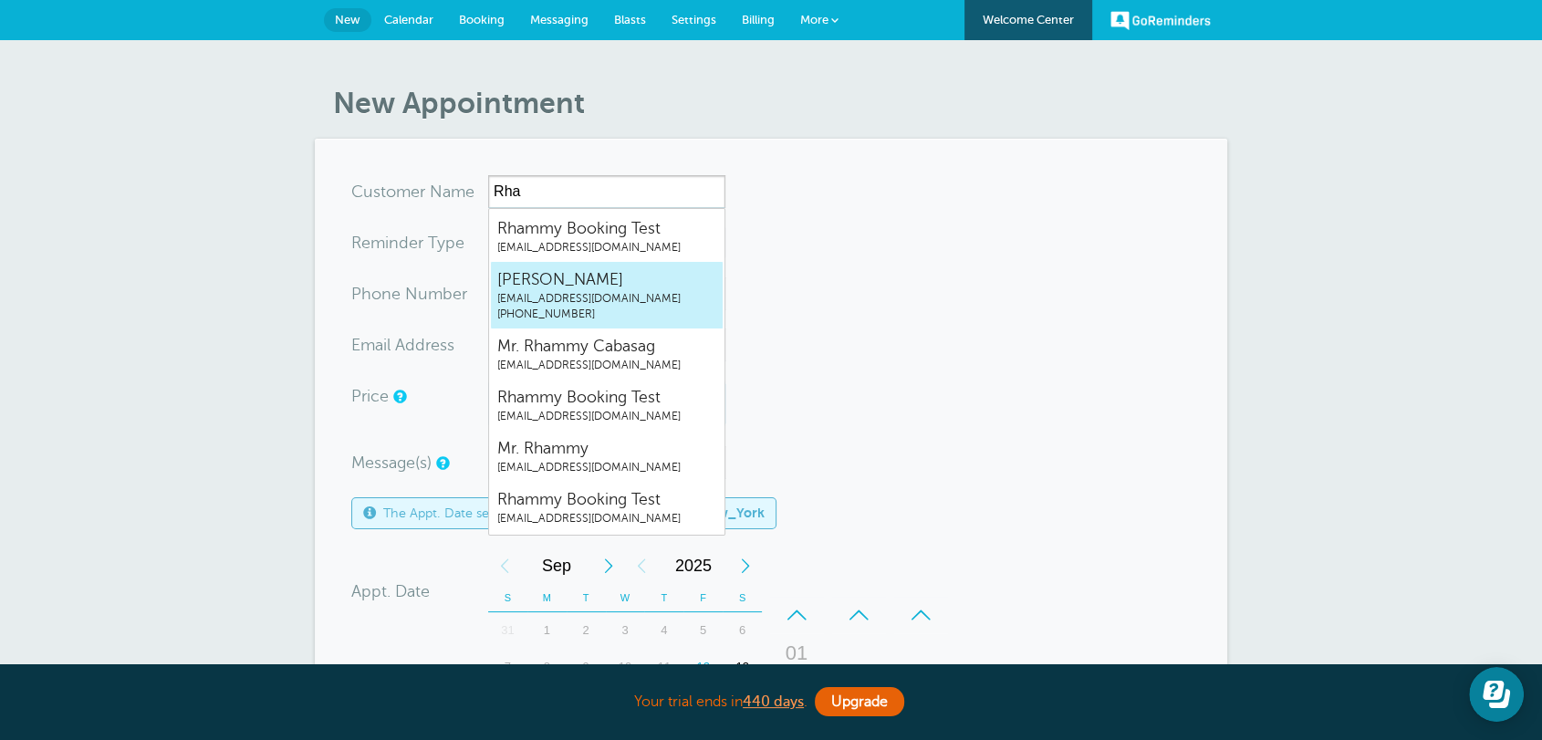
click at [560, 307] on span "(845) 419-3274" at bounding box center [606, 315] width 219 height 16
type input "Josephrhammygr.singleplan@gmail.com8454193274"
type input "Joseph"
type input "(845) 419-3274"
type input "rhammygr.singleplan@gmail.com"
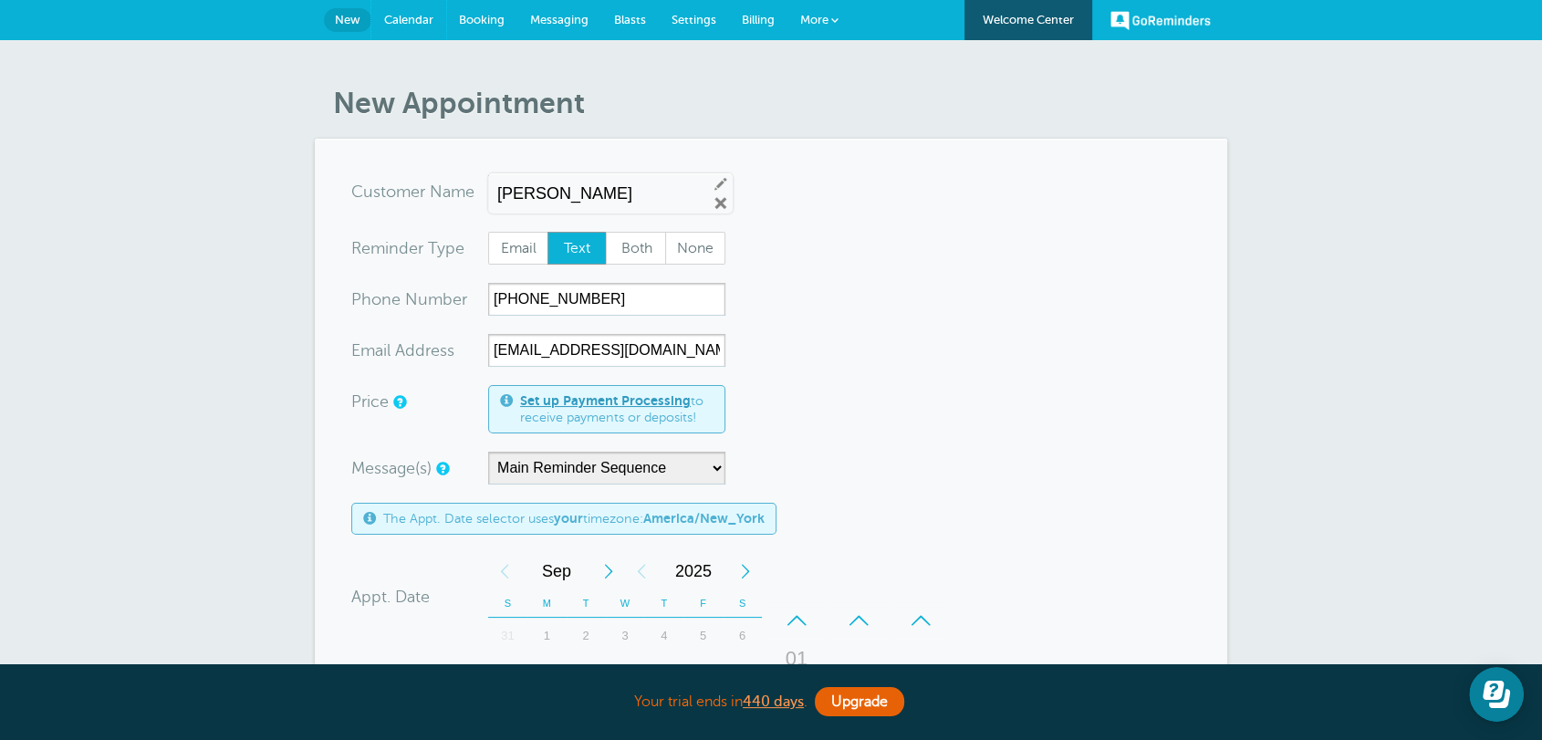
click at [409, 24] on span "Calendar" at bounding box center [408, 20] width 49 height 14
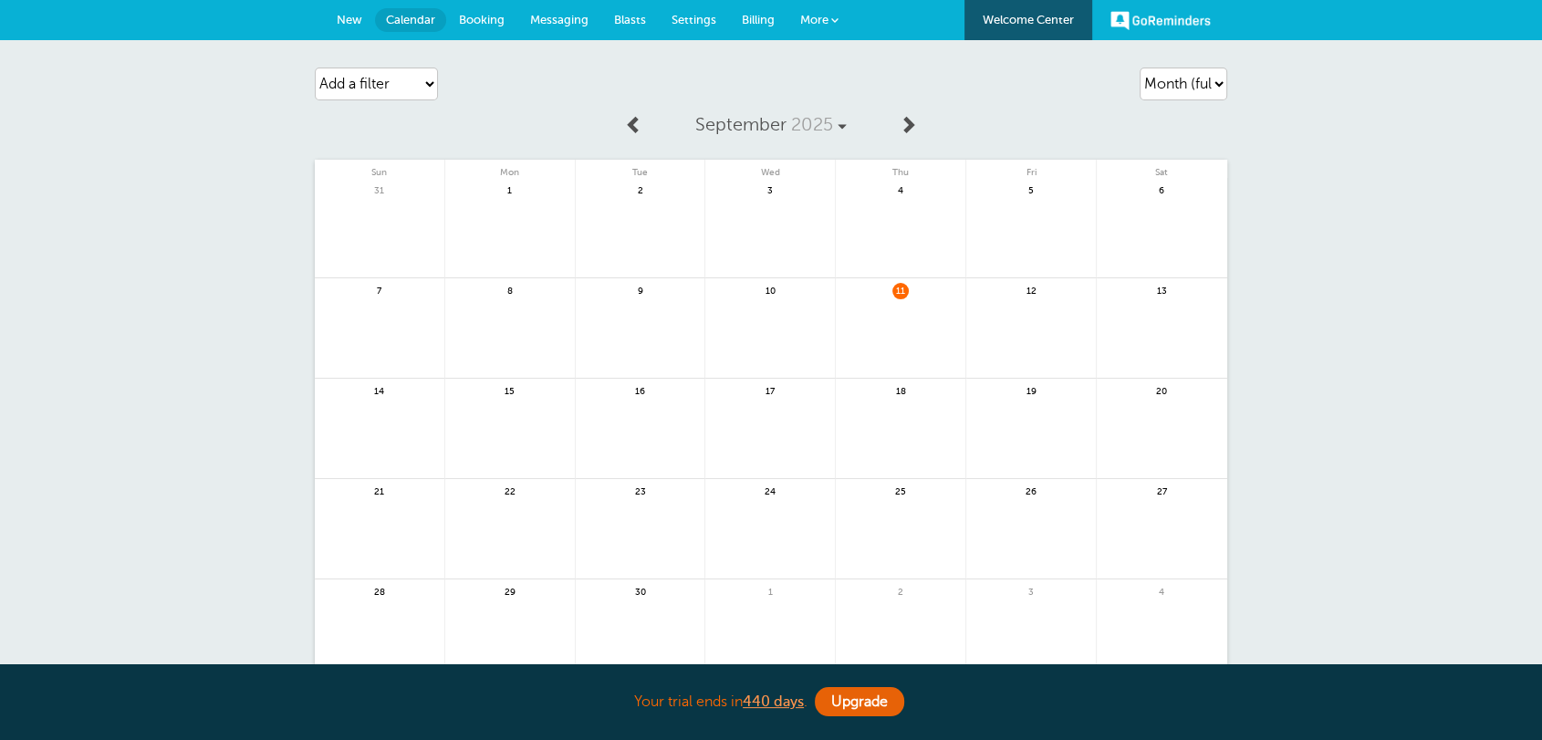
click at [336, 16] on link "New" at bounding box center [349, 20] width 51 height 40
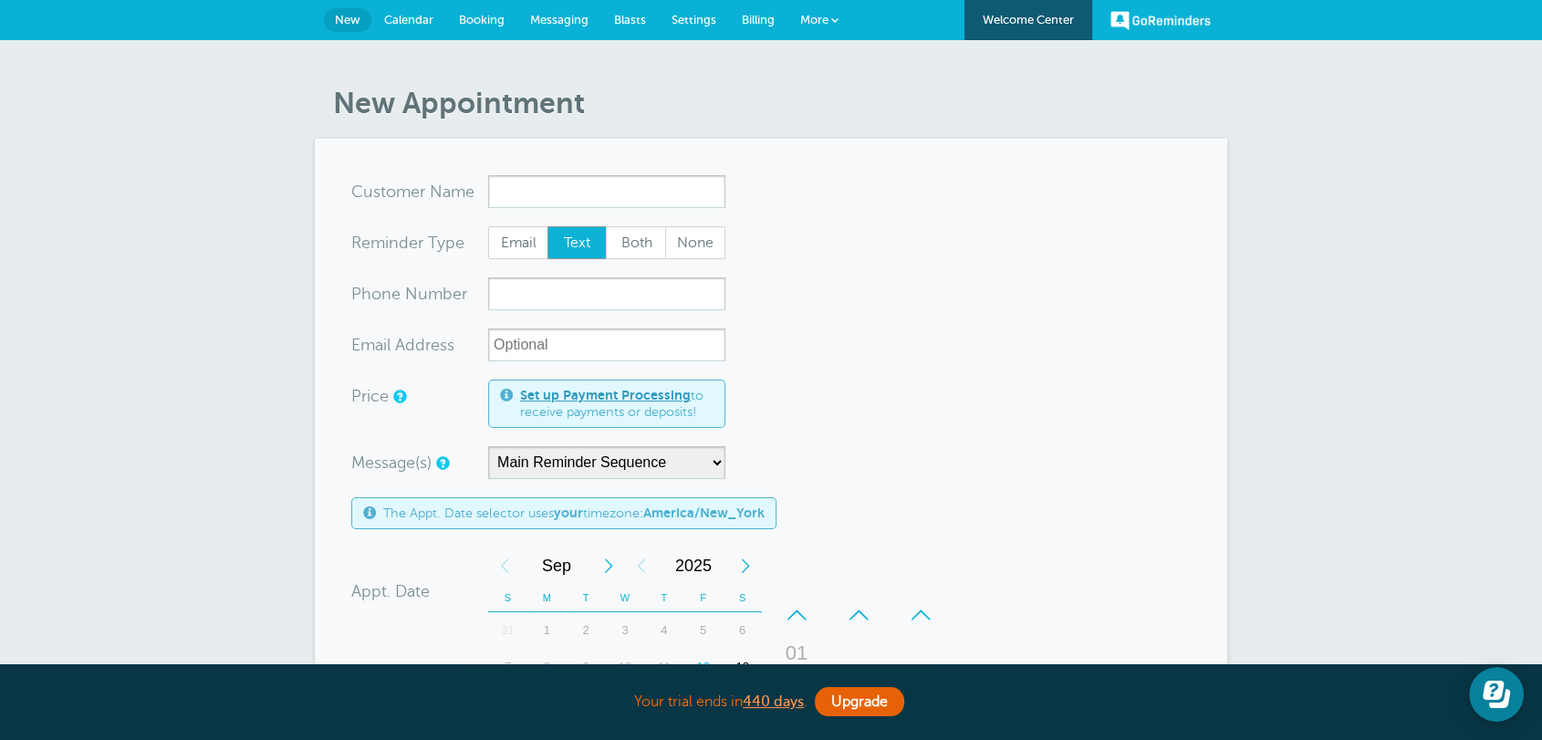
click at [985, 281] on form "You are creating a new customer. To use an existing customer select one from th…" at bounding box center [770, 651] width 839 height 952
click at [811, 8] on link "More" at bounding box center [819, 20] width 64 height 41
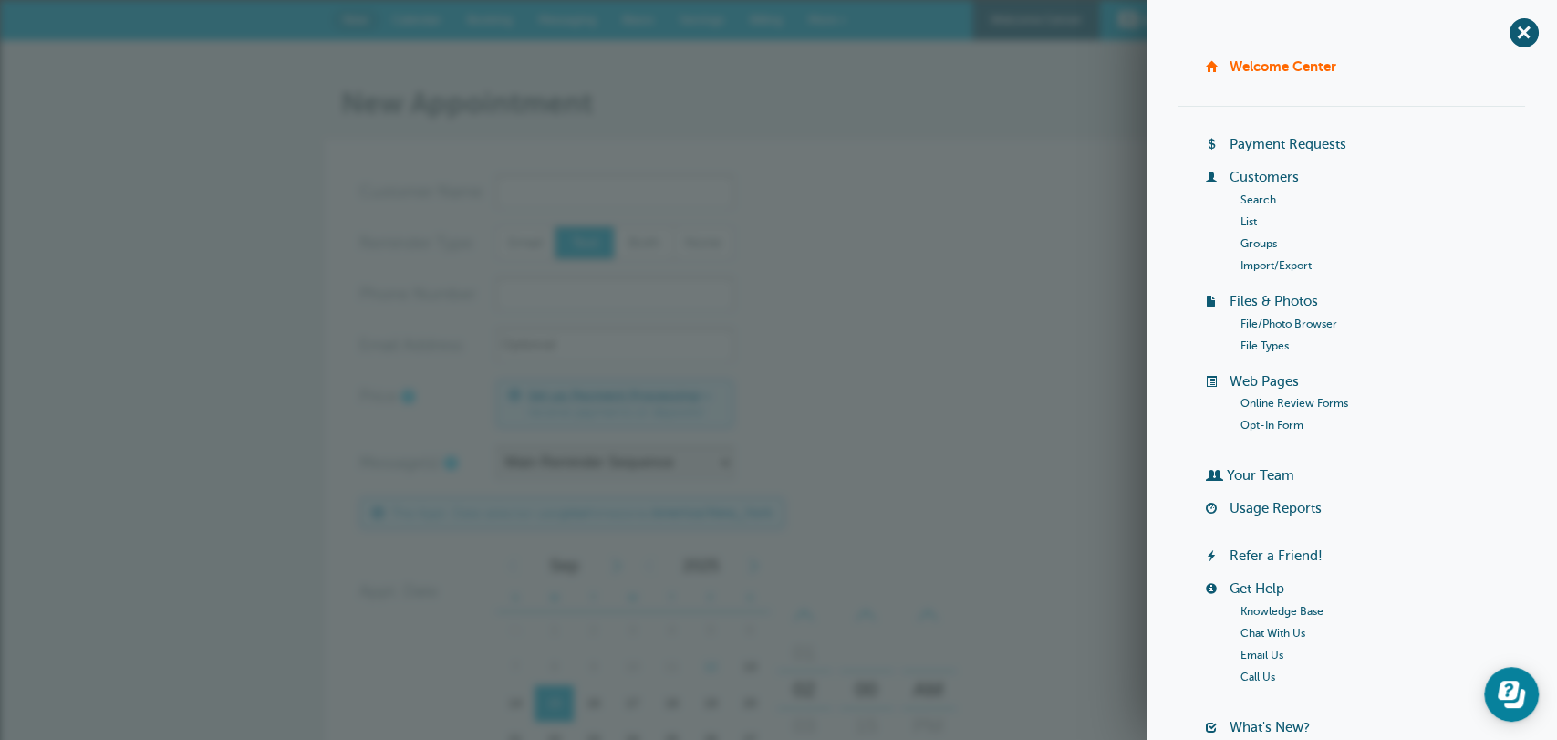
click at [1253, 265] on link "Import/Export" at bounding box center [1276, 265] width 71 height 13
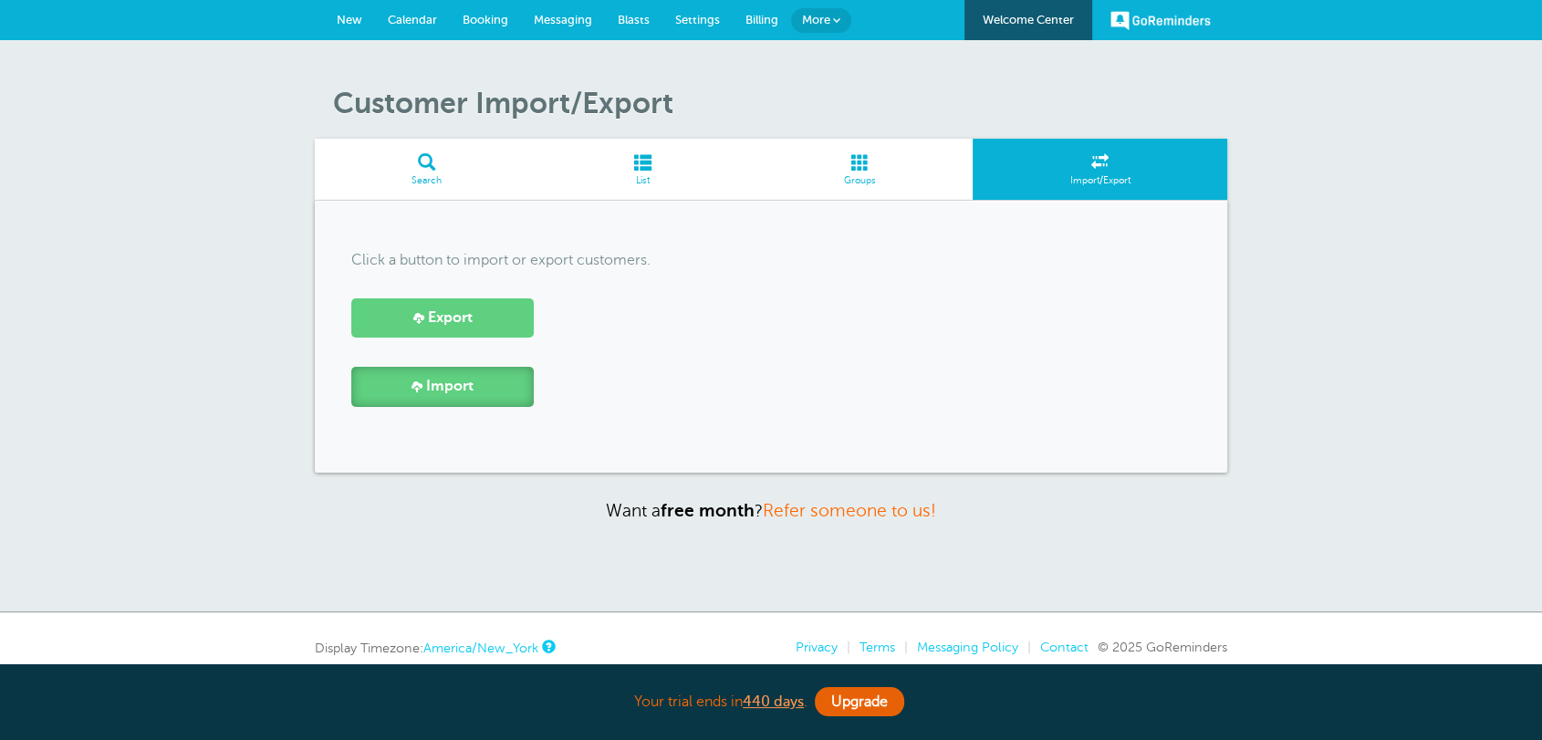
click at [489, 394] on link "Import" at bounding box center [442, 386] width 182 height 39
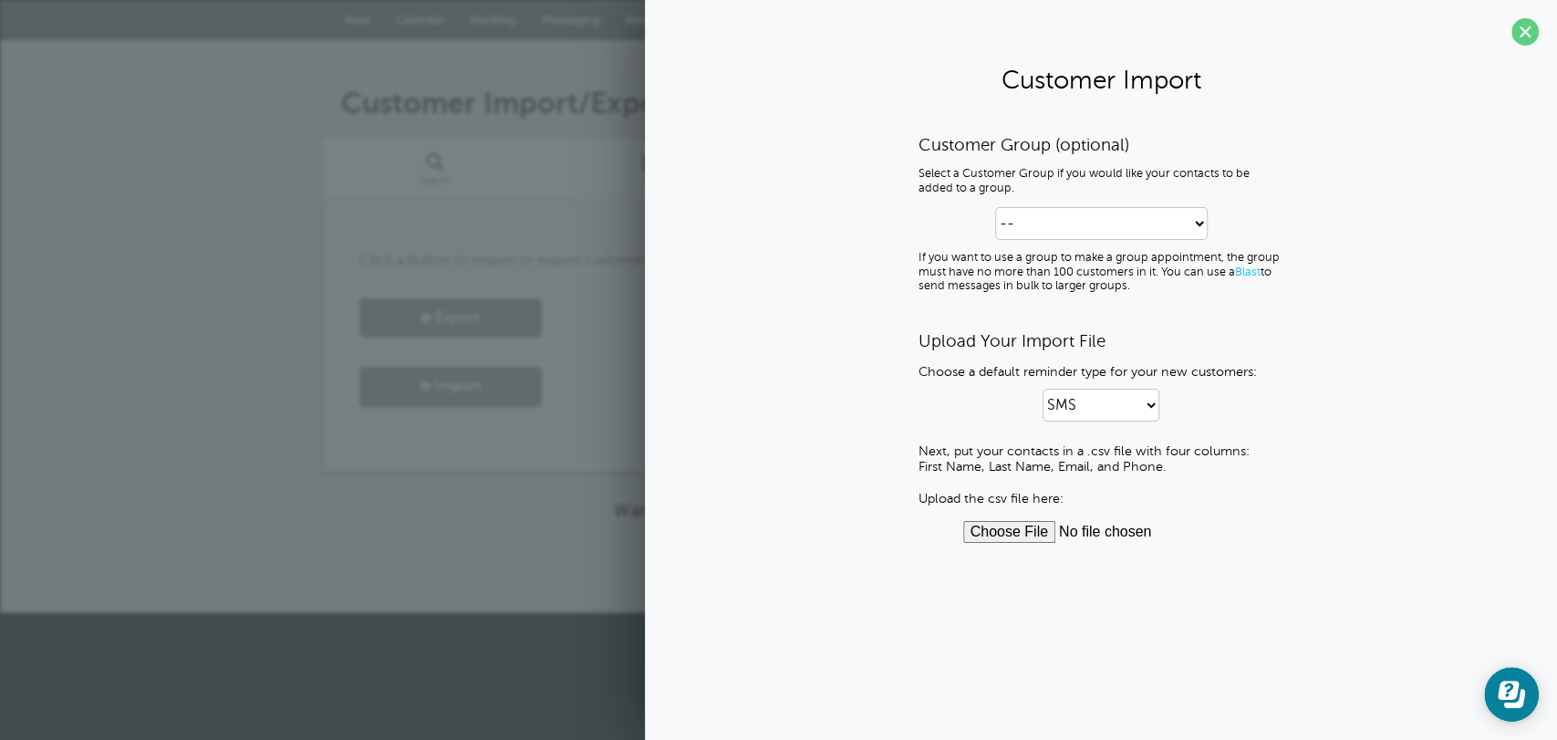
drag, startPoint x: 944, startPoint y: 469, endPoint x: 1179, endPoint y: 467, distance: 234.5
click at [1182, 467] on div "Customer Group (optional) Select a Customer Group if you would like your contac…" at bounding box center [1101, 338] width 876 height 409
click at [514, 551] on div "Your trial ends in 440 days . Upgrade Your trial ends in 440 days . Upgrade" at bounding box center [779, 577] width 912 height 76
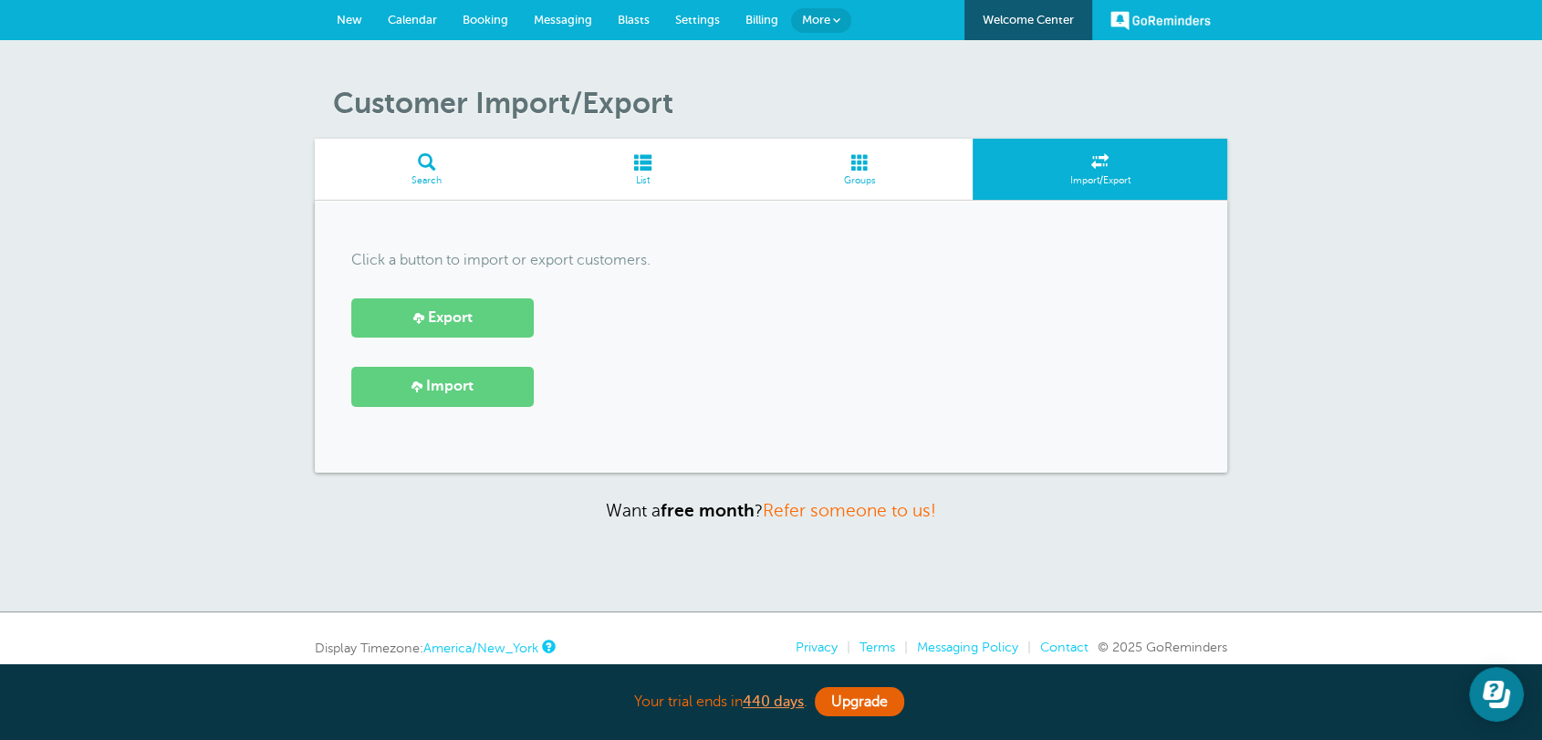
click at [870, 83] on div "Customer Import/Export Search List Groups Import/Export Click a button to impor…" at bounding box center [771, 326] width 1542 height 572
click at [772, 24] on span "Billing" at bounding box center [761, 20] width 33 height 14
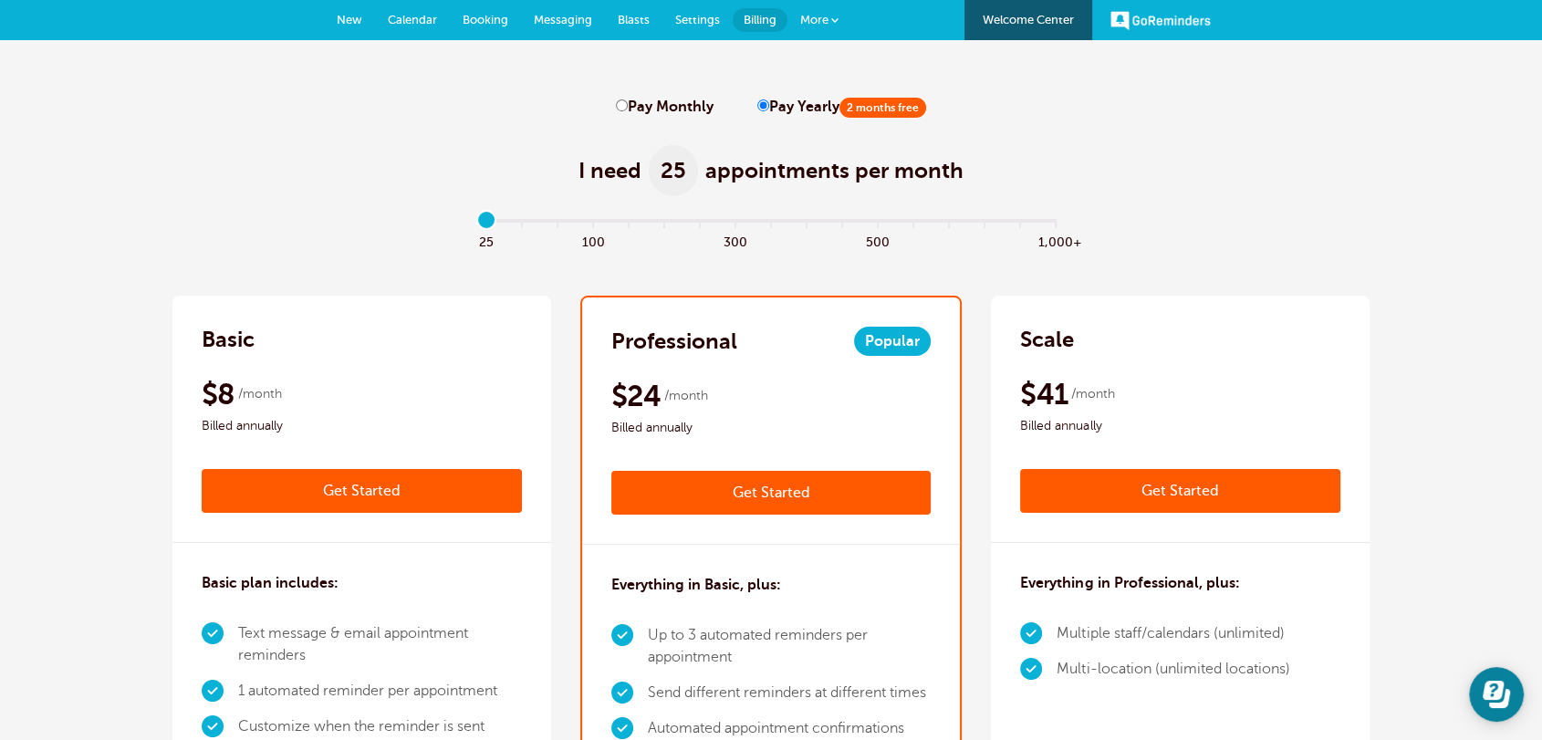
click at [625, 104] on input "Pay Monthly" at bounding box center [622, 105] width 12 height 12
radio input "true"
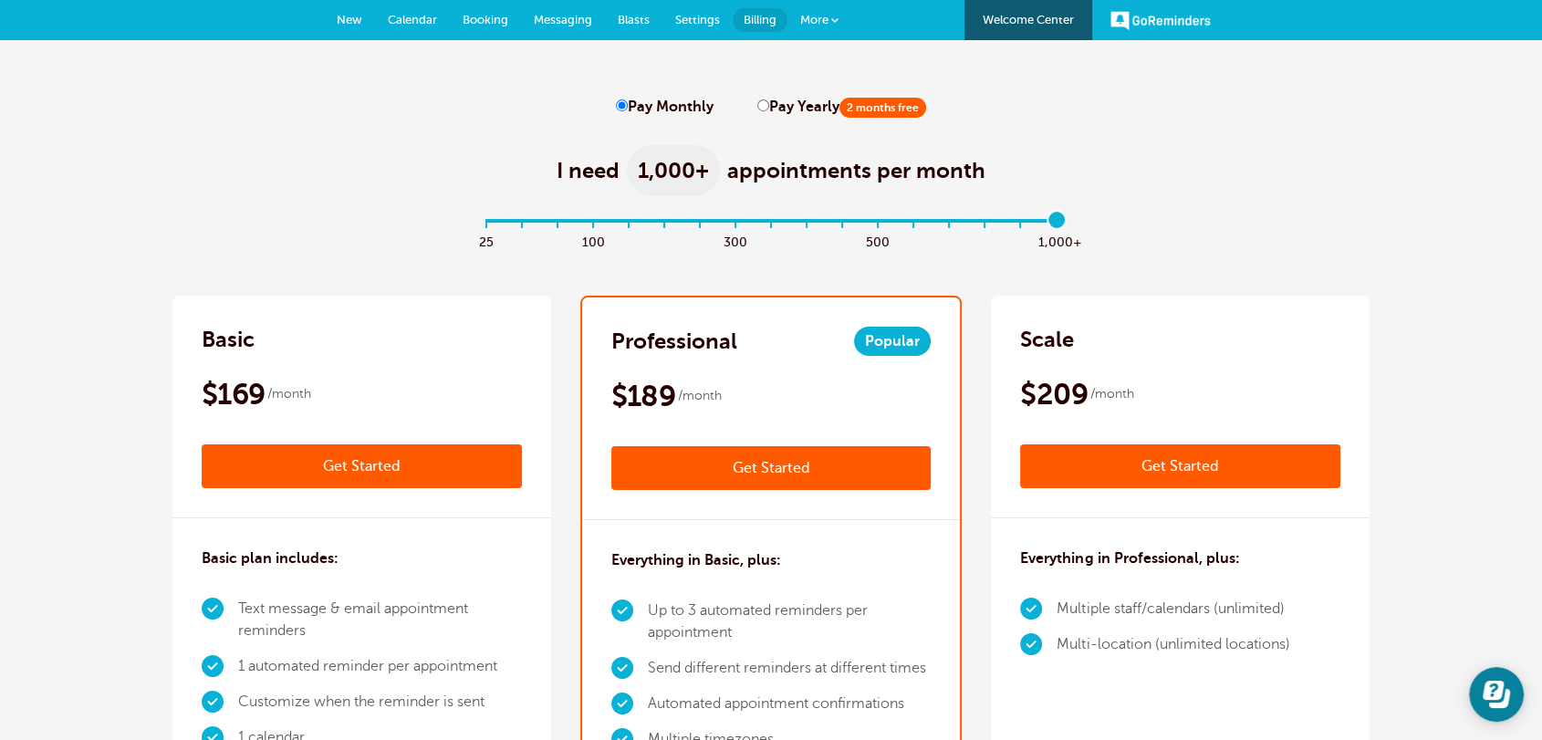
drag, startPoint x: 487, startPoint y: 219, endPoint x: 1105, endPoint y: 217, distance: 617.7
type input "16"
click at [1067, 223] on input "range" at bounding box center [771, 225] width 590 height 4
click at [428, 23] on span "Calendar" at bounding box center [412, 20] width 49 height 14
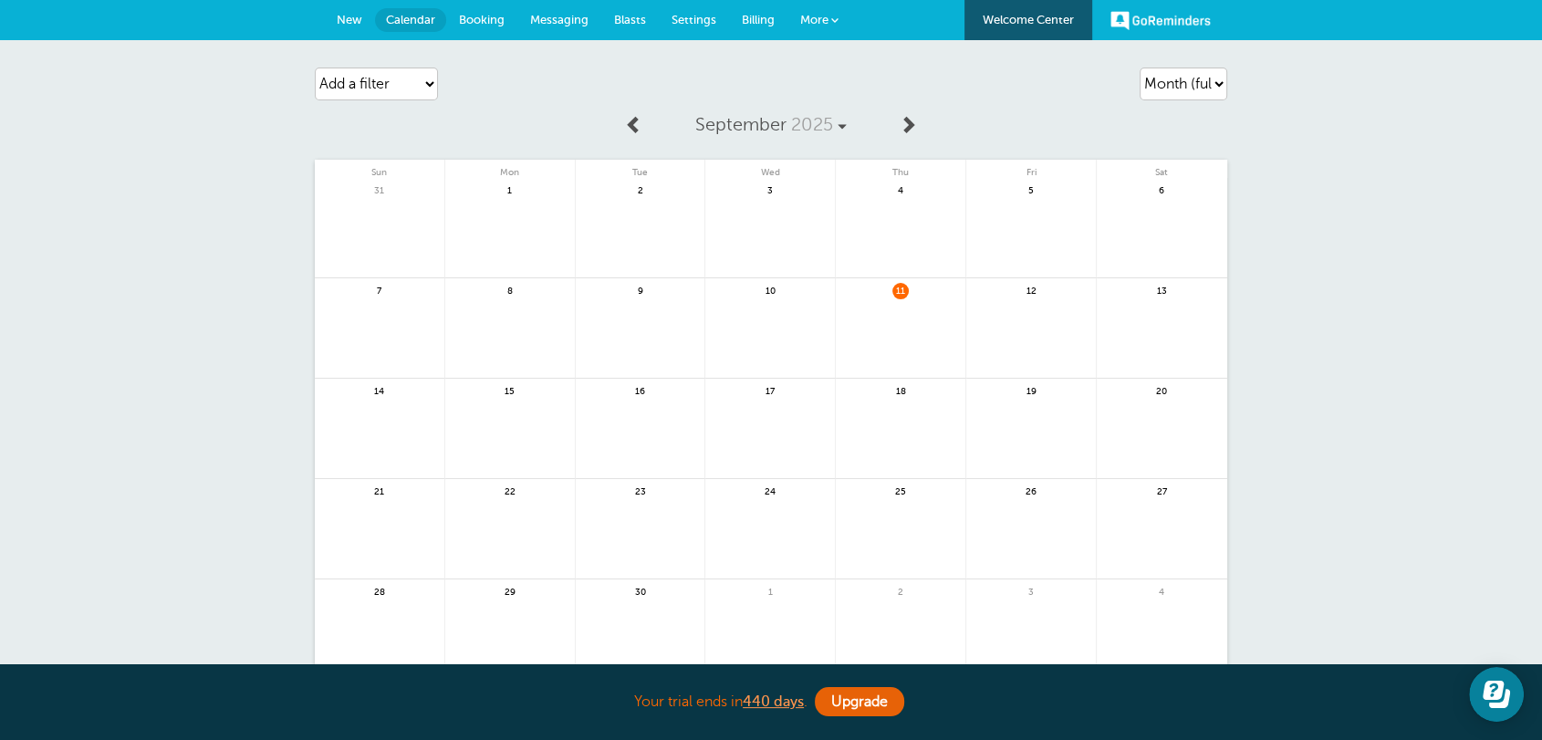
click at [479, 93] on div "Add a filter Customer Search Appointment Status Payment Status Clear filters" at bounding box center [461, 83] width 292 height 51
click at [1185, 77] on select "Agenda Day Week Month (full view) Month (condensed)" at bounding box center [1184, 84] width 88 height 33
select select "agenda"
click at [1140, 68] on select "Agenda Day Week Month (full view) Month (condensed)" at bounding box center [1184, 84] width 88 height 33
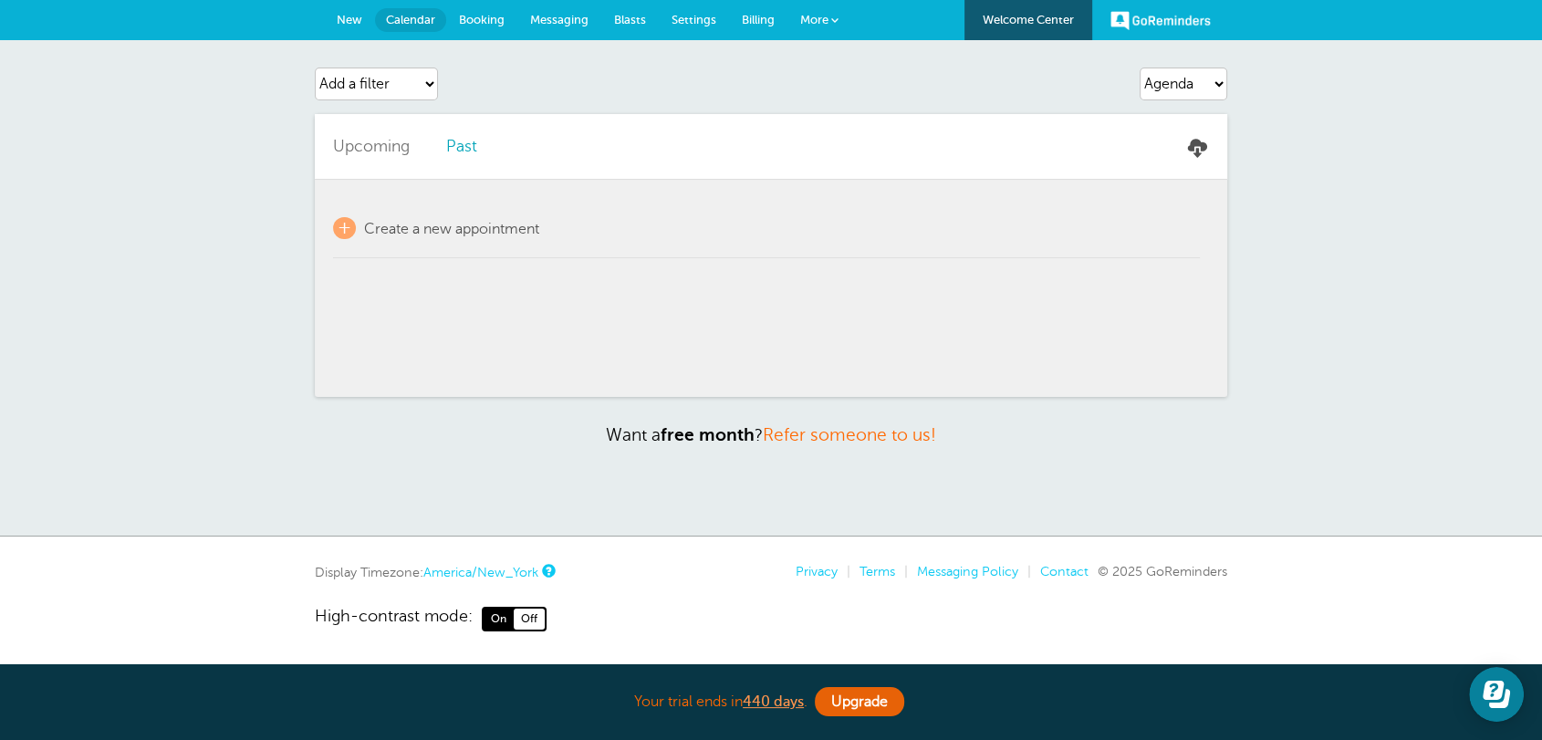
click at [458, 150] on link "Past" at bounding box center [461, 146] width 31 height 18
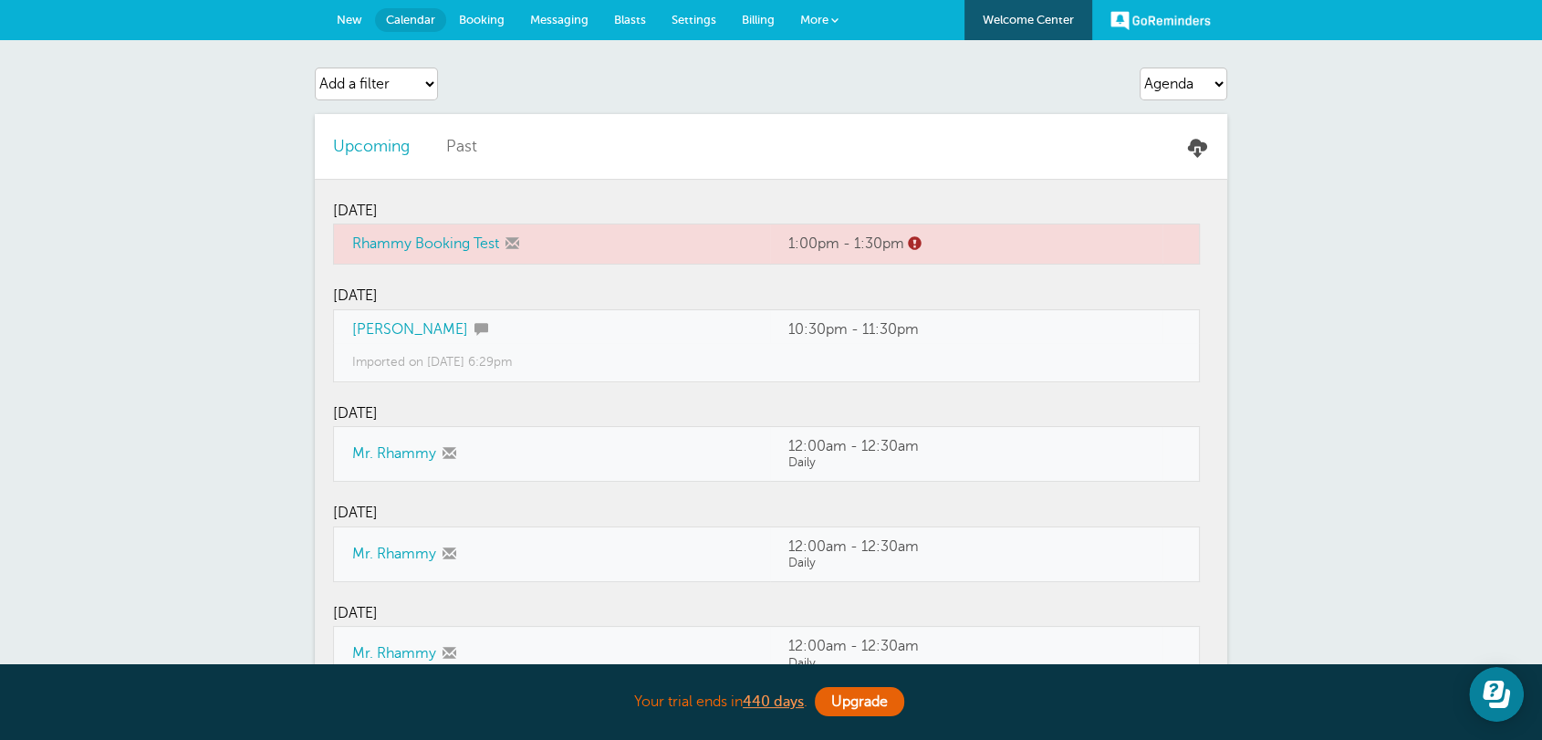
click at [1328, 413] on div "Agenda Day Week Month (full view) Month (condensed) Add a filter Customer Searc…" at bounding box center [771, 684] width 1542 height 1288
click at [344, 16] on span "New" at bounding box center [350, 20] width 26 height 14
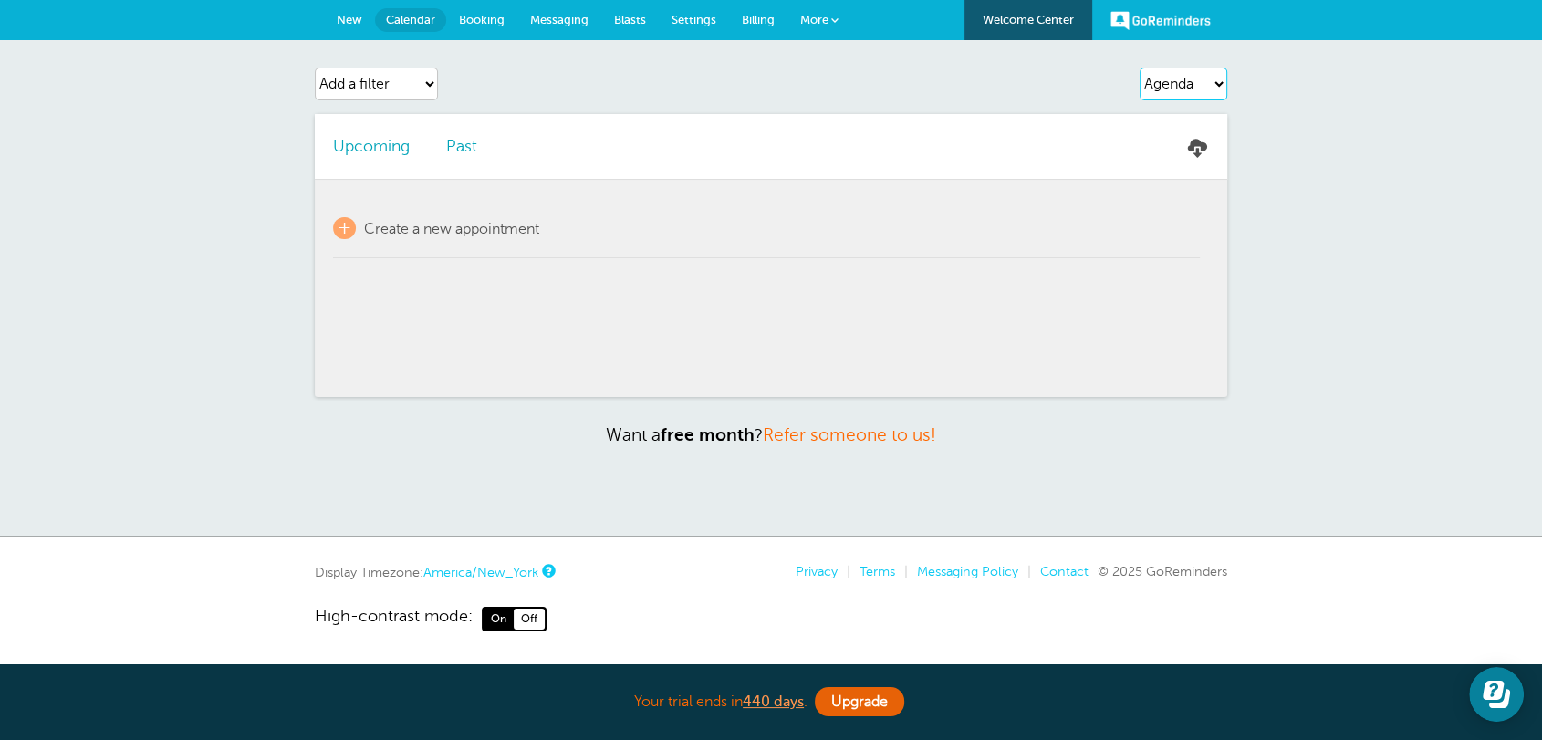
click at [1166, 79] on select "Agenda Day Week Month (full view) Month (condensed)" at bounding box center [1184, 84] width 88 height 33
click at [1140, 68] on select "Agenda Day Week Month (full view) Month (condensed)" at bounding box center [1184, 84] width 88 height 33
click at [455, 137] on link "Past" at bounding box center [461, 146] width 31 height 18
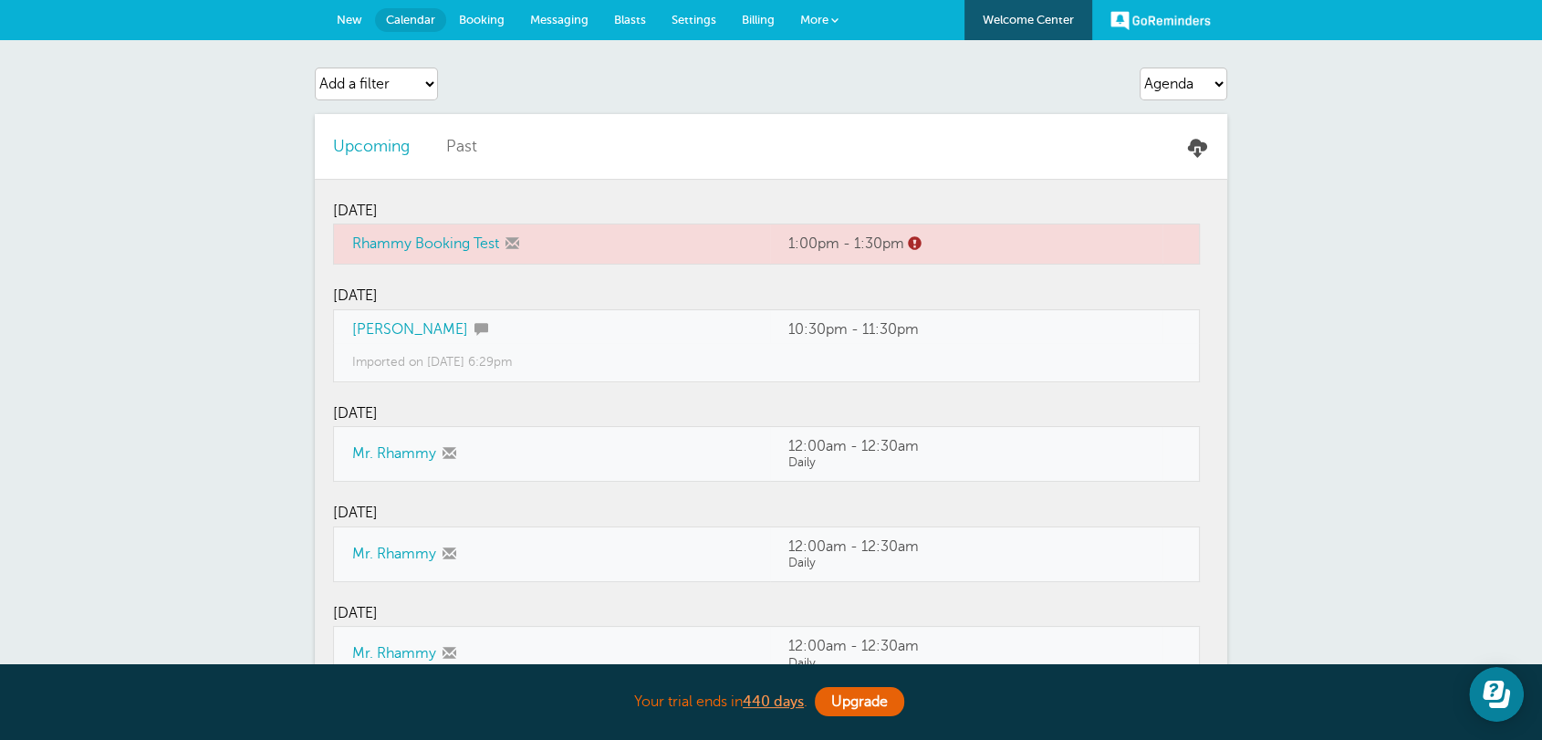
click at [1196, 151] on link at bounding box center [1197, 147] width 59 height 19
click at [797, 14] on link "More" at bounding box center [819, 20] width 64 height 41
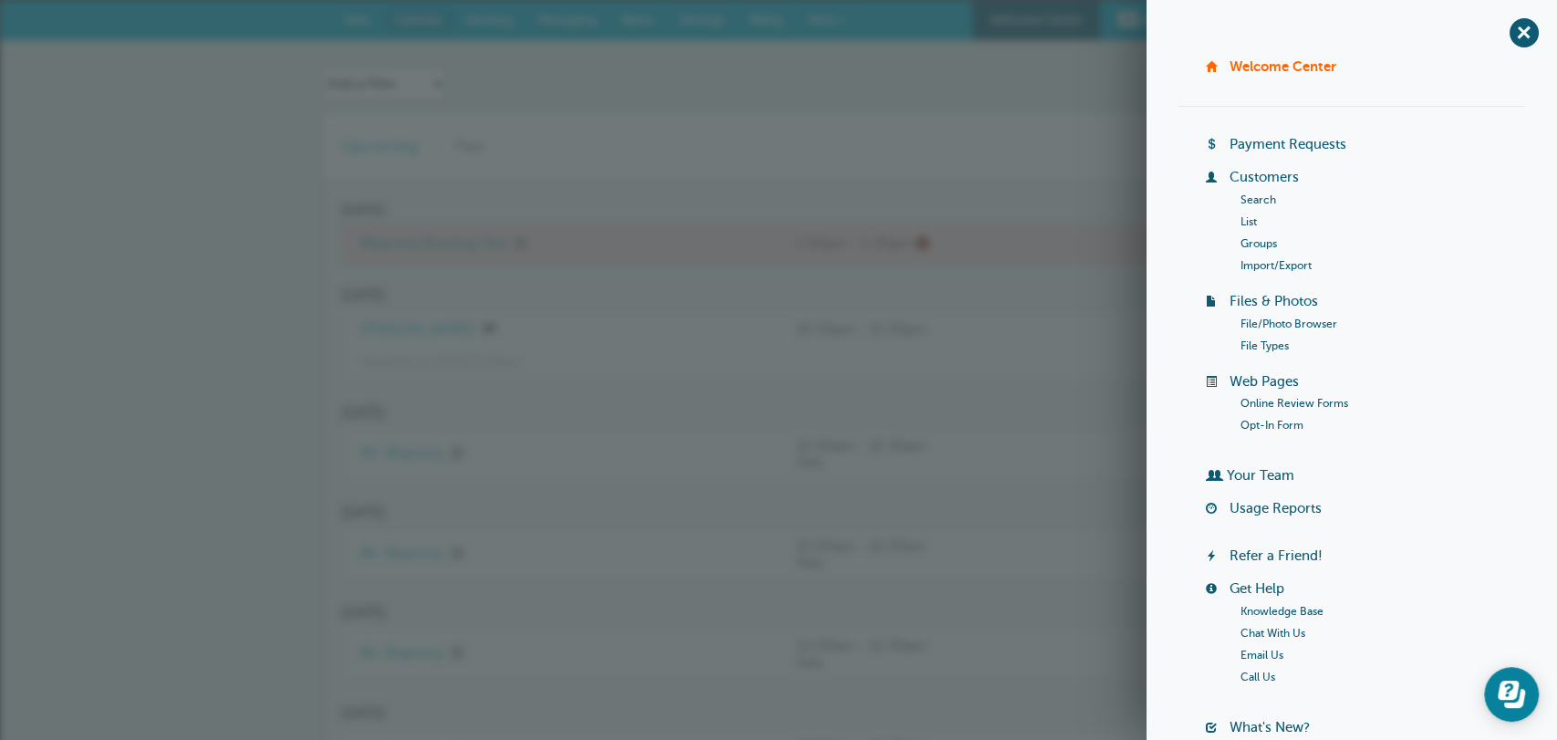
click at [1291, 264] on link "Import/Export" at bounding box center [1276, 265] width 71 height 13
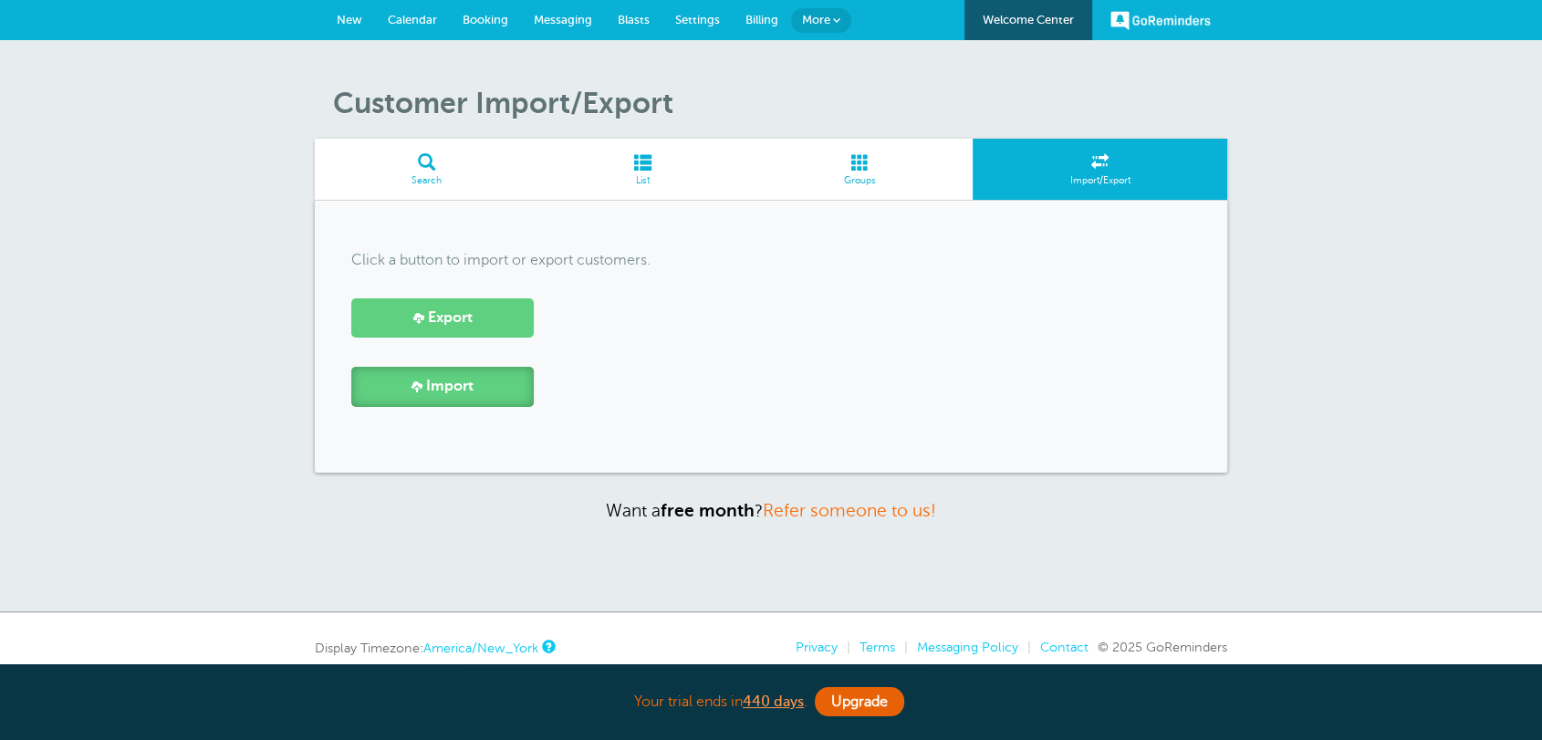
click at [460, 385] on span "Import" at bounding box center [449, 386] width 47 height 17
